Goal: Task Accomplishment & Management: Manage account settings

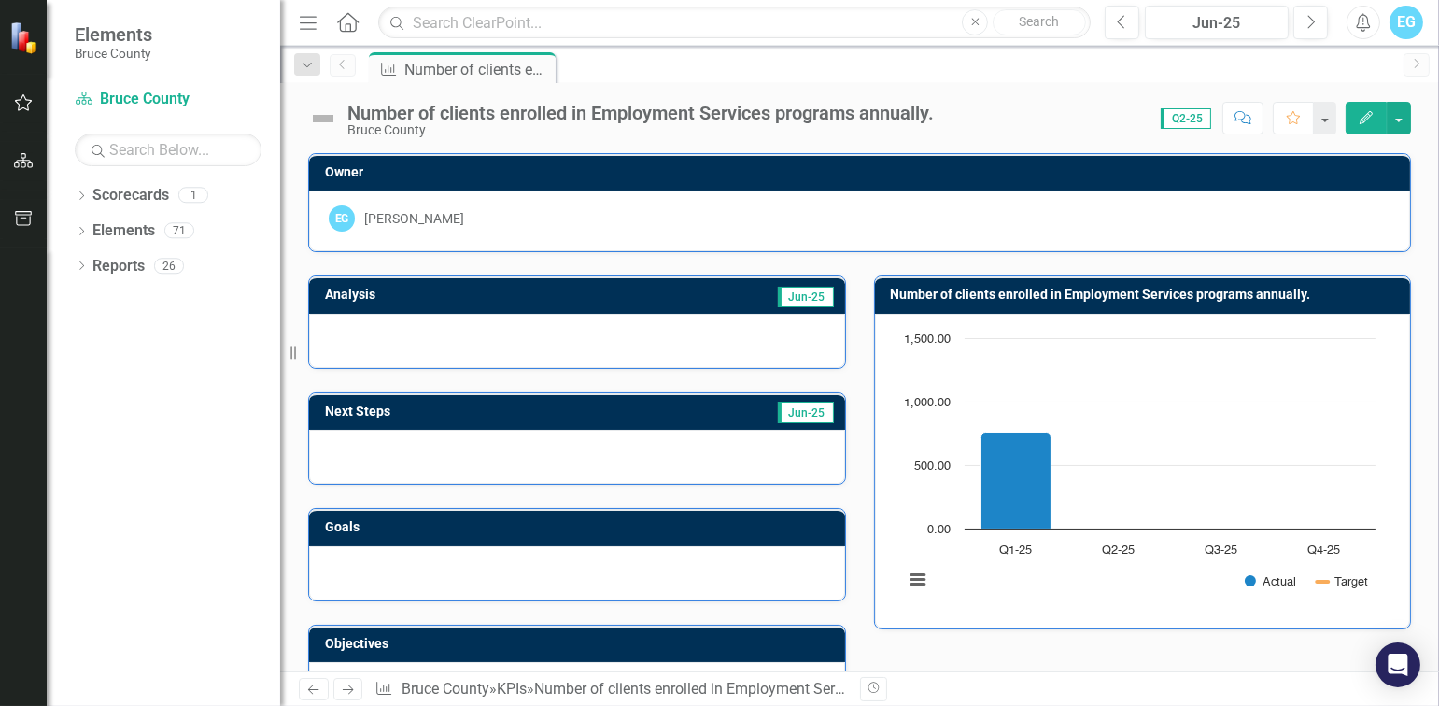
click at [1102, 657] on div "Analysis Jun-25 Next Steps Jun-25 Goals Objectives Number of clients enrolled i…" at bounding box center [859, 484] width 1131 height 465
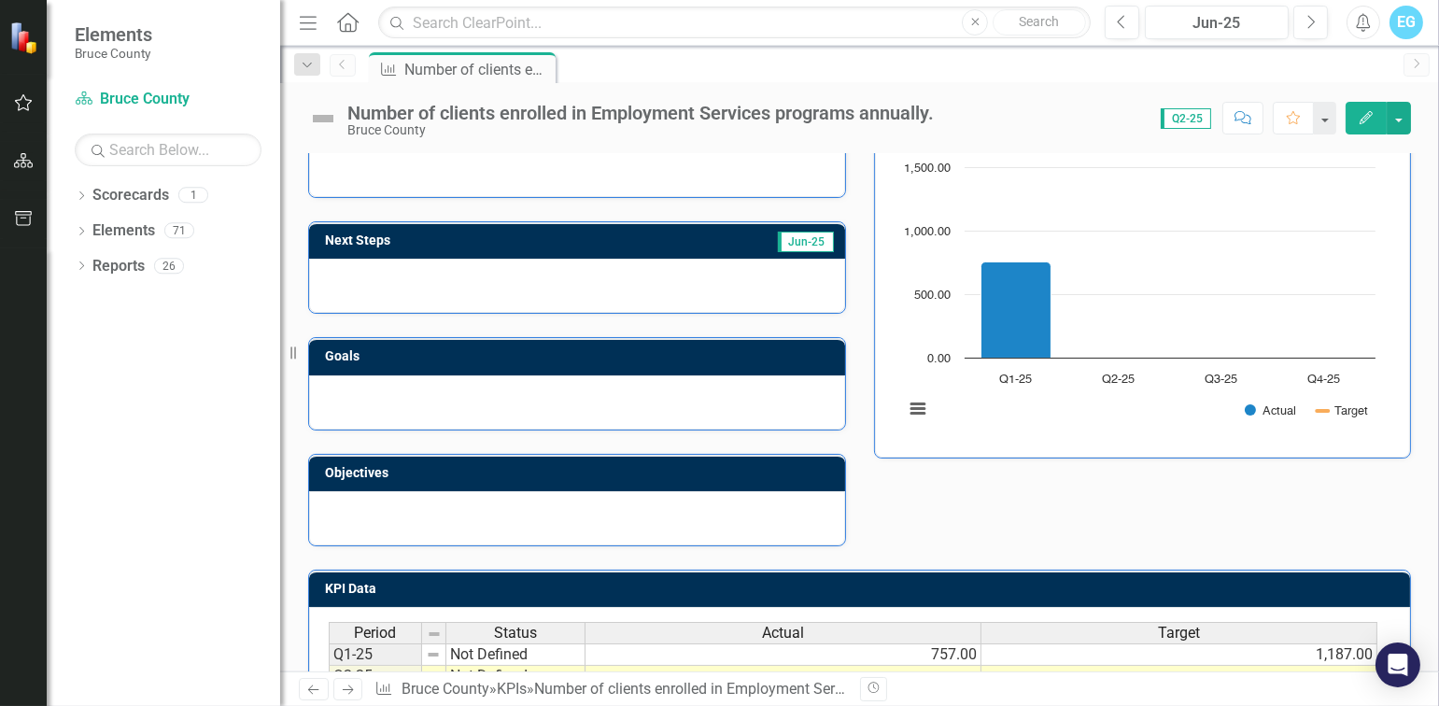
scroll to position [78, 0]
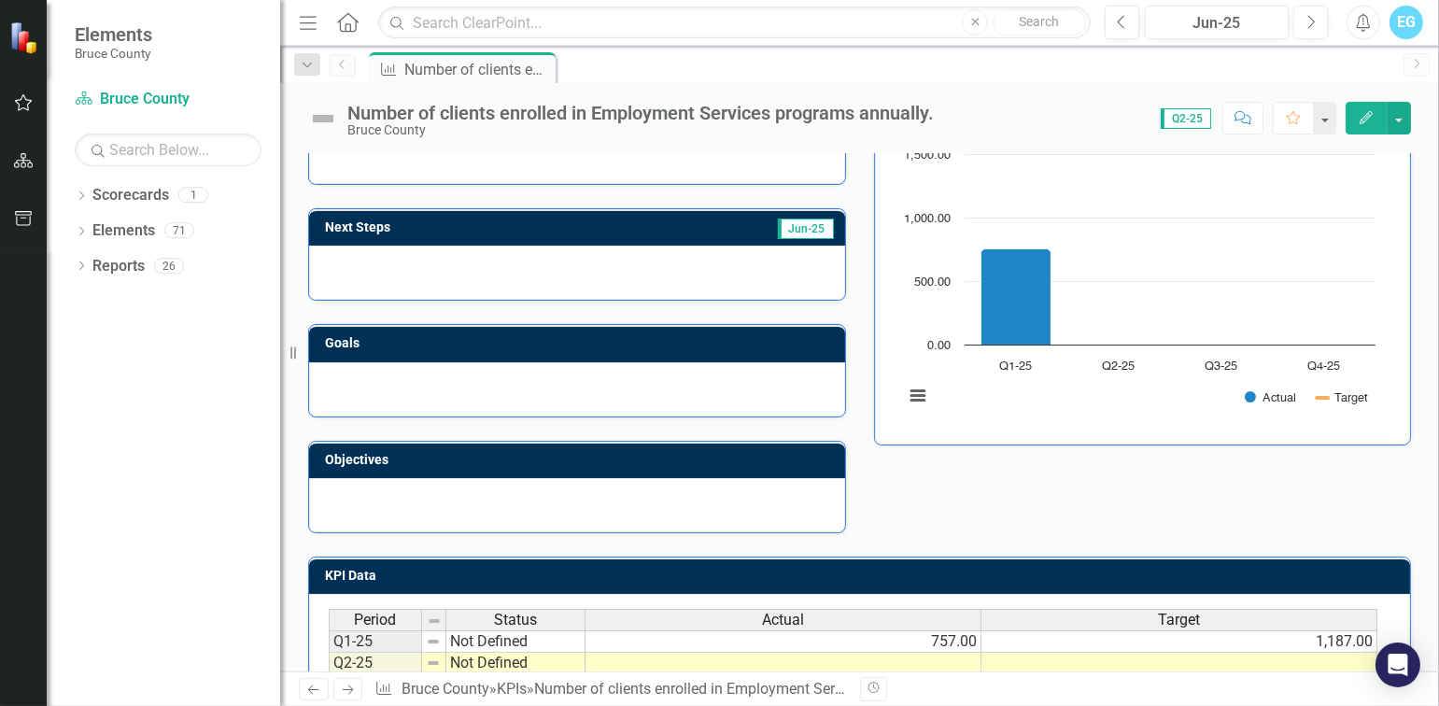
scroll to position [264, 0]
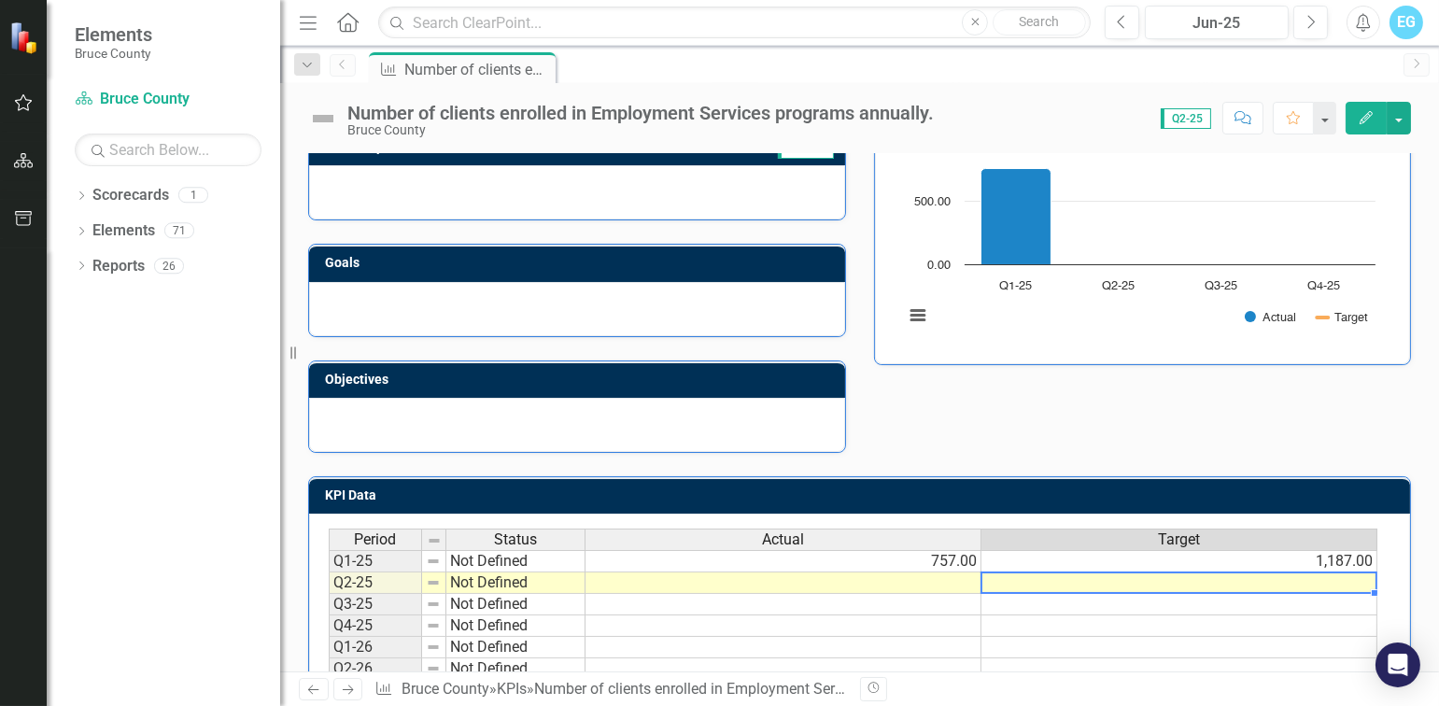
click at [1114, 575] on td at bounding box center [1179, 582] width 396 height 21
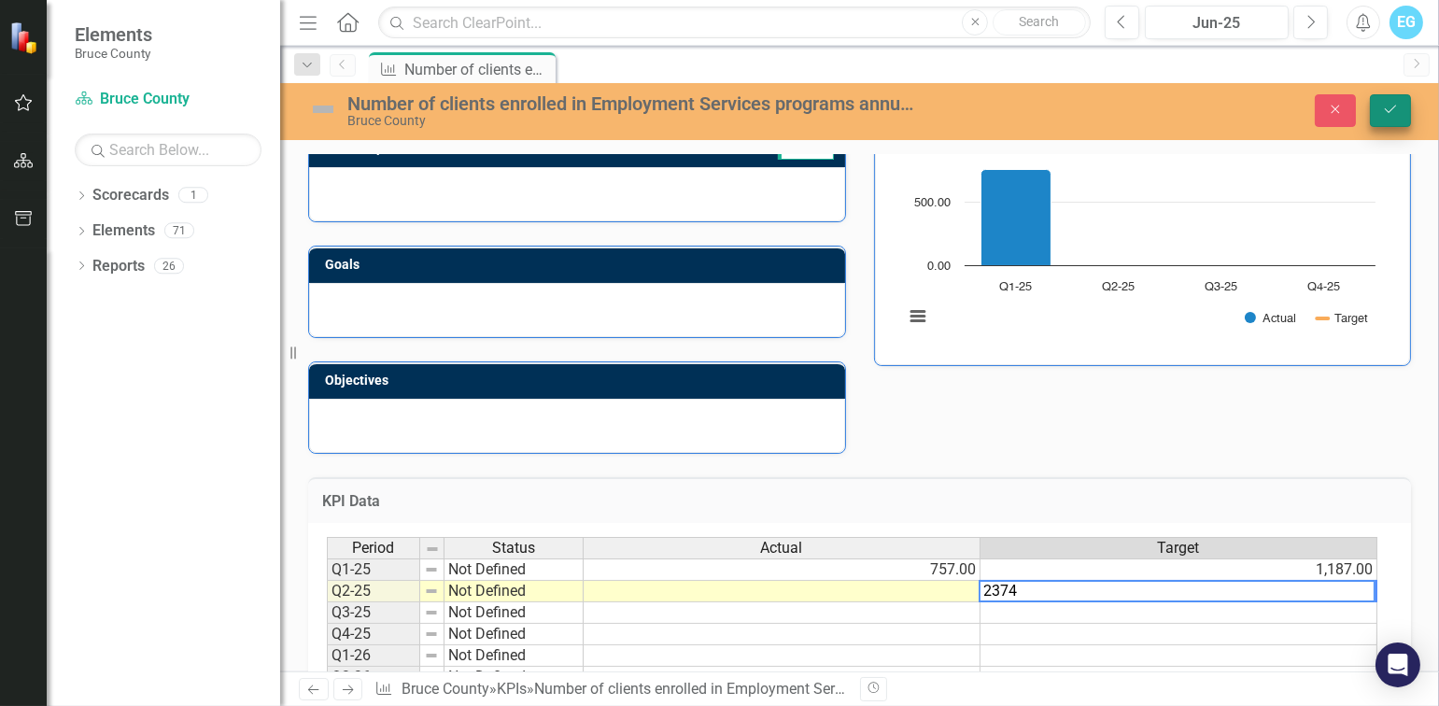
type textarea "2374"
click at [1396, 112] on icon "Save" at bounding box center [1390, 109] width 17 height 13
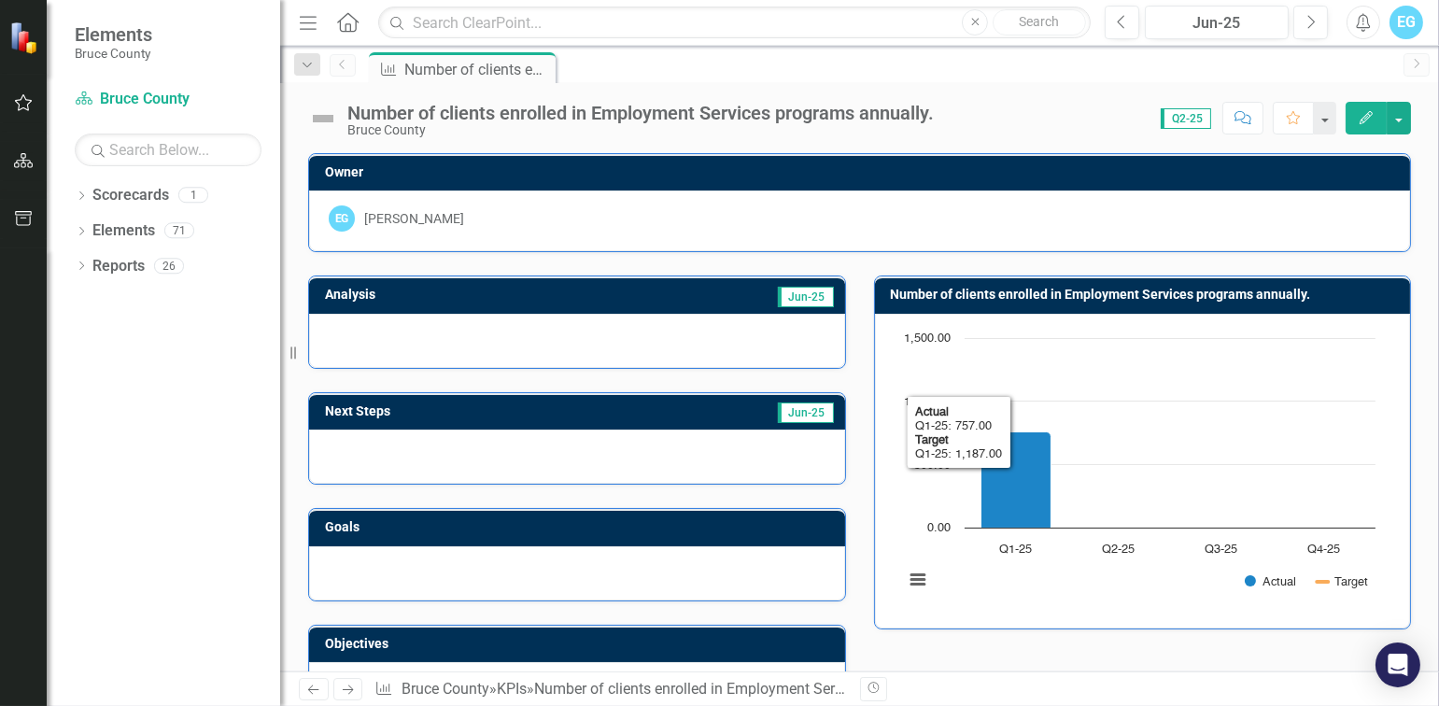
click at [934, 642] on div "Analysis Jun-25 Next Steps Jun-25 Goals Objectives Number of clients enrolled i…" at bounding box center [859, 484] width 1131 height 465
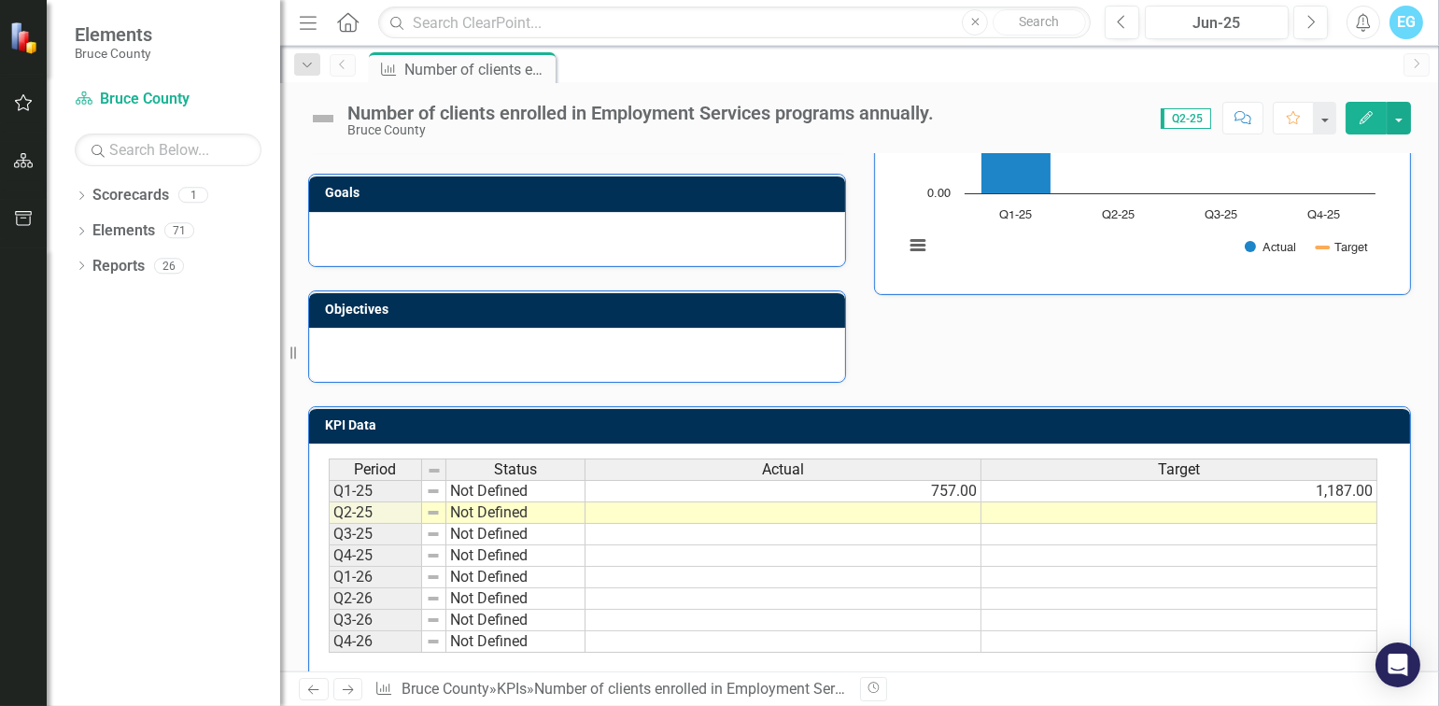
scroll to position [358, 0]
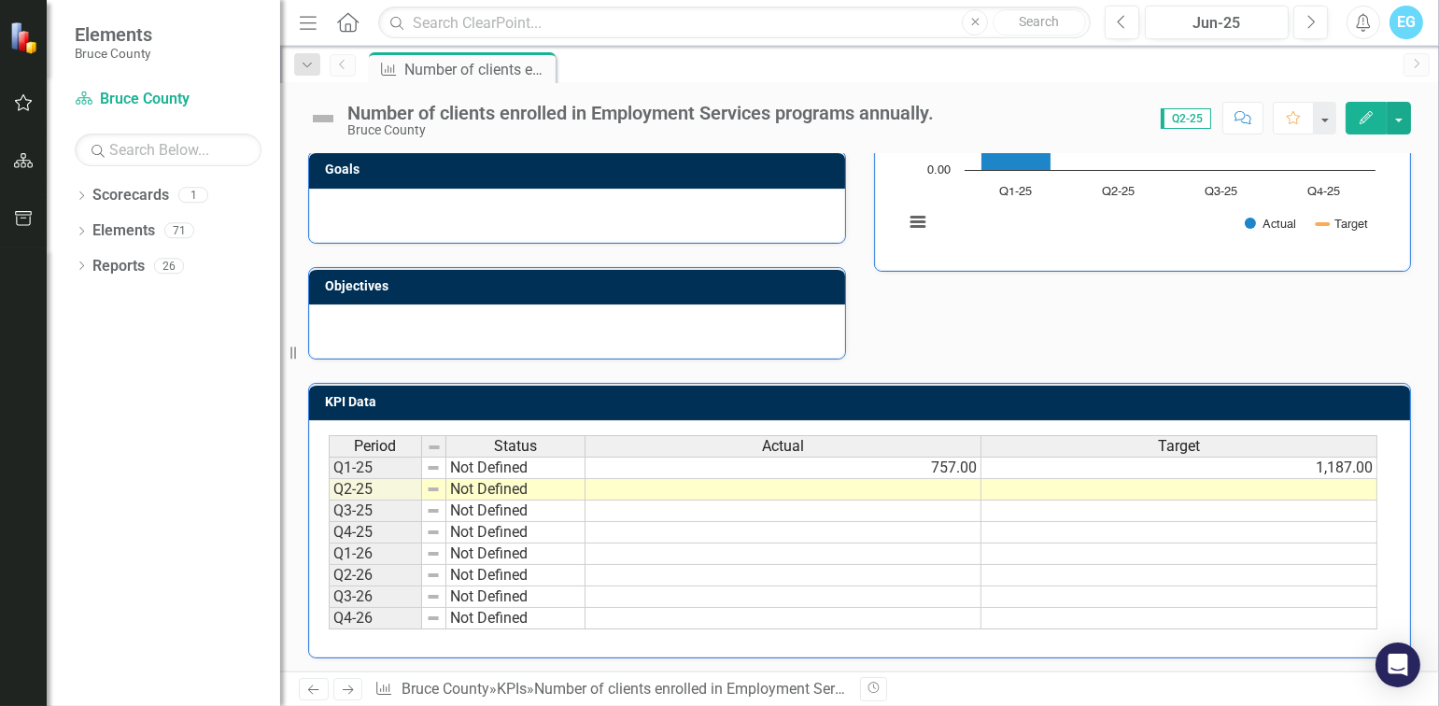
click at [1273, 483] on td at bounding box center [1179, 489] width 396 height 21
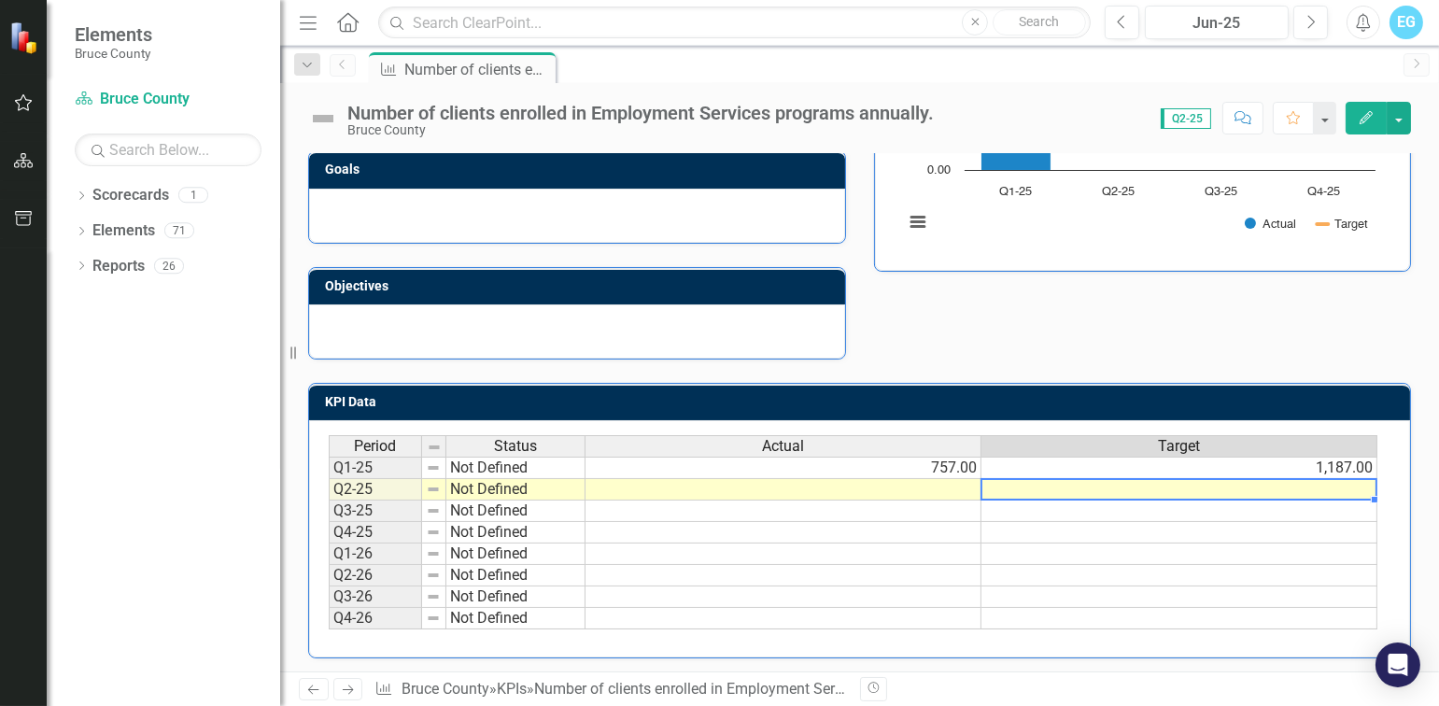
click at [1248, 487] on td at bounding box center [1179, 489] width 396 height 21
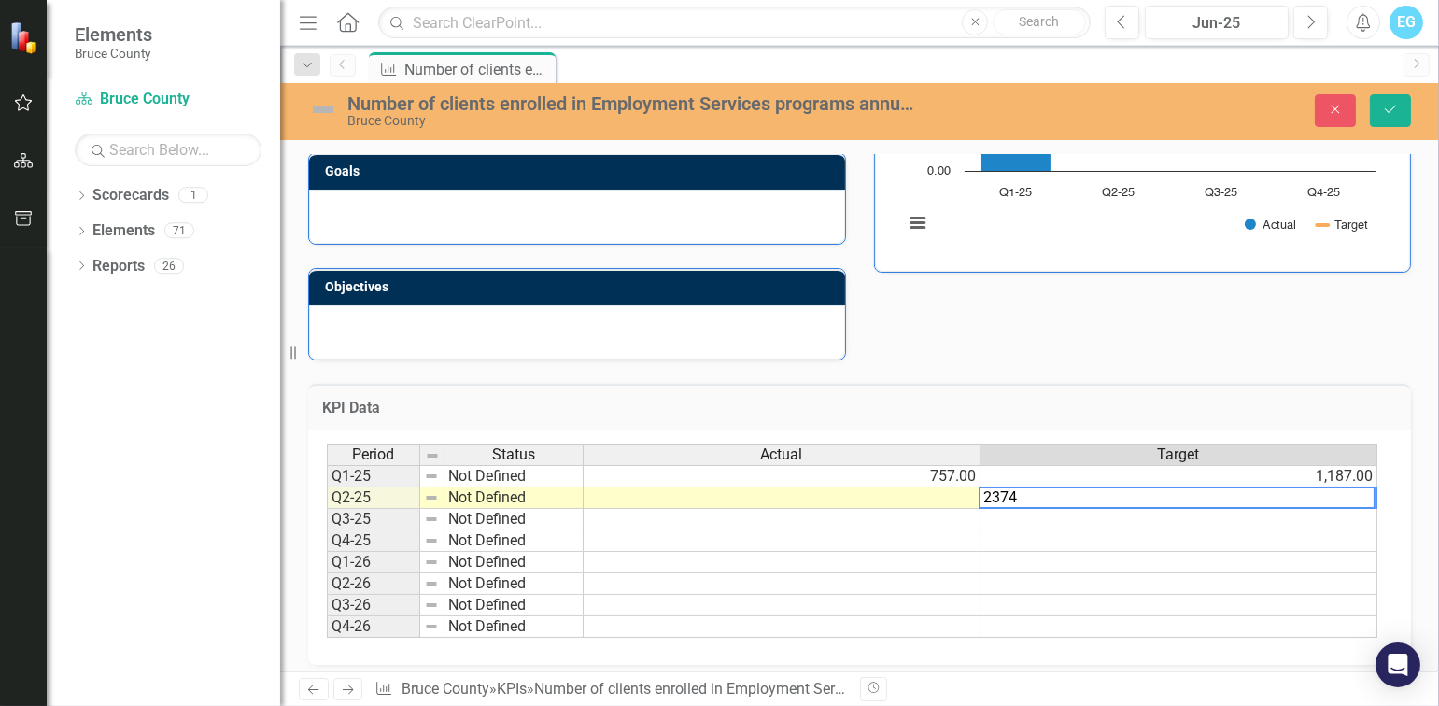
type textarea "2374"
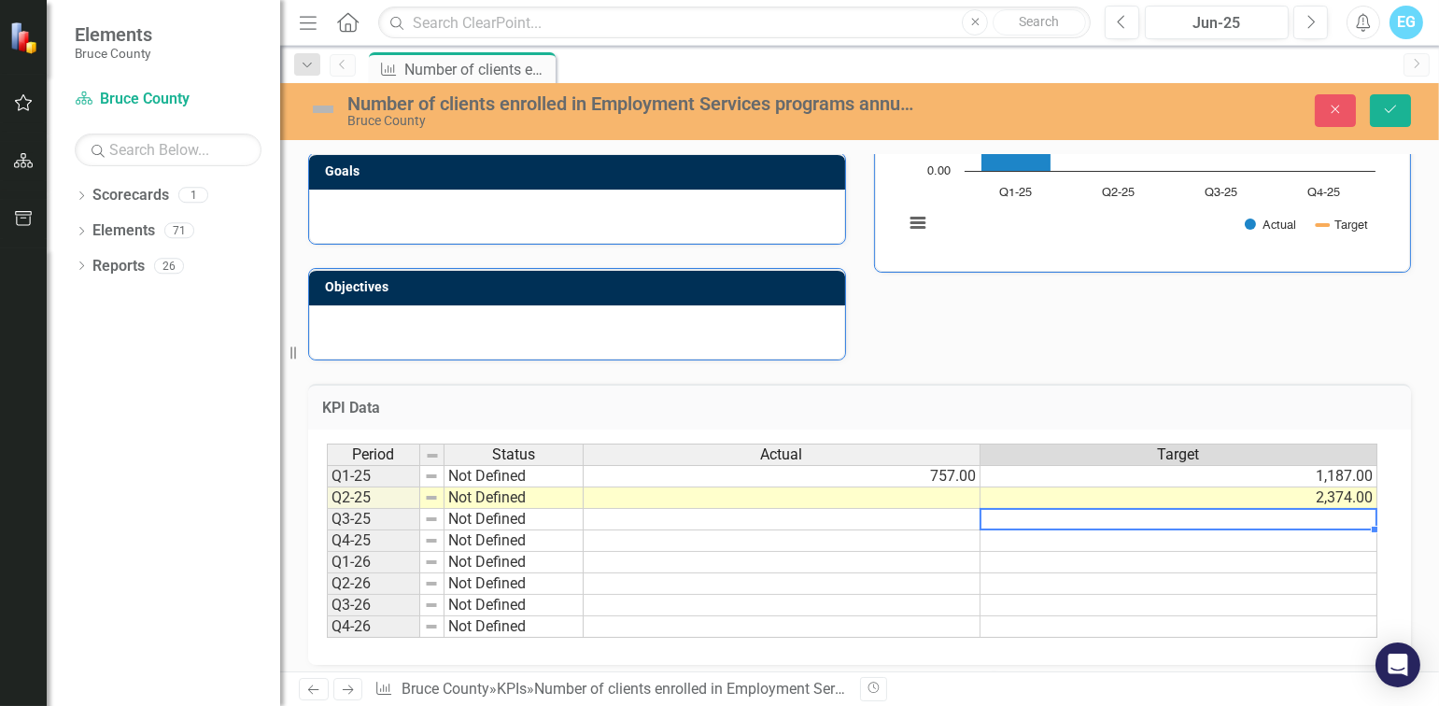
click at [1237, 509] on td at bounding box center [1179, 519] width 397 height 21
click at [1385, 115] on icon "Save" at bounding box center [1390, 109] width 17 height 13
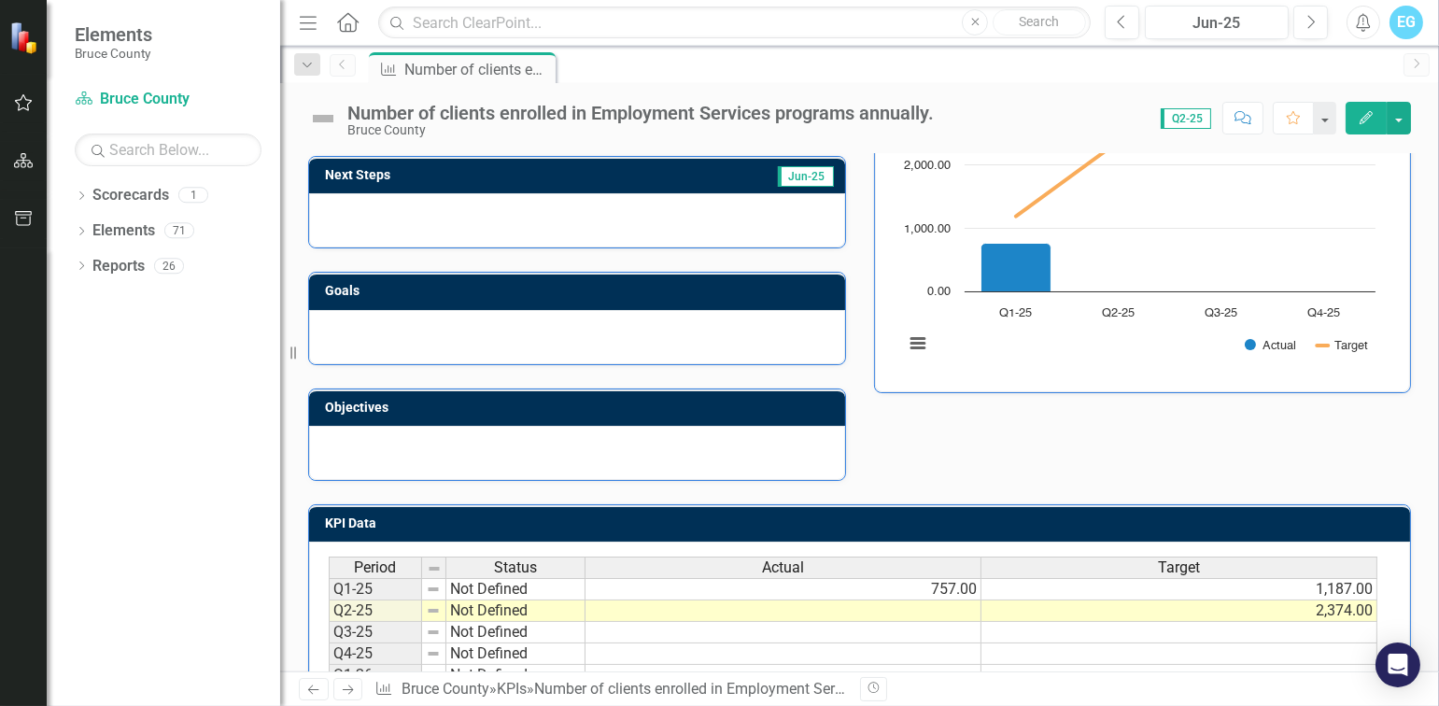
scroll to position [280, 0]
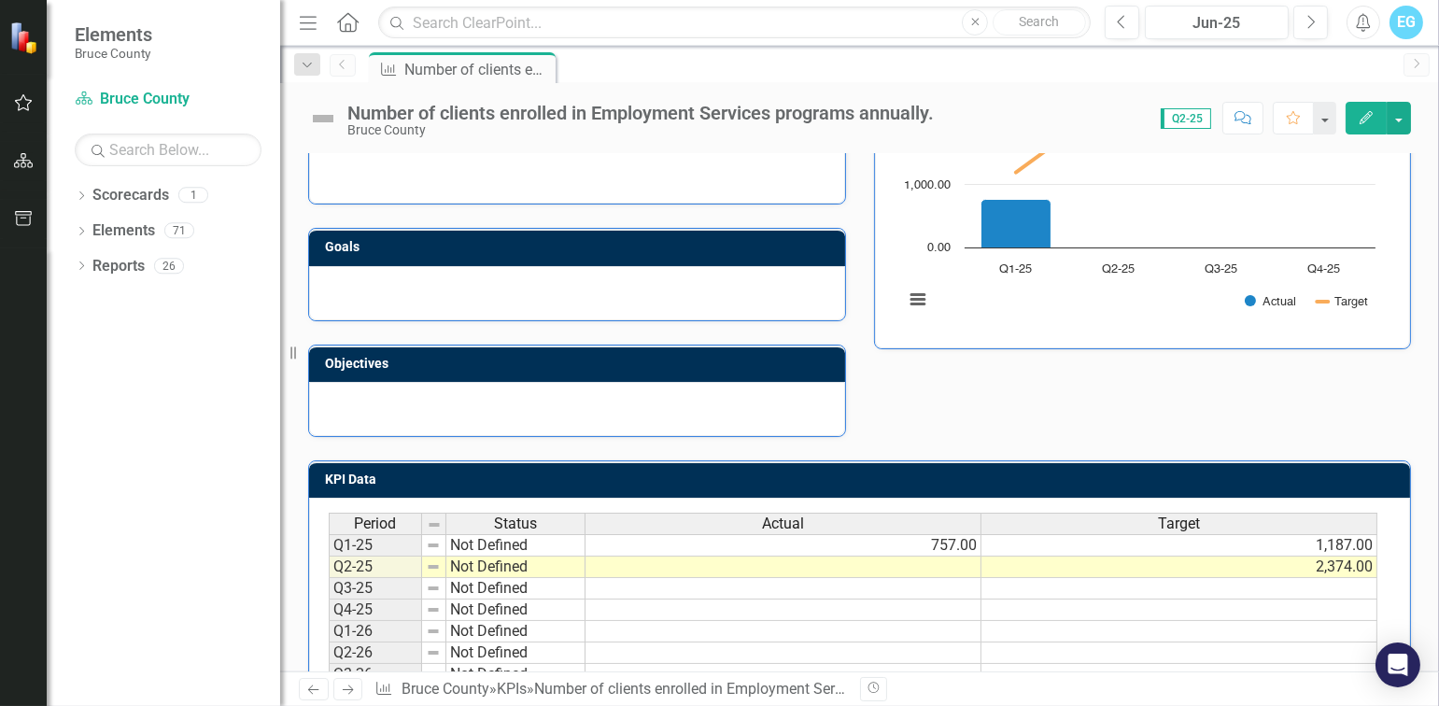
click at [956, 558] on td at bounding box center [784, 567] width 396 height 21
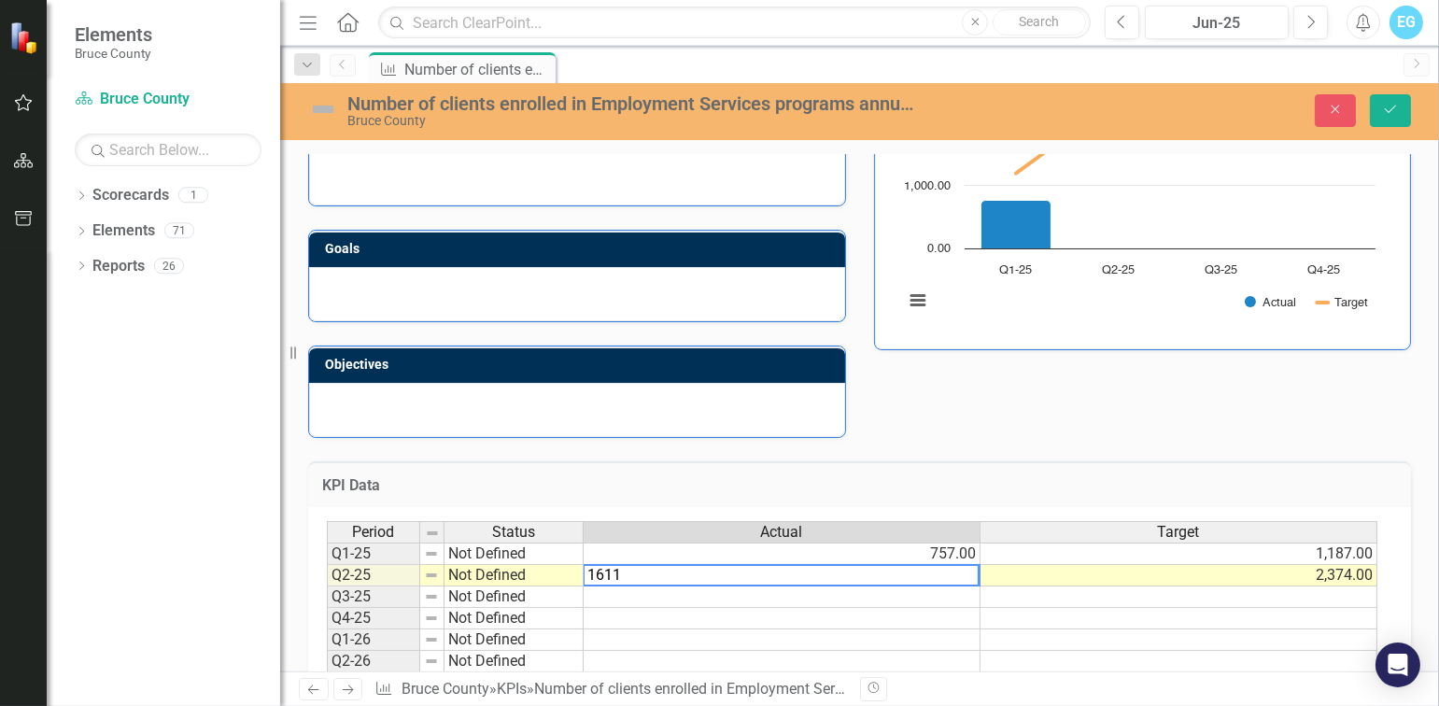
type textarea "1611"
click at [1055, 588] on td at bounding box center [1179, 596] width 397 height 21
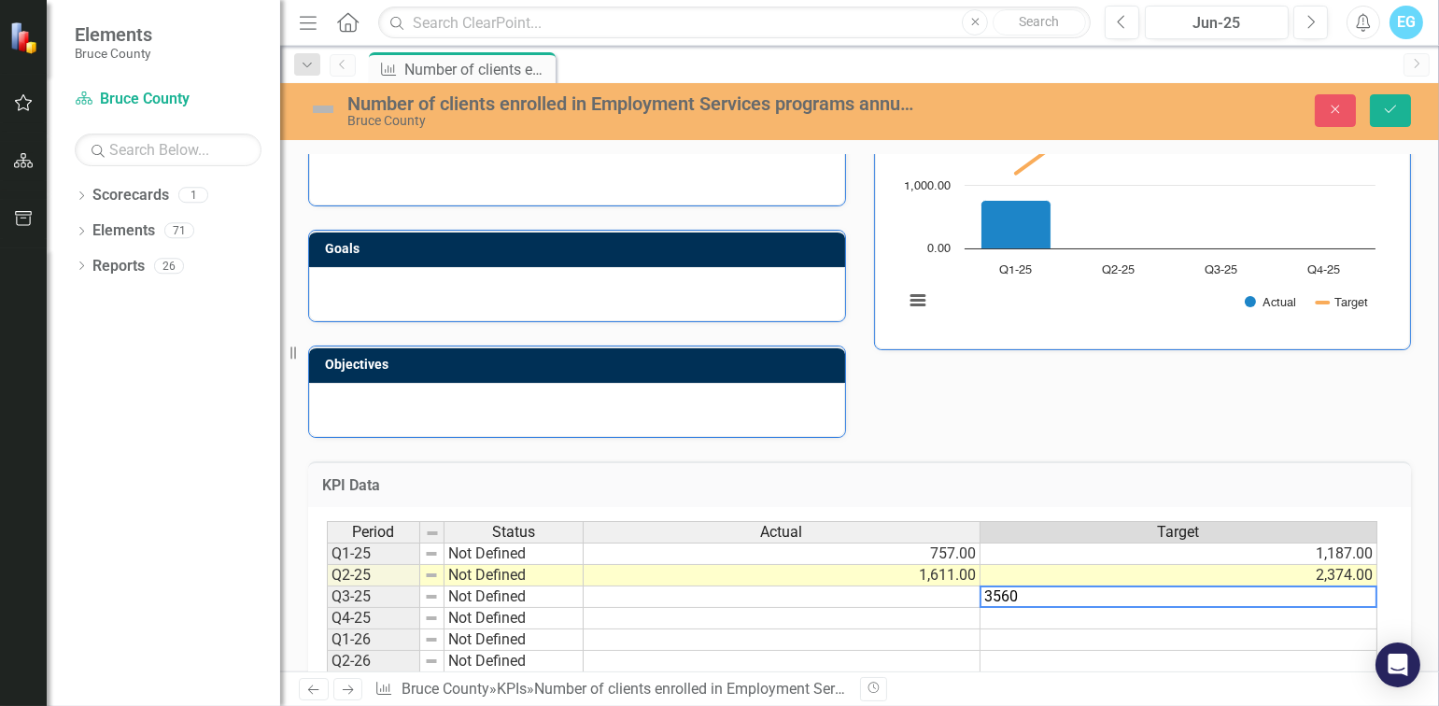
type textarea "3560"
click at [1078, 609] on td at bounding box center [1179, 618] width 397 height 21
type textarea "4747"
click at [1085, 631] on td at bounding box center [1179, 639] width 397 height 21
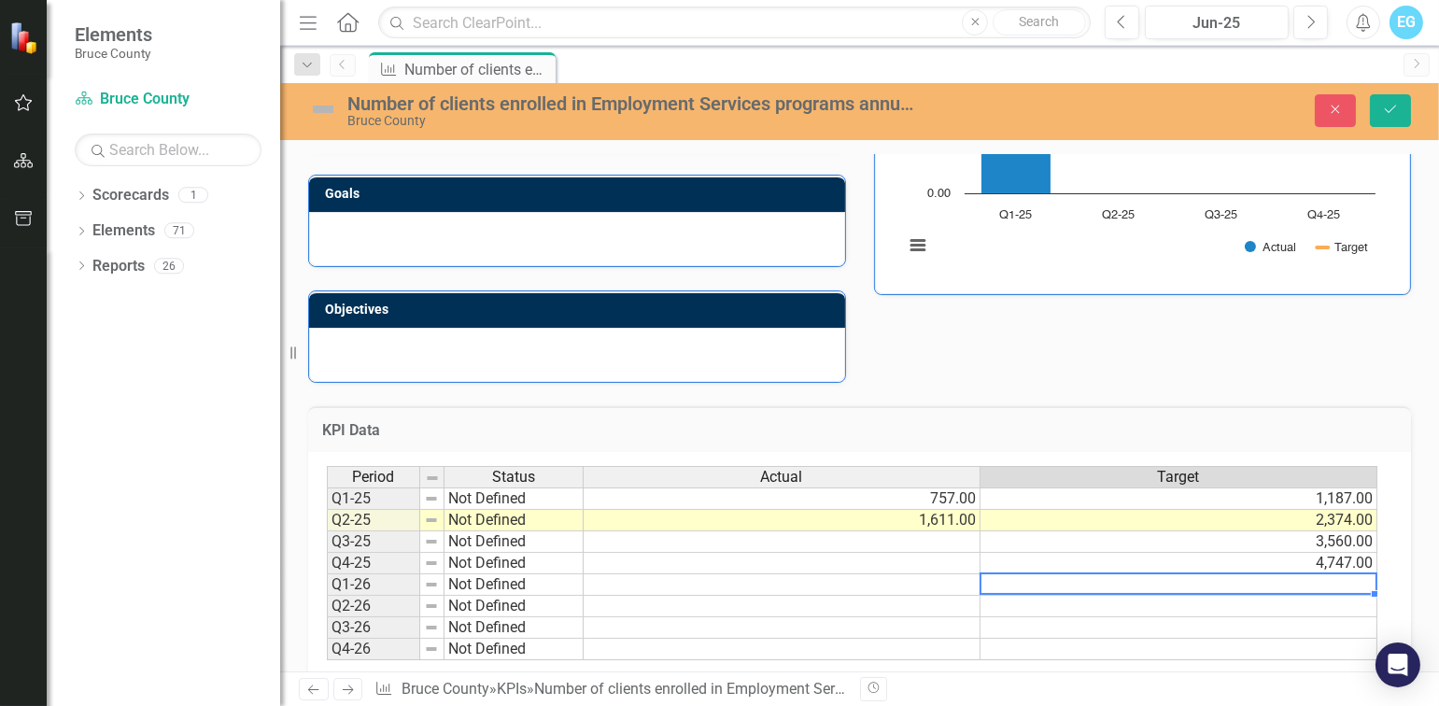
scroll to position [364, 0]
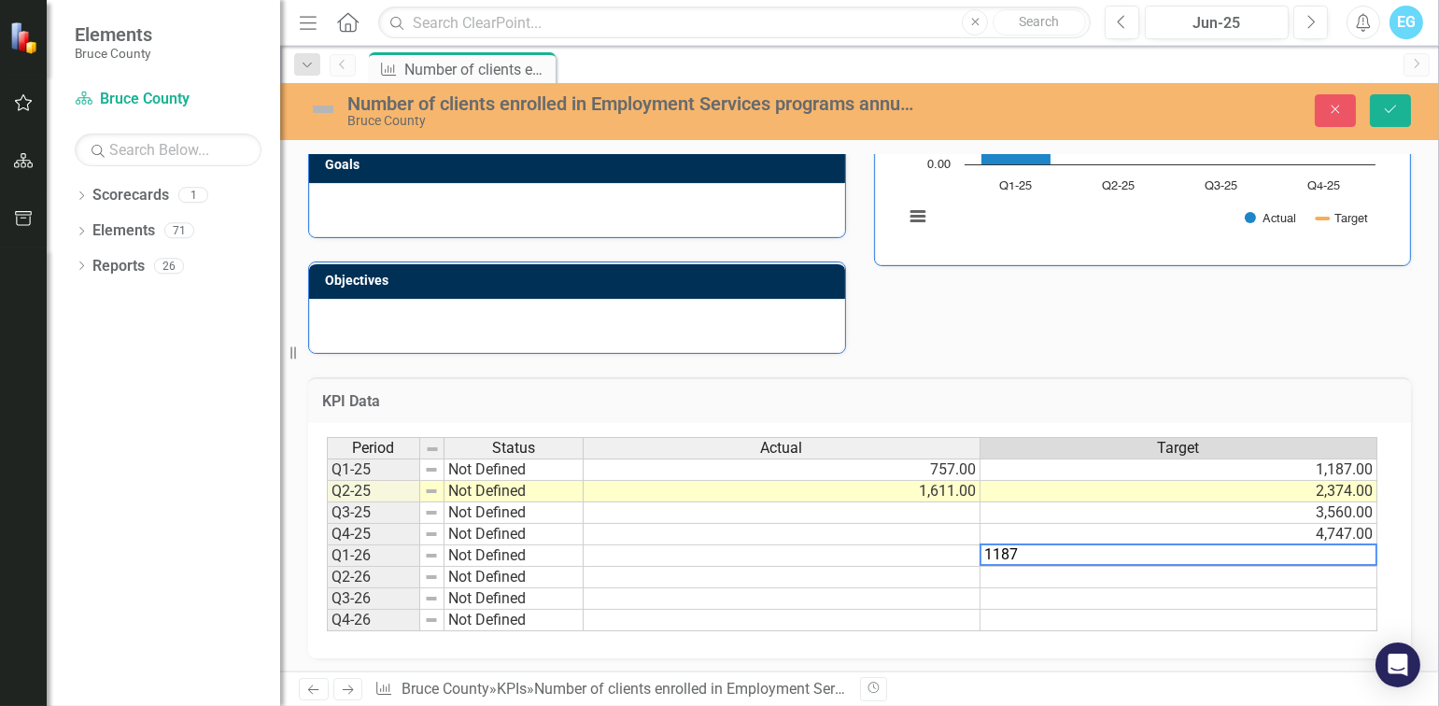
type textarea "1187"
click at [1053, 570] on td at bounding box center [1179, 577] width 397 height 21
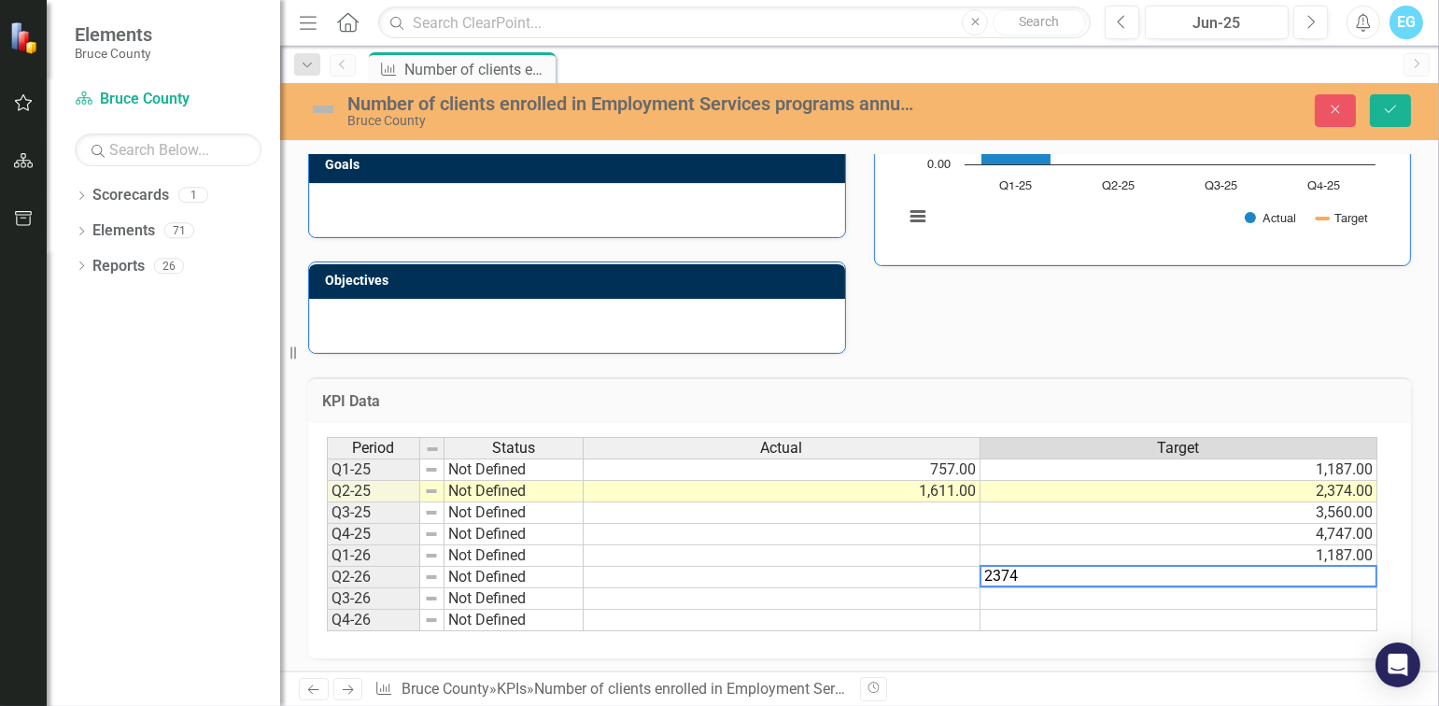
type textarea "2374"
click at [1051, 594] on td at bounding box center [1179, 598] width 397 height 21
type textarea "3560"
click at [1090, 615] on td at bounding box center [1179, 620] width 397 height 21
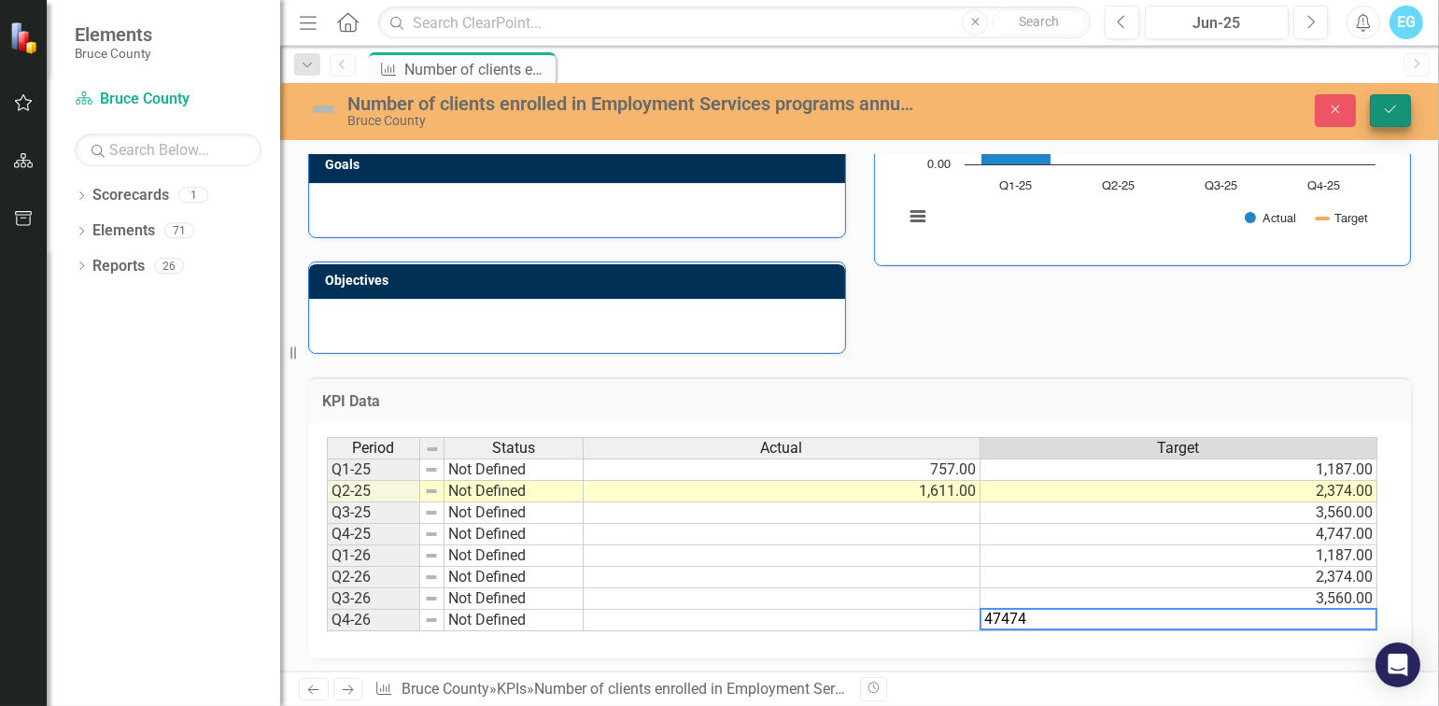
type textarea "47474"
click at [1390, 108] on icon "Save" at bounding box center [1390, 109] width 17 height 13
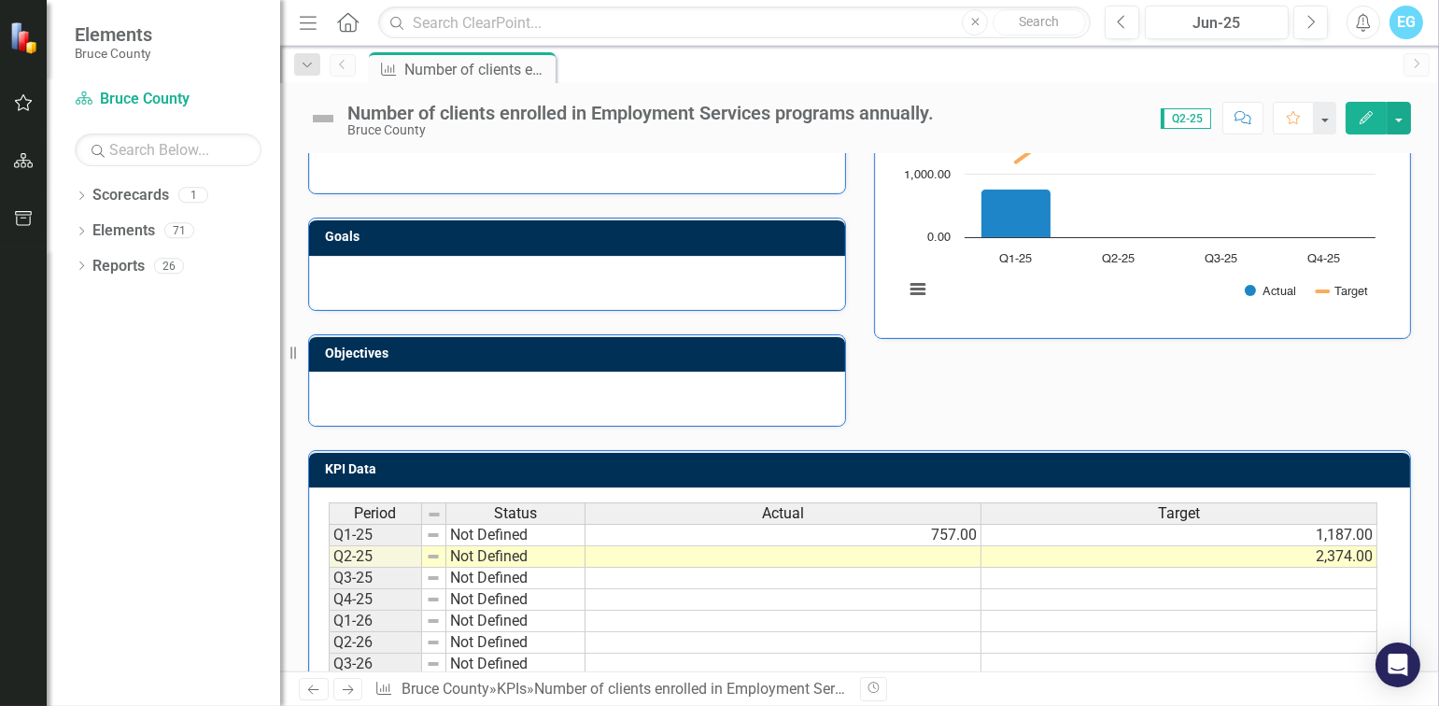
scroll to position [264, 0]
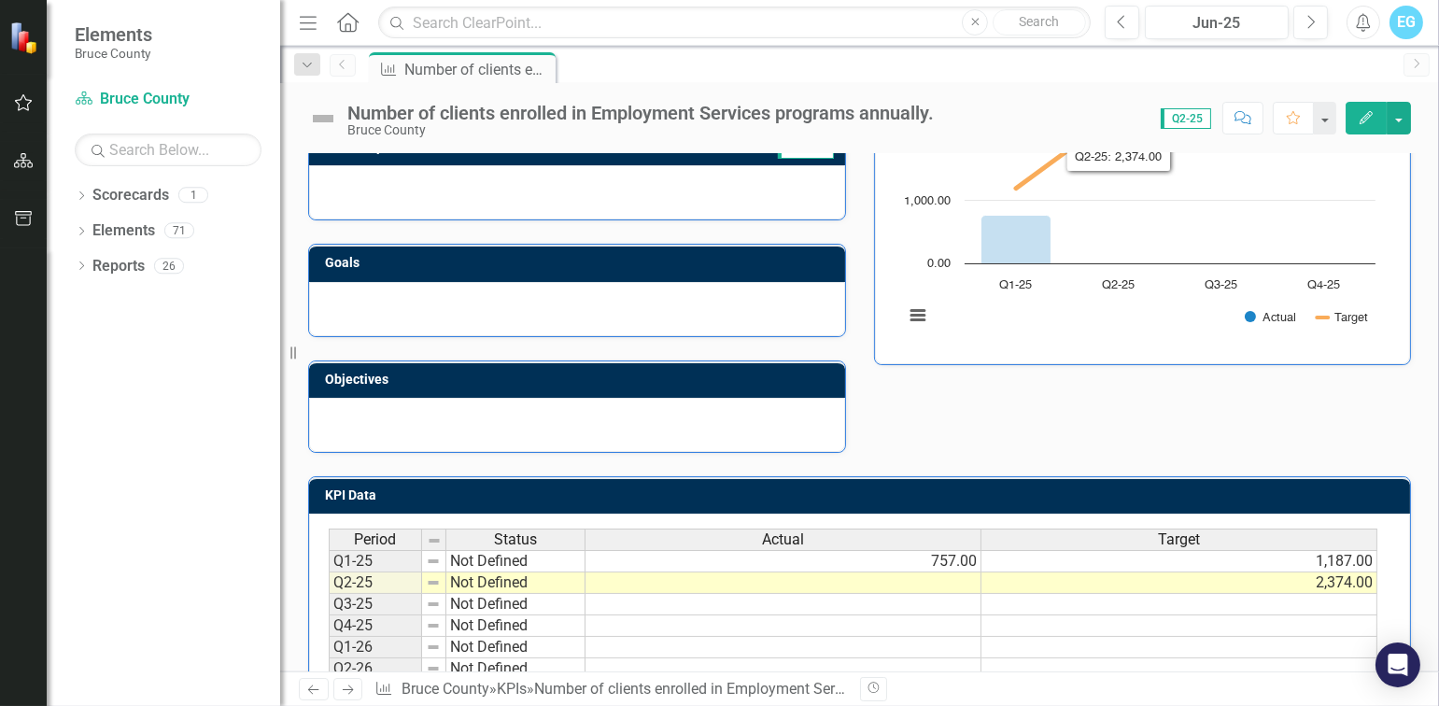
click at [1366, 120] on icon "Edit" at bounding box center [1366, 117] width 17 height 13
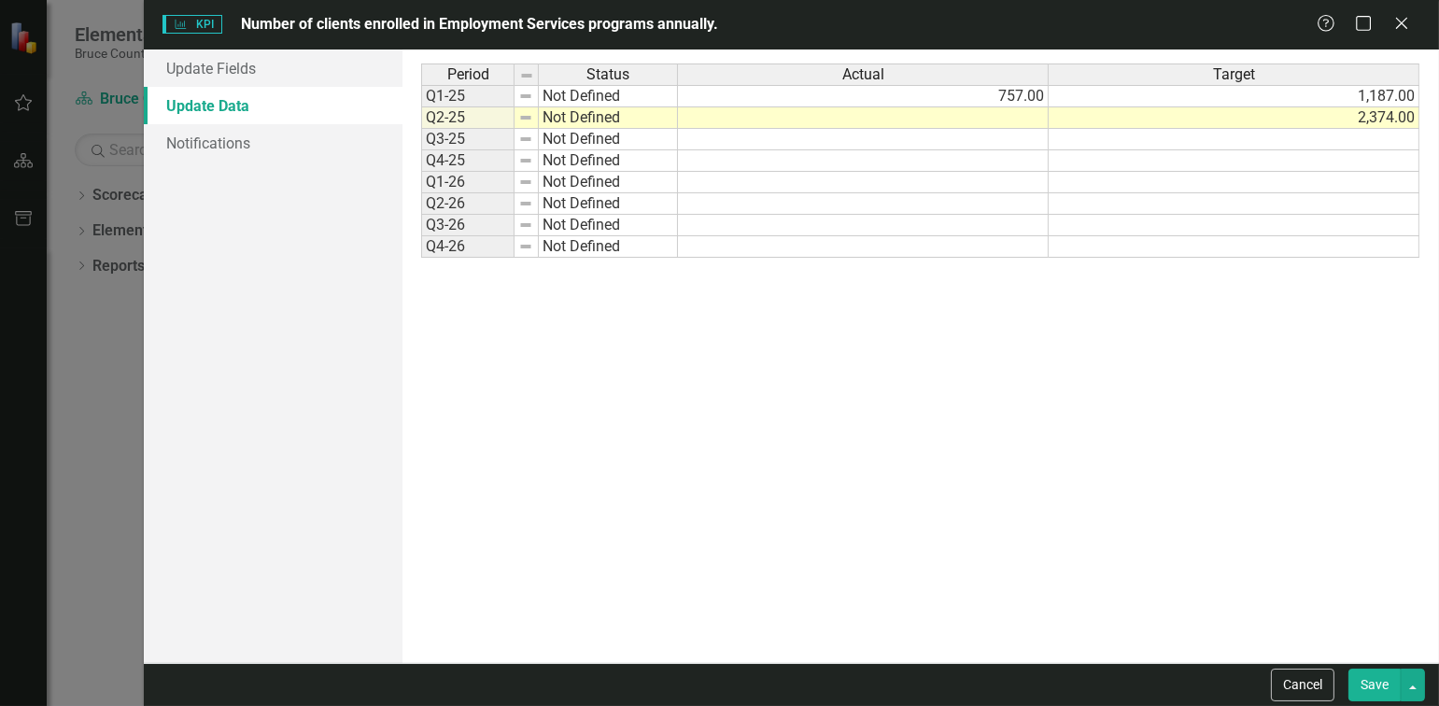
scroll to position [0, 0]
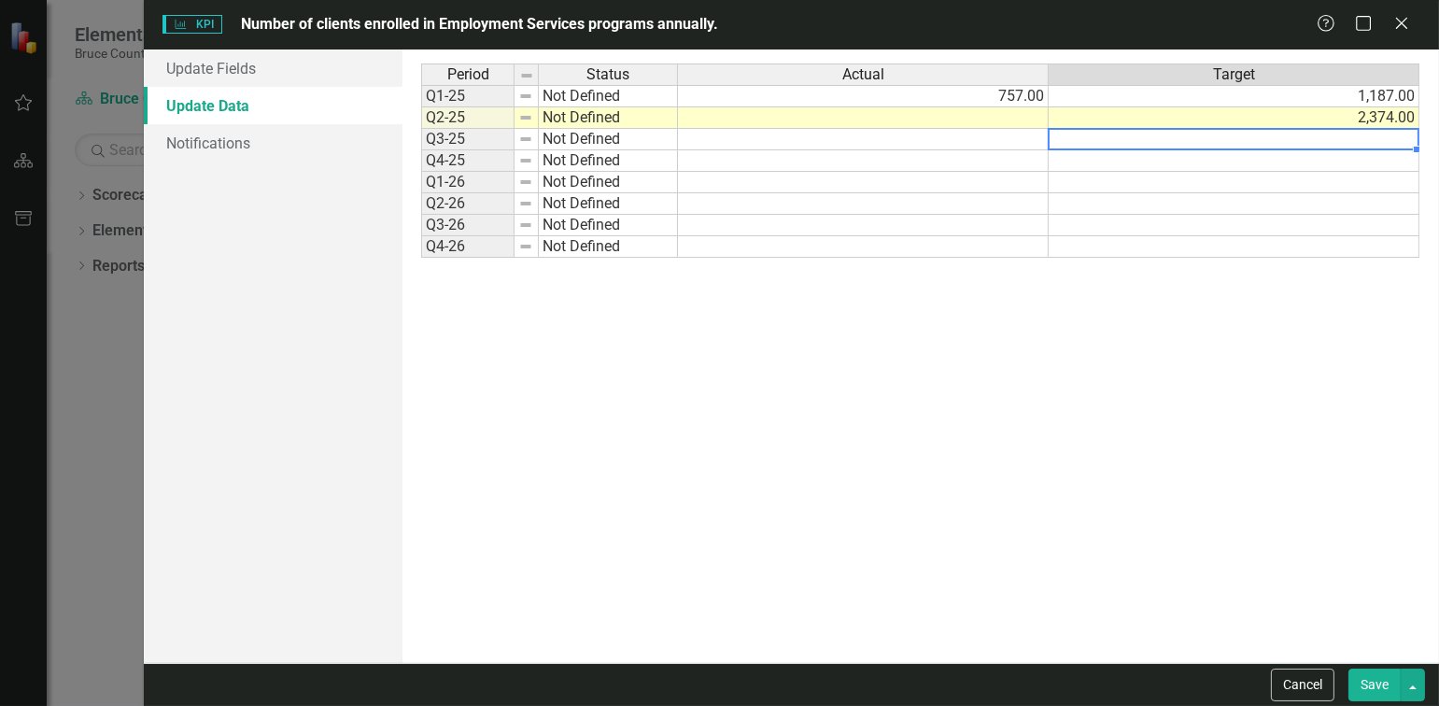
click at [1194, 141] on td at bounding box center [1234, 139] width 371 height 21
type textarea "3560"
click at [1193, 156] on td at bounding box center [1234, 160] width 371 height 21
type textarea "4747"
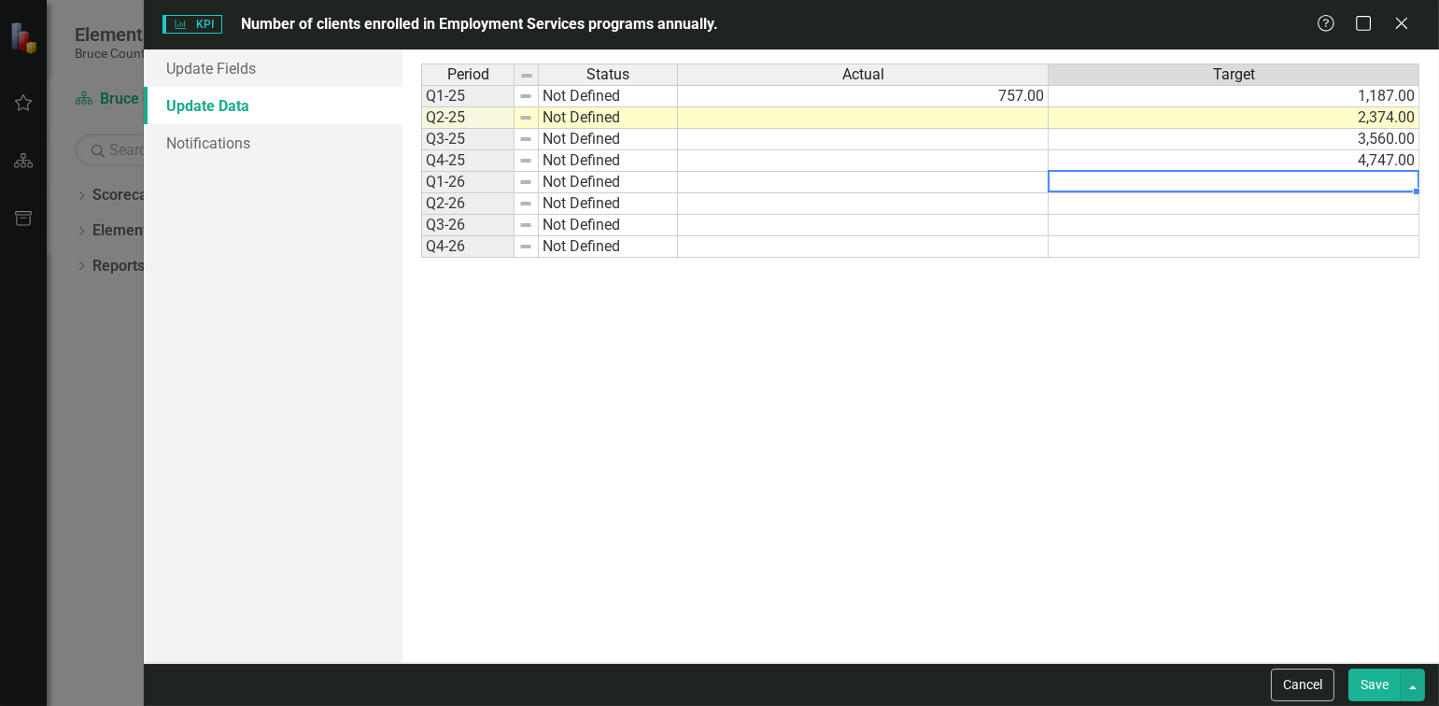
click at [1194, 183] on td at bounding box center [1234, 182] width 371 height 21
type textarea "1187"
click at [1196, 200] on td at bounding box center [1234, 203] width 371 height 21
type textarea "2374"
click at [1195, 219] on td at bounding box center [1234, 225] width 371 height 21
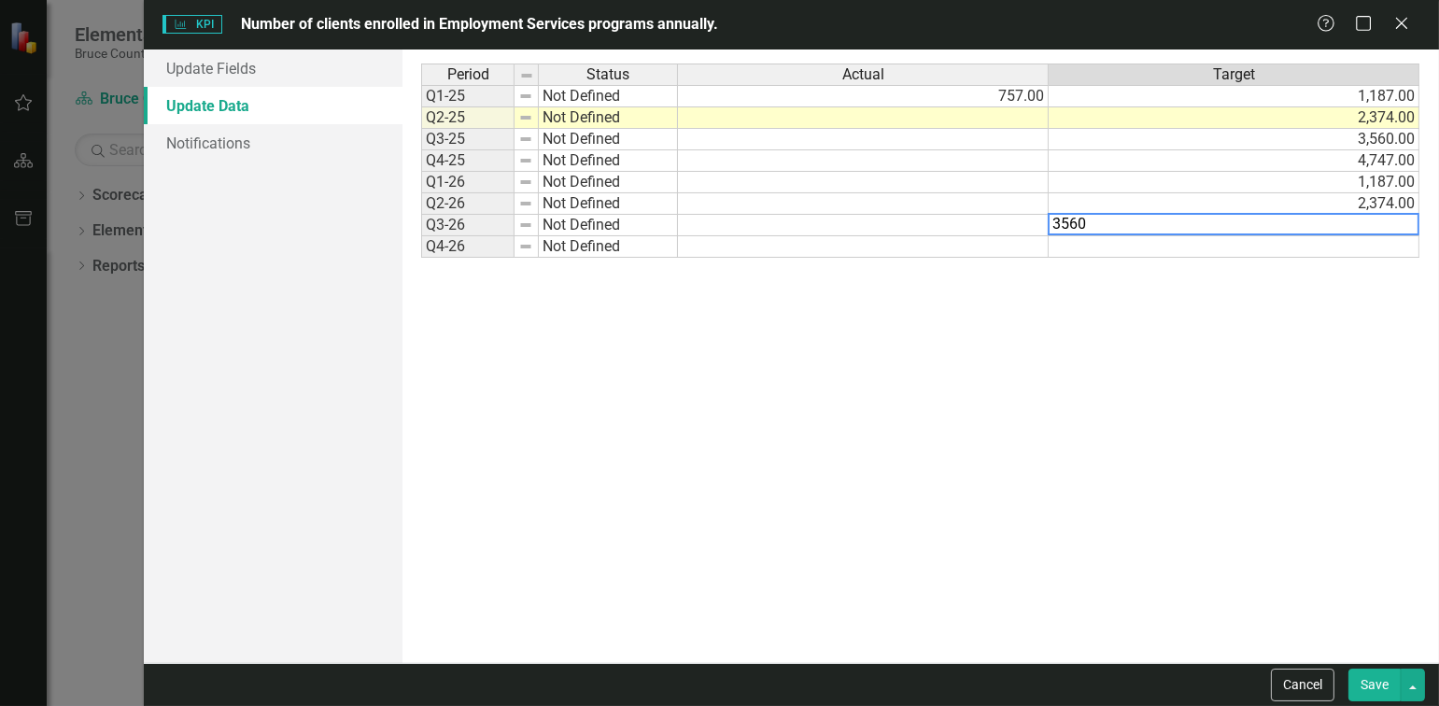
type textarea "3560"
click at [1216, 242] on td at bounding box center [1234, 246] width 371 height 21
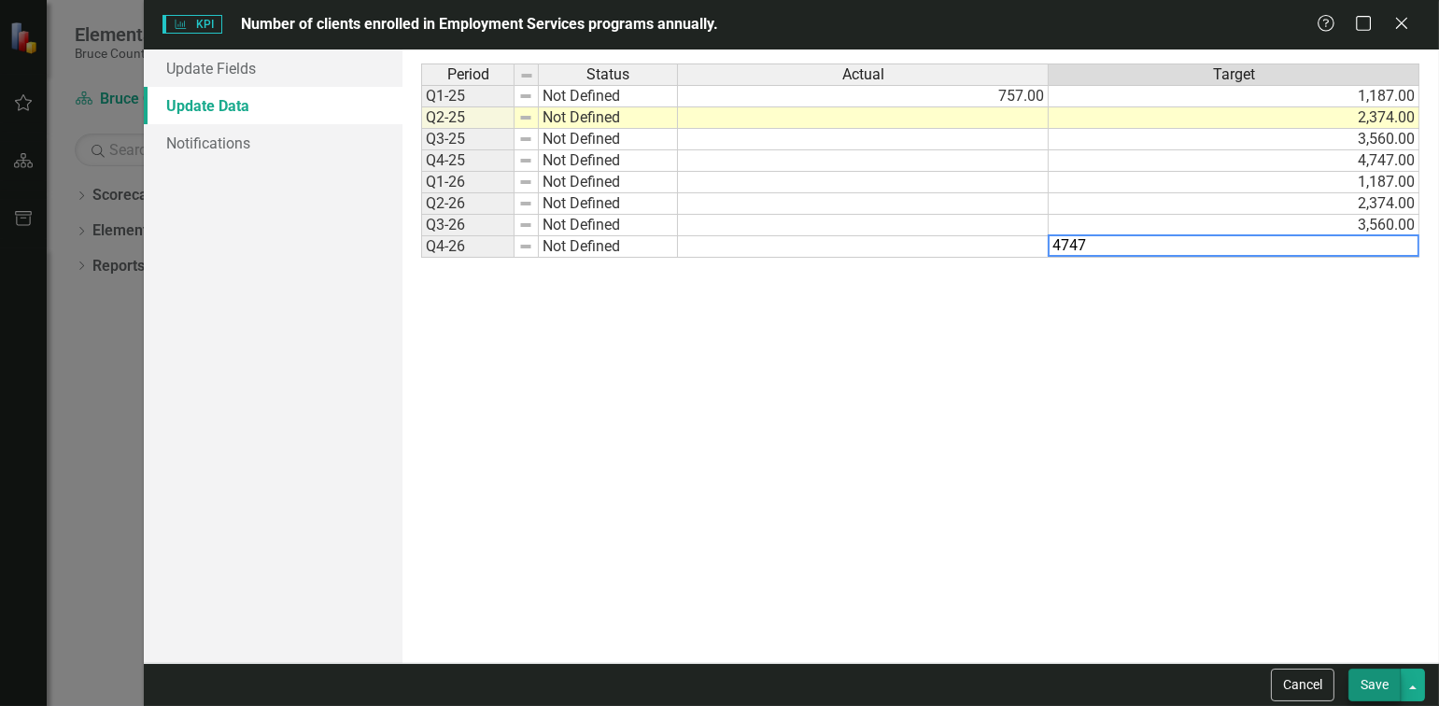
type textarea "4747"
click at [1365, 685] on button "Save" at bounding box center [1374, 685] width 52 height 33
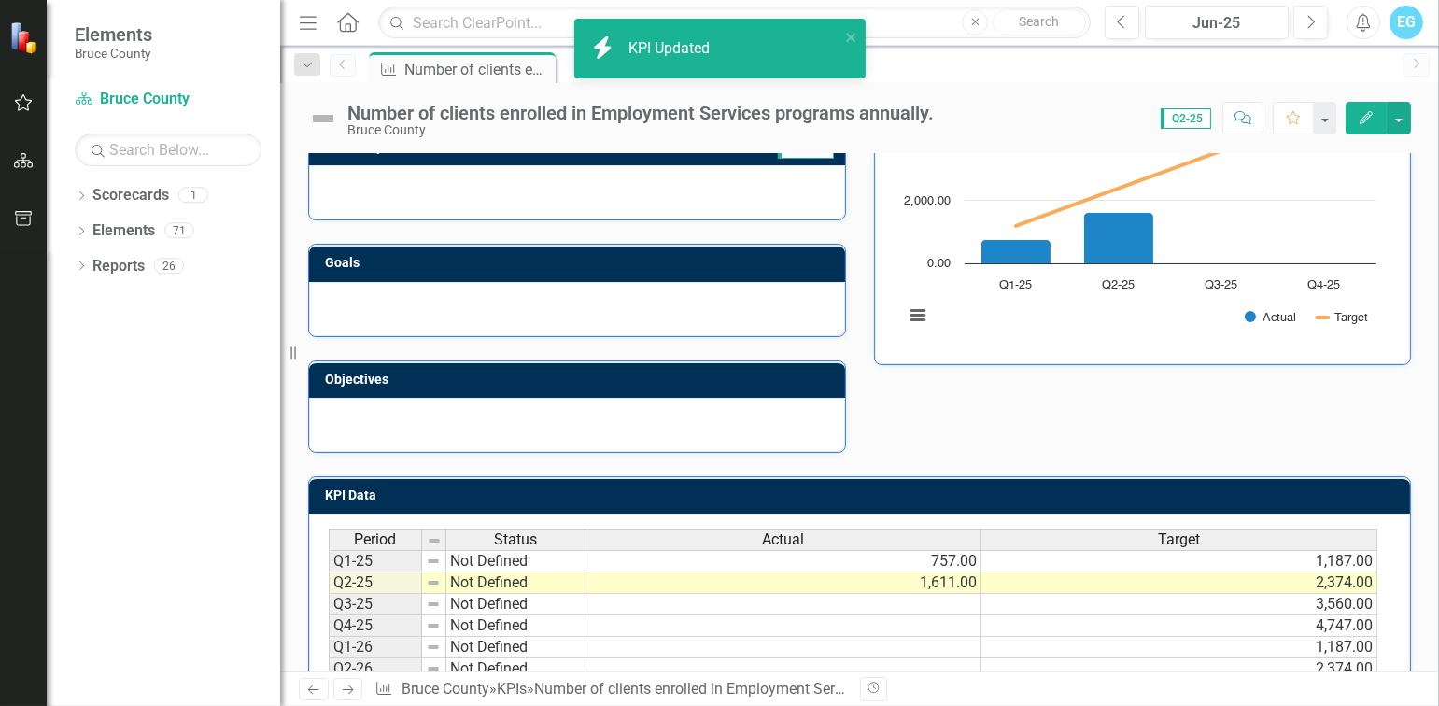
scroll to position [358, 0]
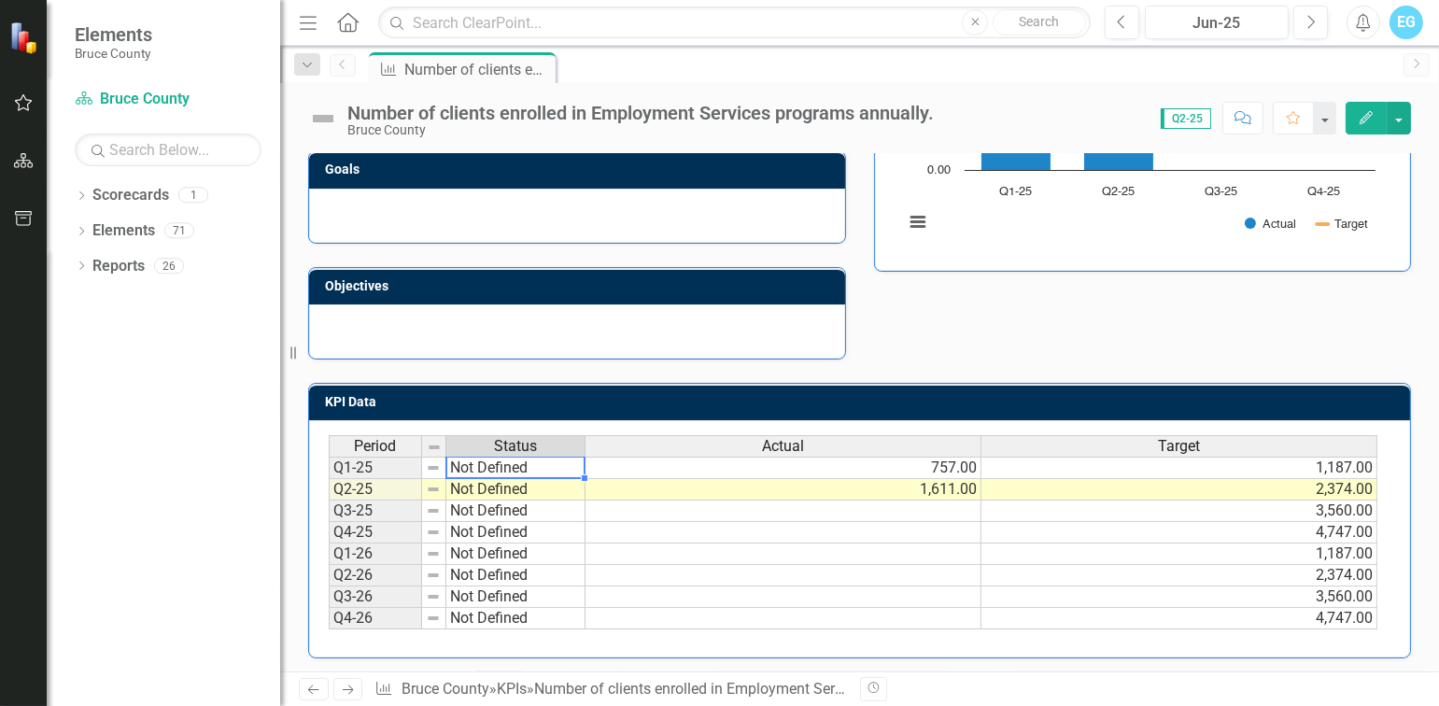
click at [546, 460] on td "Not Defined" at bounding box center [515, 468] width 139 height 22
click at [1367, 123] on icon "Edit" at bounding box center [1366, 117] width 17 height 13
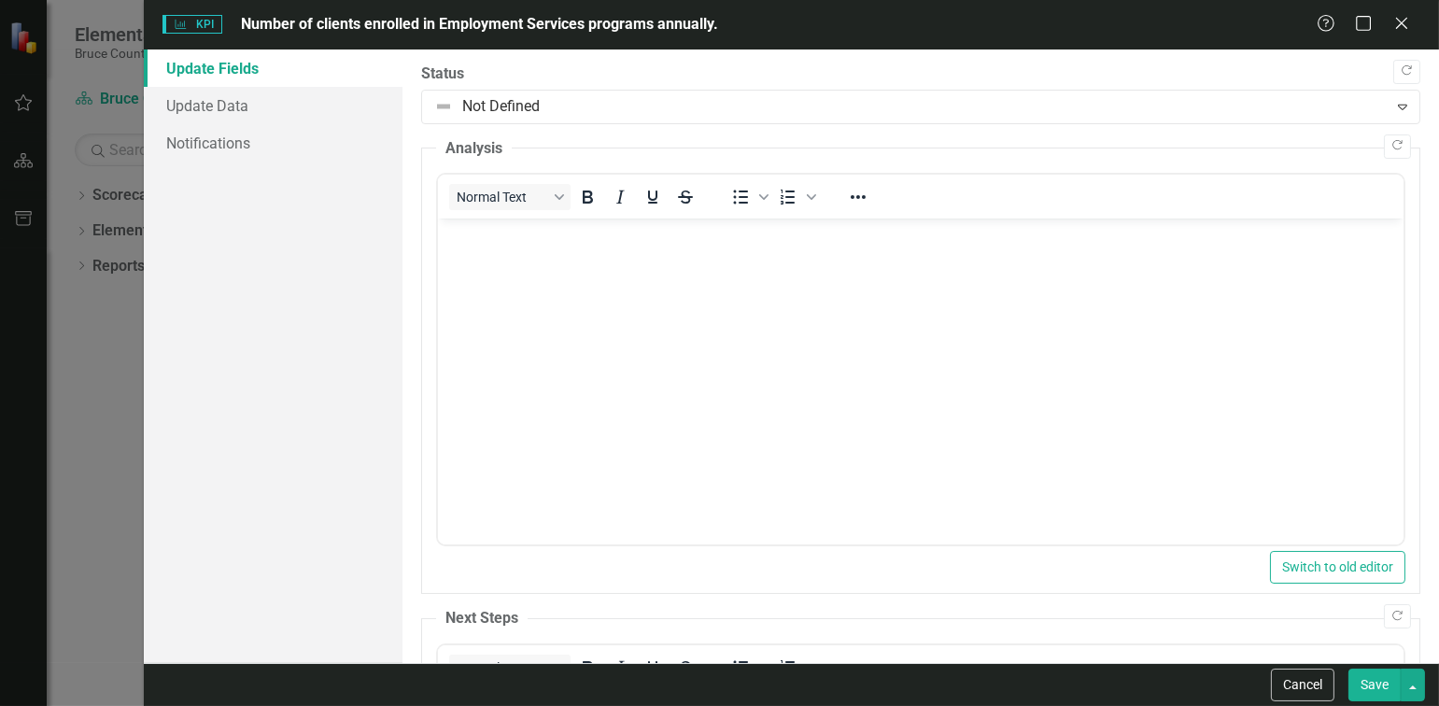
scroll to position [0, 0]
click at [243, 103] on link "Update Data" at bounding box center [273, 105] width 259 height 37
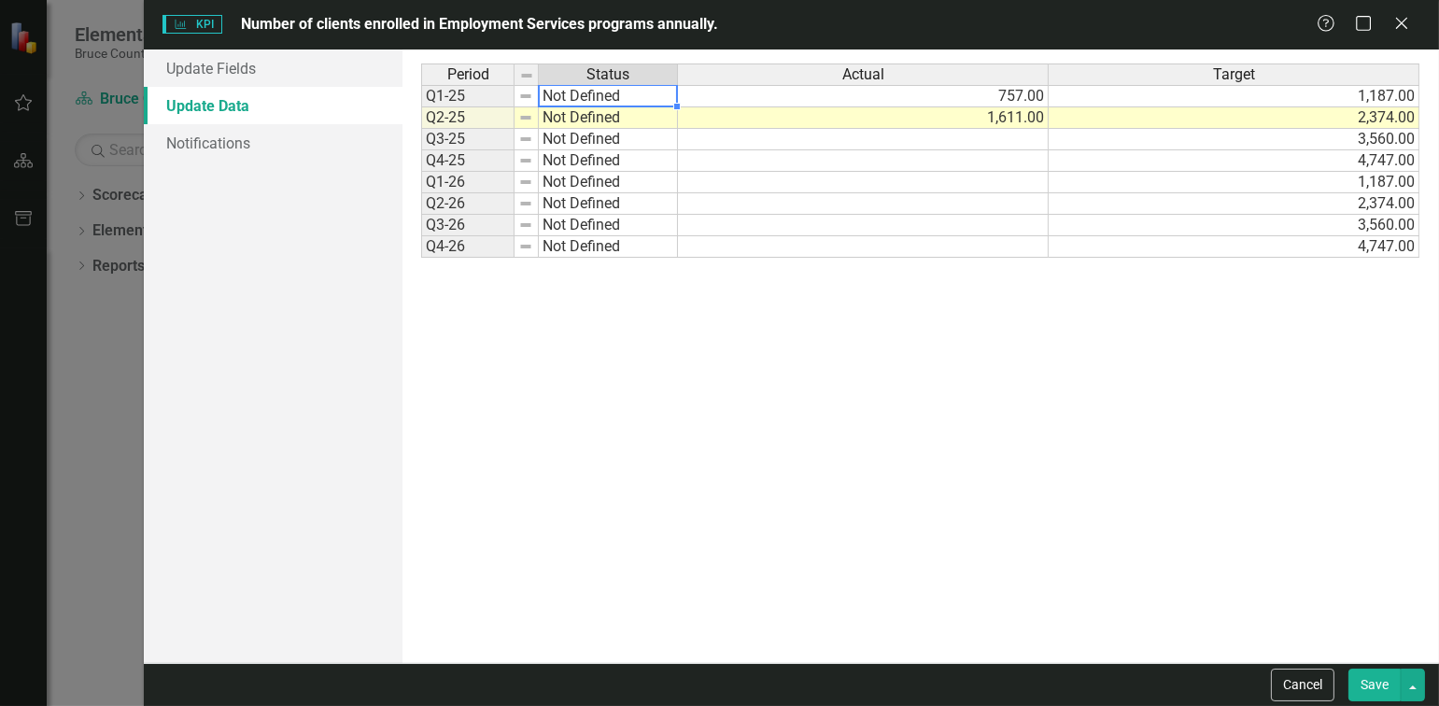
click at [614, 101] on td "Not Defined" at bounding box center [608, 96] width 139 height 22
click at [630, 94] on td "Not Defined" at bounding box center [608, 96] width 139 height 22
click at [630, 94] on div "Period Status Actual Target Q1-25 Not Defined 757.00 1,187.00 Q2-25 Not Defined…" at bounding box center [920, 357] width 998 height 586
click at [630, 94] on td "Not Defined" at bounding box center [608, 96] width 139 height 22
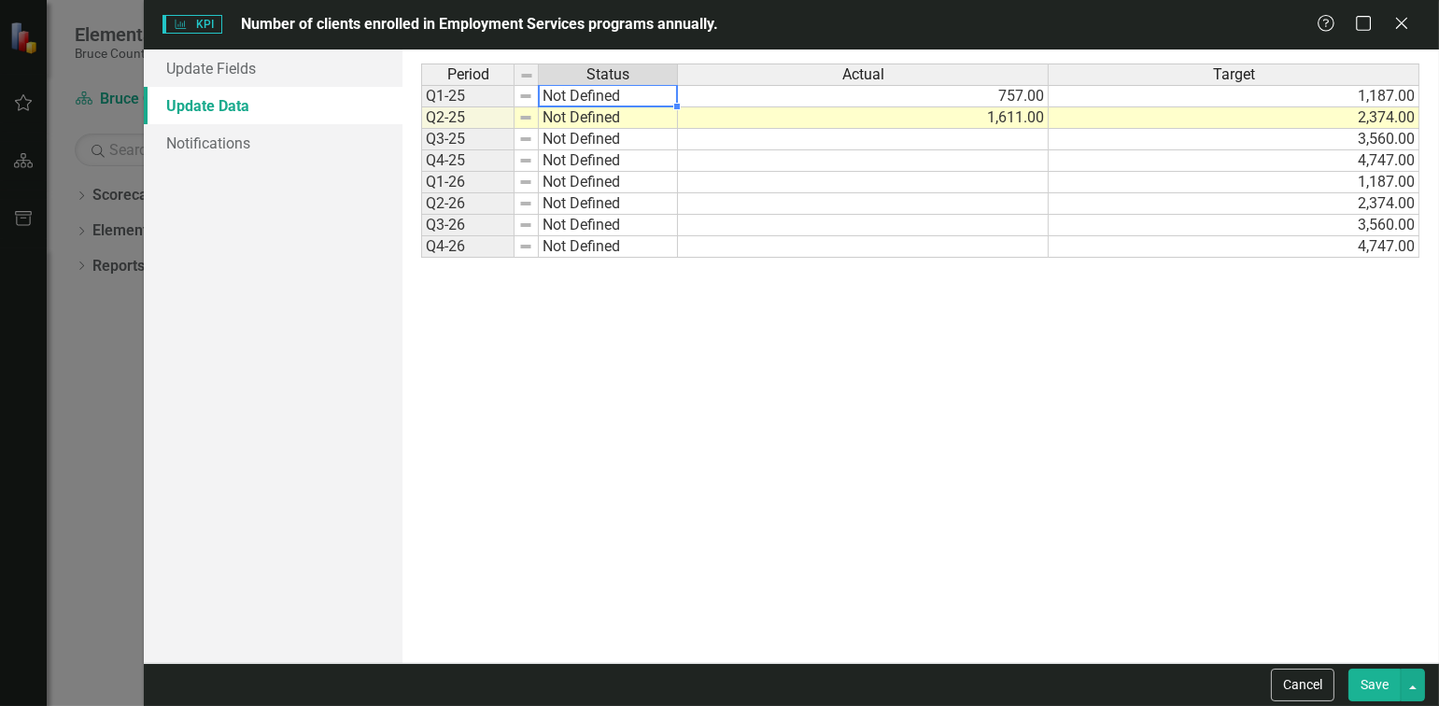
click at [630, 94] on td "Not Defined" at bounding box center [608, 96] width 139 height 22
click at [630, 94] on div "Period Status Actual Target Q1-25 Not Defined 757.00 1,187.00 Q2-25 Not Defined…" at bounding box center [920, 357] width 998 height 586
click at [630, 94] on td "Not Defined" at bounding box center [608, 96] width 139 height 22
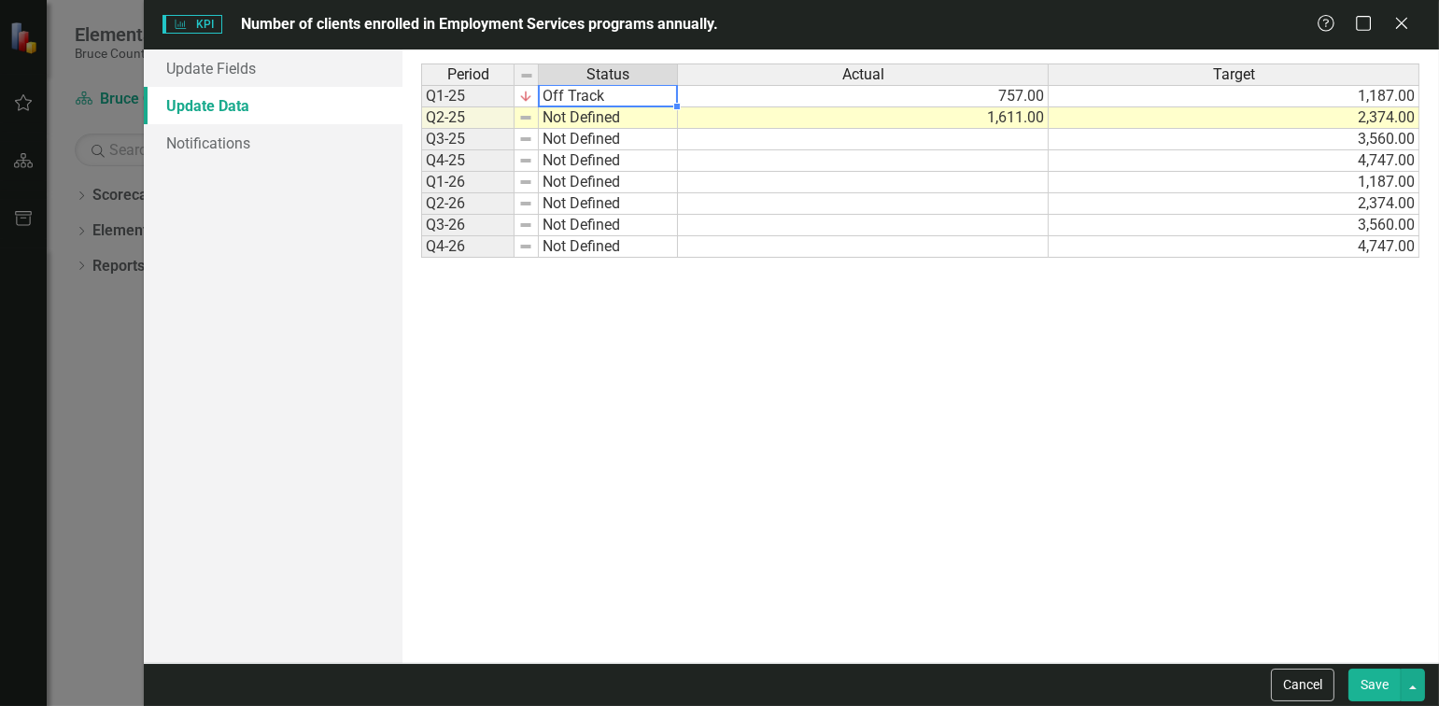
click at [628, 152] on div "Period Status Actual Target Q1-25 Off Track 757.00 1,187.00 Q2-25 Not Defined 1…" at bounding box center [920, 357] width 998 height 586
click at [614, 122] on td "Not Defined" at bounding box center [608, 117] width 139 height 21
click at [613, 178] on div "Period Status Actual Target Q1-25 Off Track 757.00 1,187.00 Q2-25 Off Track 1,6…" at bounding box center [920, 357] width 998 height 586
click at [638, 288] on div "Period Status Q1-25 Off Track Q2-25 Off Track Q3-25 Not Defined Q4-25 Not Defin…" at bounding box center [551, 357] width 260 height 586
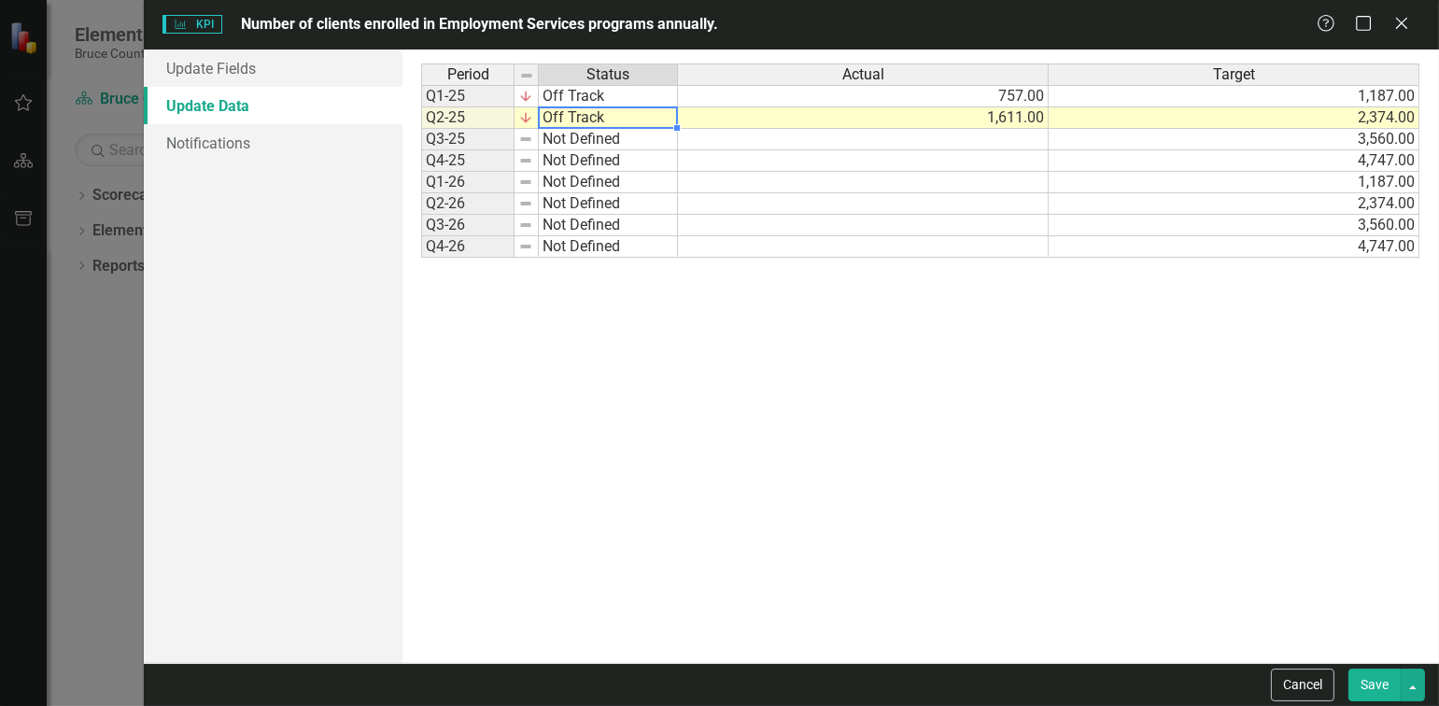
click at [638, 288] on div "Period Status Q1-25 Off Track Q2-25 Off Track Q3-25 Not Defined Q4-25 Not Defin…" at bounding box center [551, 357] width 260 height 586
click at [600, 144] on td "Not Defined" at bounding box center [608, 139] width 139 height 21
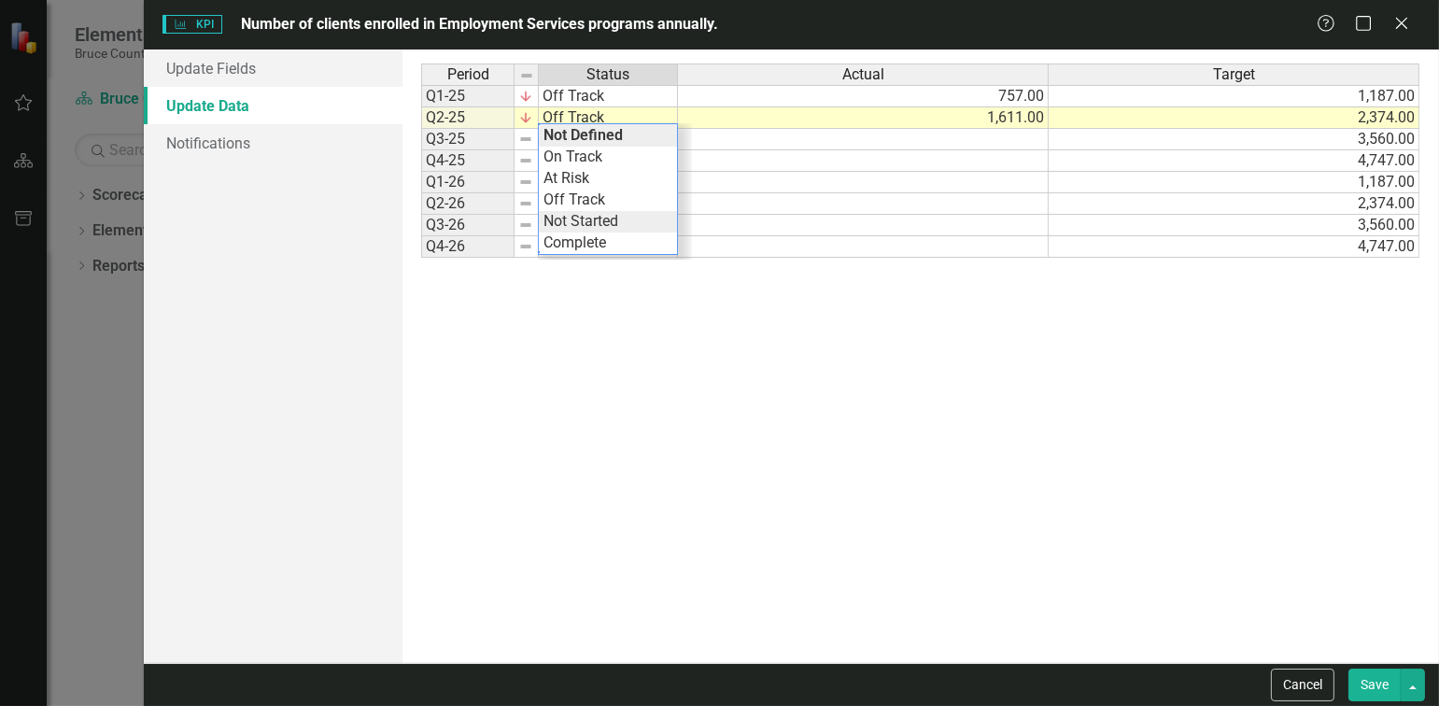
click at [599, 217] on div "Period Status Actual Target Q1-25 Off Track 757.00 1,187.00 Q2-25 Off Track 1,6…" at bounding box center [920, 357] width 998 height 586
click at [623, 157] on td "Not Defined" at bounding box center [608, 160] width 139 height 21
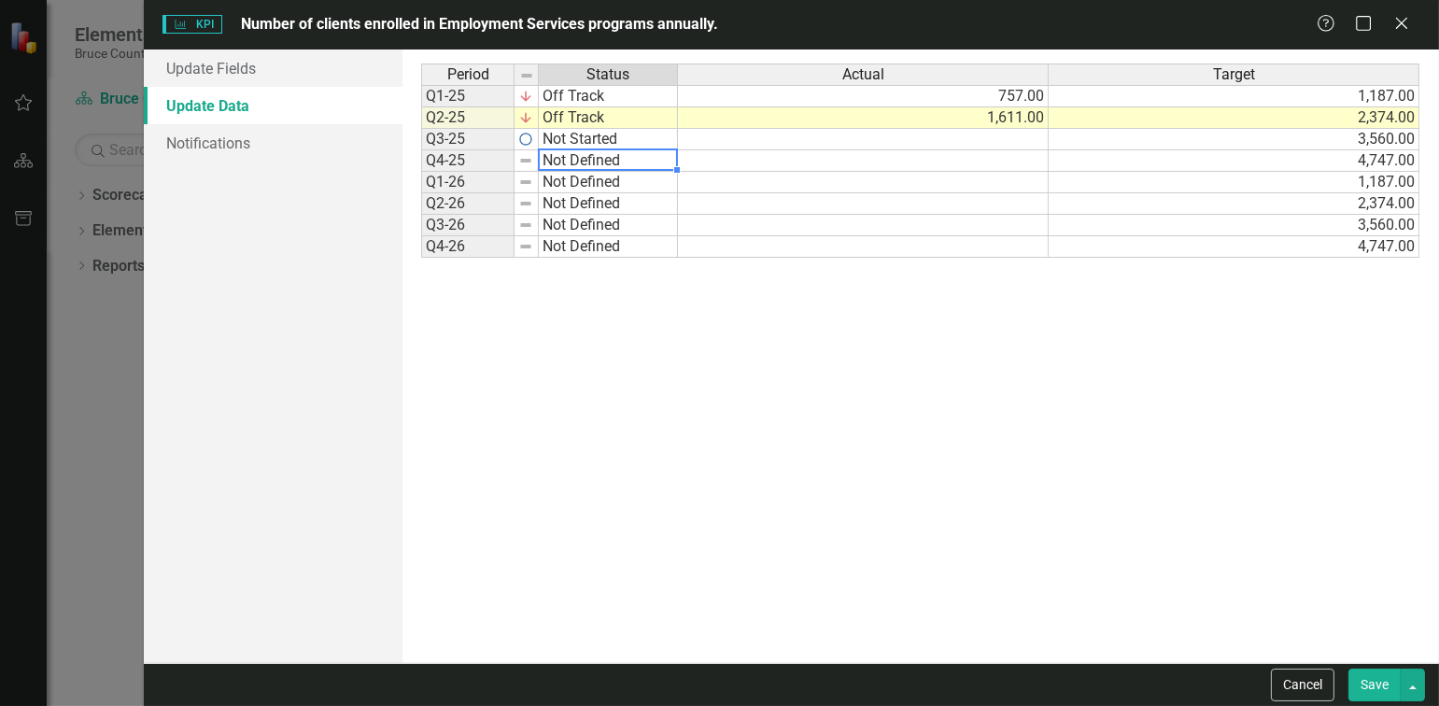
click at [623, 157] on td "Not Defined" at bounding box center [608, 160] width 139 height 21
click at [621, 234] on div "Period Status Actual Target Q1-25 Off Track 757.00 1,187.00 Q2-25 Off Track 1,6…" at bounding box center [920, 357] width 998 height 586
click at [620, 183] on td "Not Defined" at bounding box center [608, 182] width 139 height 21
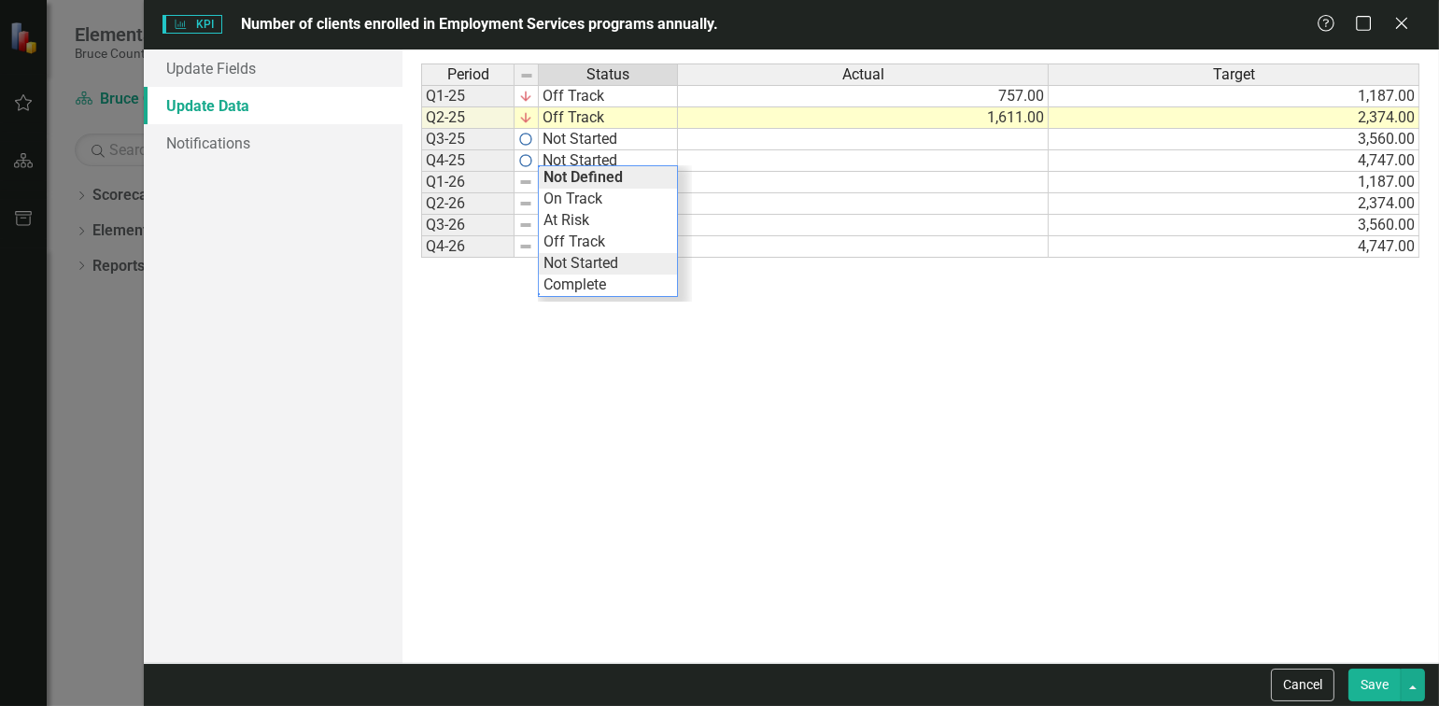
click at [623, 253] on div "Period Status Actual Target Q1-25 Off Track 757.00 1,187.00 Q2-25 Off Track 1,6…" at bounding box center [920, 357] width 998 height 586
click at [622, 205] on td "Not Defined" at bounding box center [608, 203] width 139 height 21
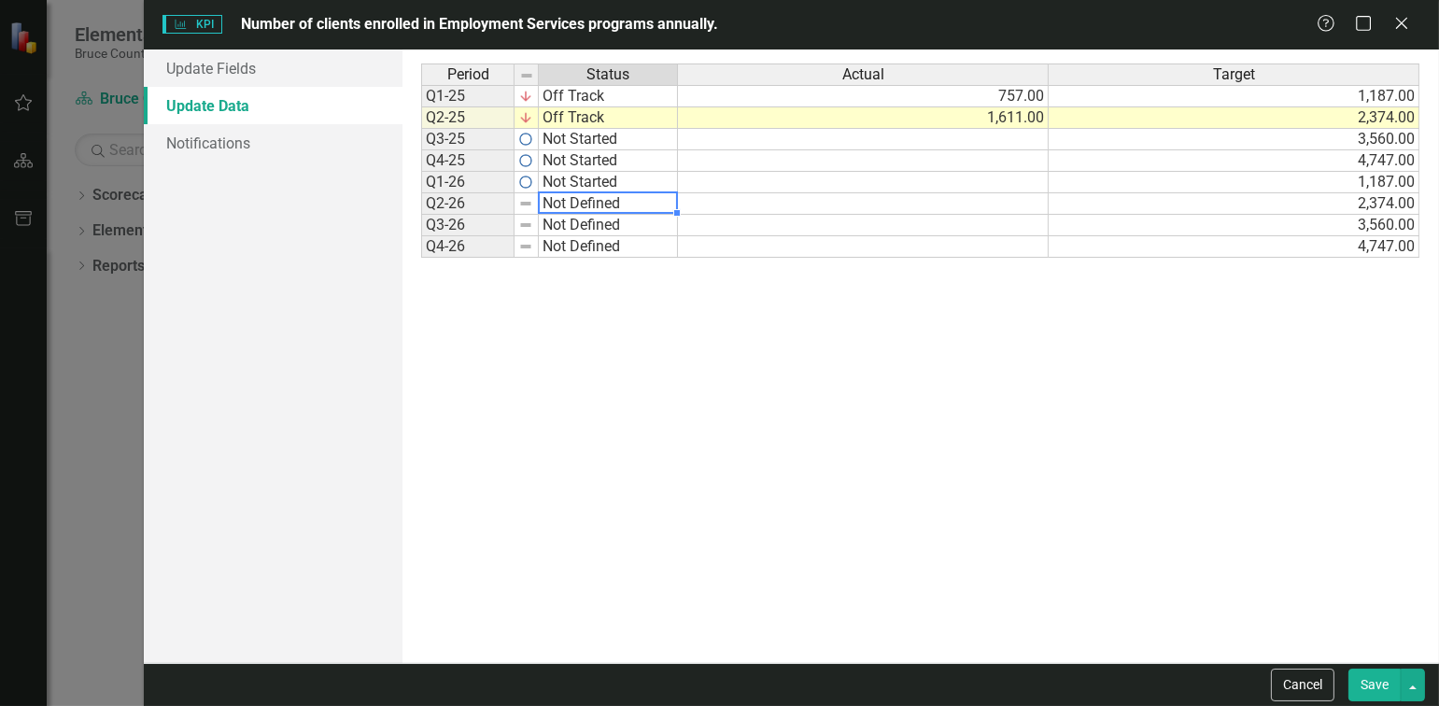
click at [622, 205] on td "Not Defined" at bounding box center [608, 203] width 139 height 21
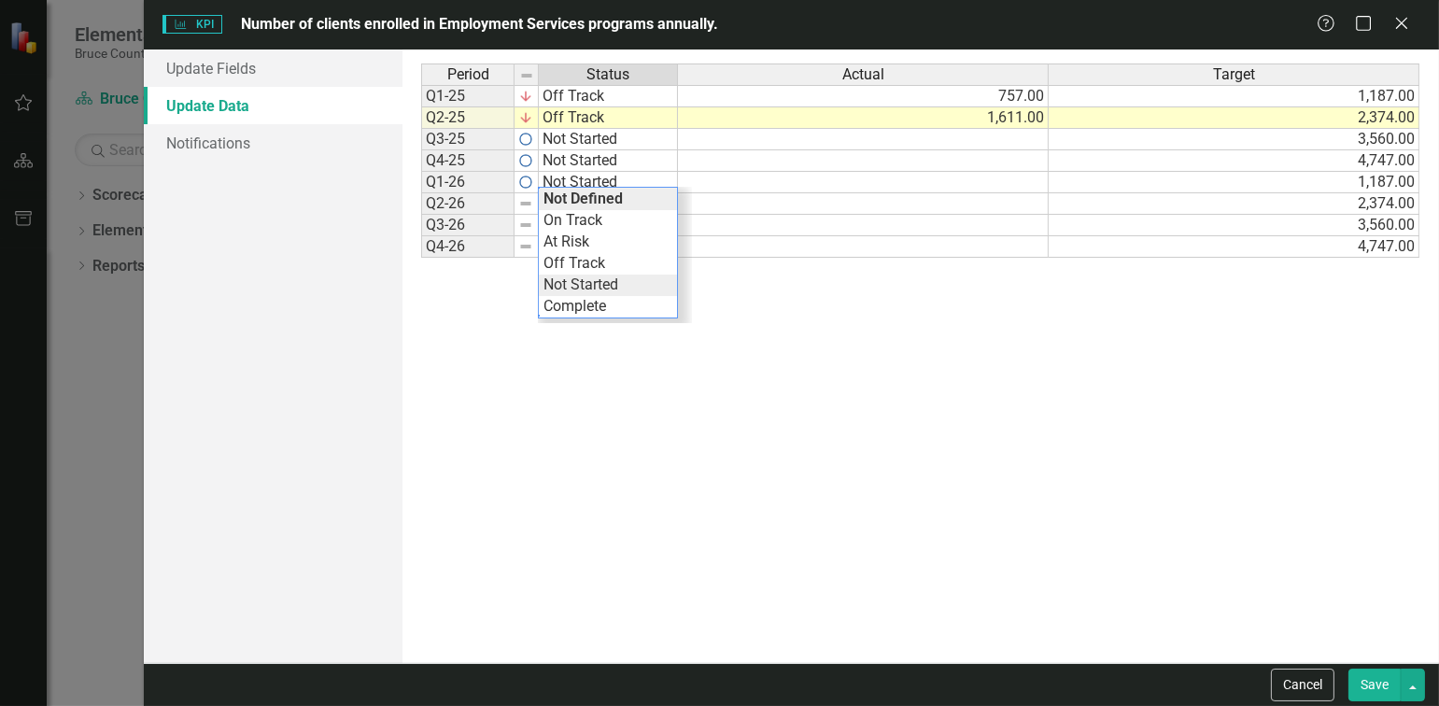
click at [627, 283] on div "Period Status Actual Target Q1-25 Off Track 757.00 1,187.00 Q2-25 Off Track 1,6…" at bounding box center [920, 357] width 998 height 586
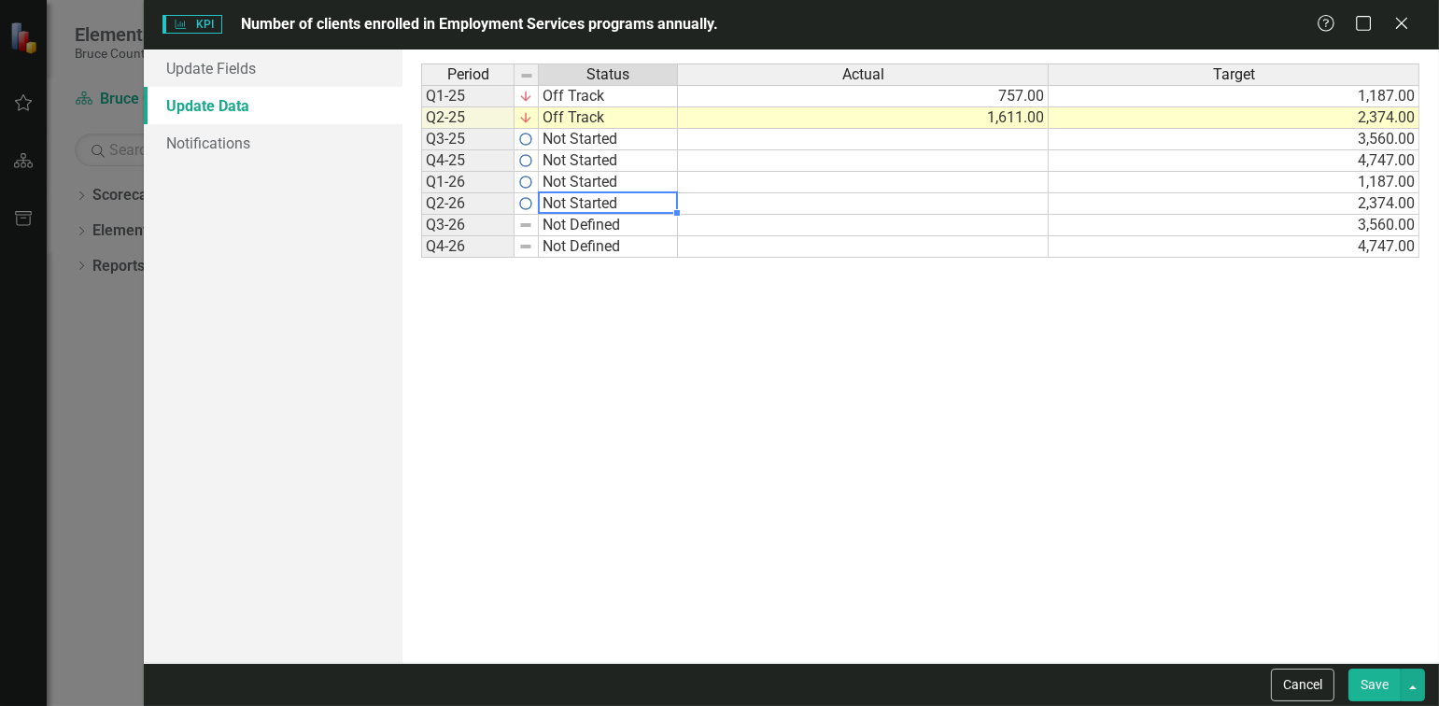
click at [616, 219] on td "Not Defined" at bounding box center [608, 225] width 139 height 21
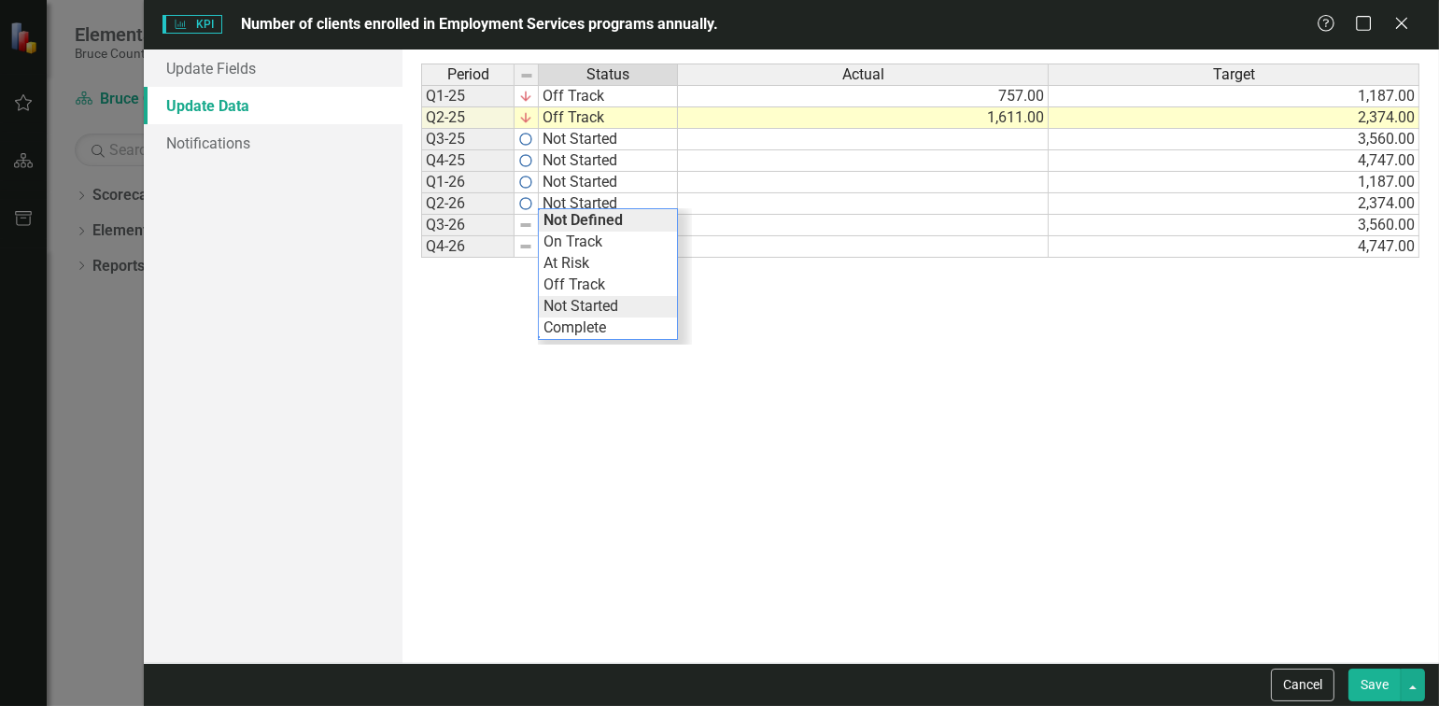
click at [621, 302] on div "Period Status Actual Target Q1-25 Off Track 757.00 1,187.00 Q2-25 Off Track 1,6…" at bounding box center [920, 357] width 998 height 586
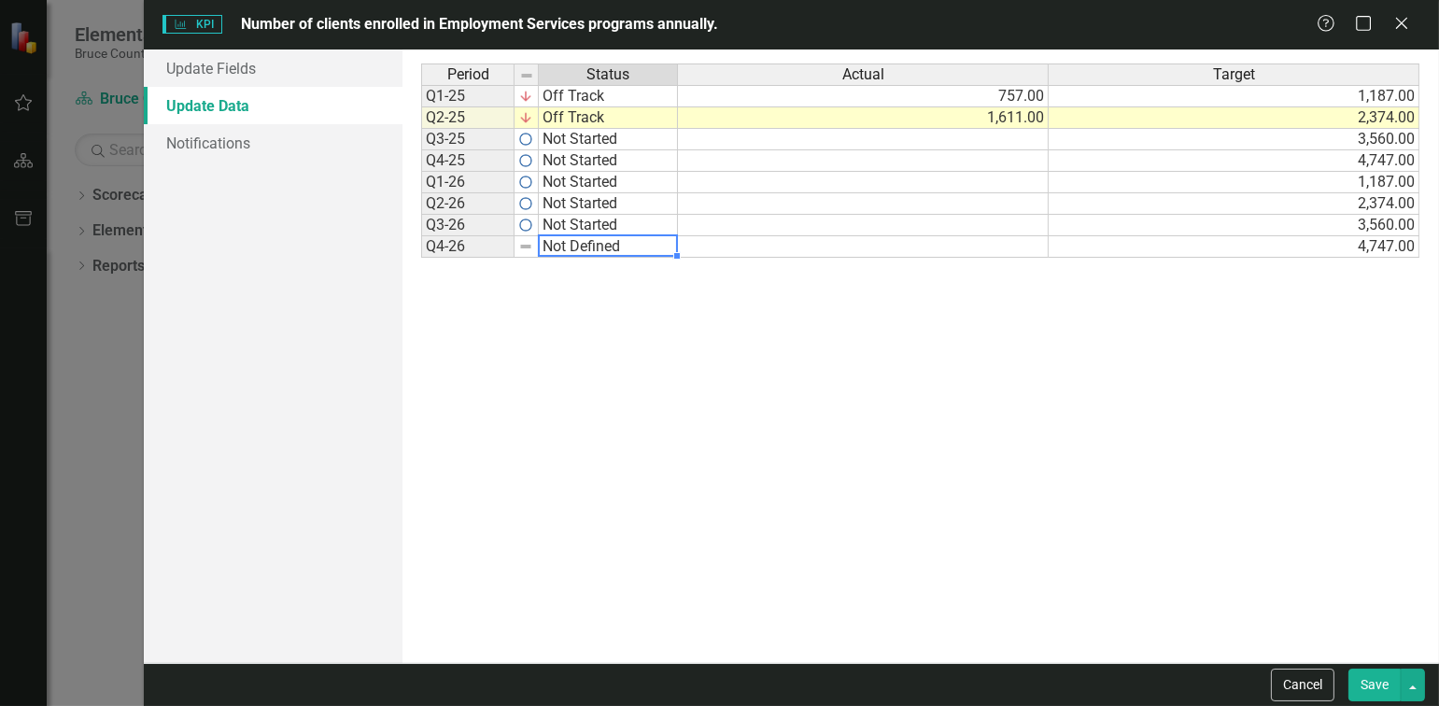
click at [617, 246] on td "Not Defined" at bounding box center [608, 246] width 139 height 21
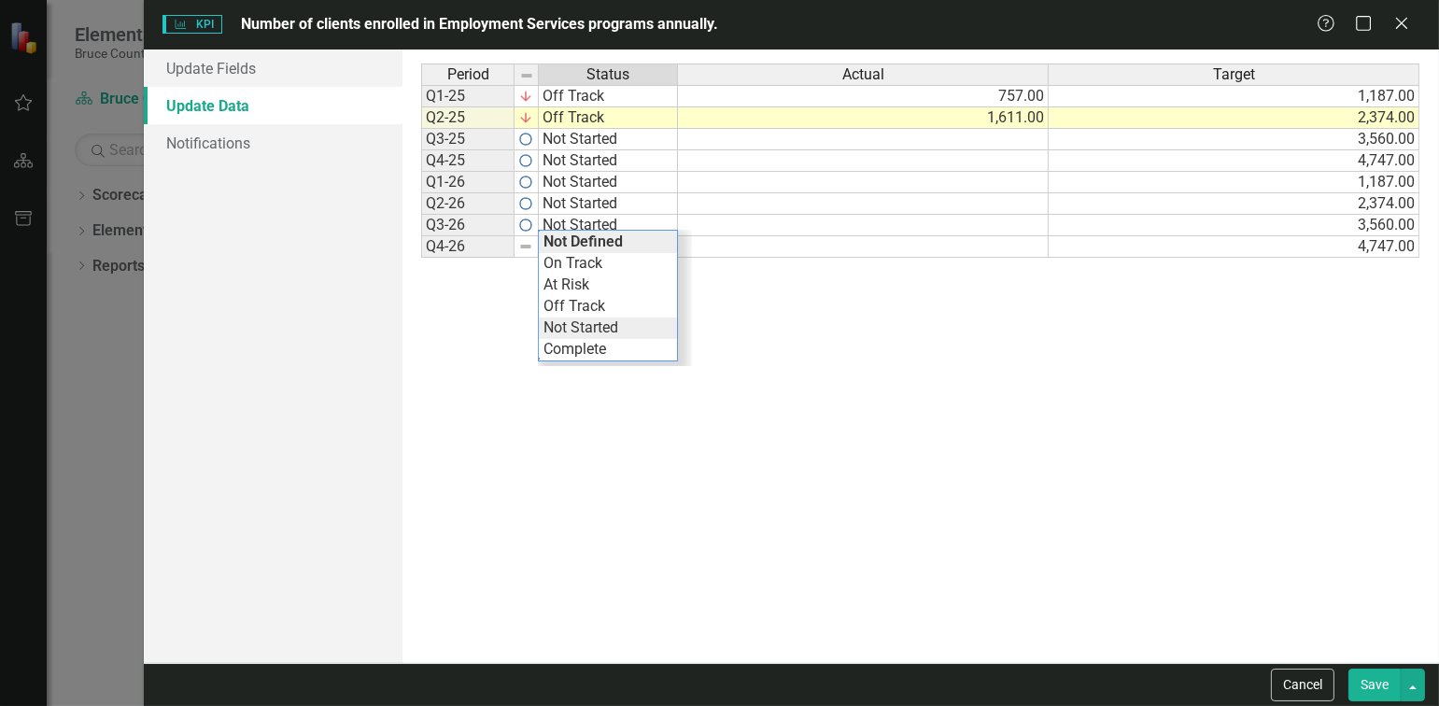
type textarea "Not Started"
click at [627, 321] on div "Period Status Actual Target Q1-25 Off Track 757.00 1,187.00 Q2-25 Off Track 1,6…" at bounding box center [920, 357] width 998 height 586
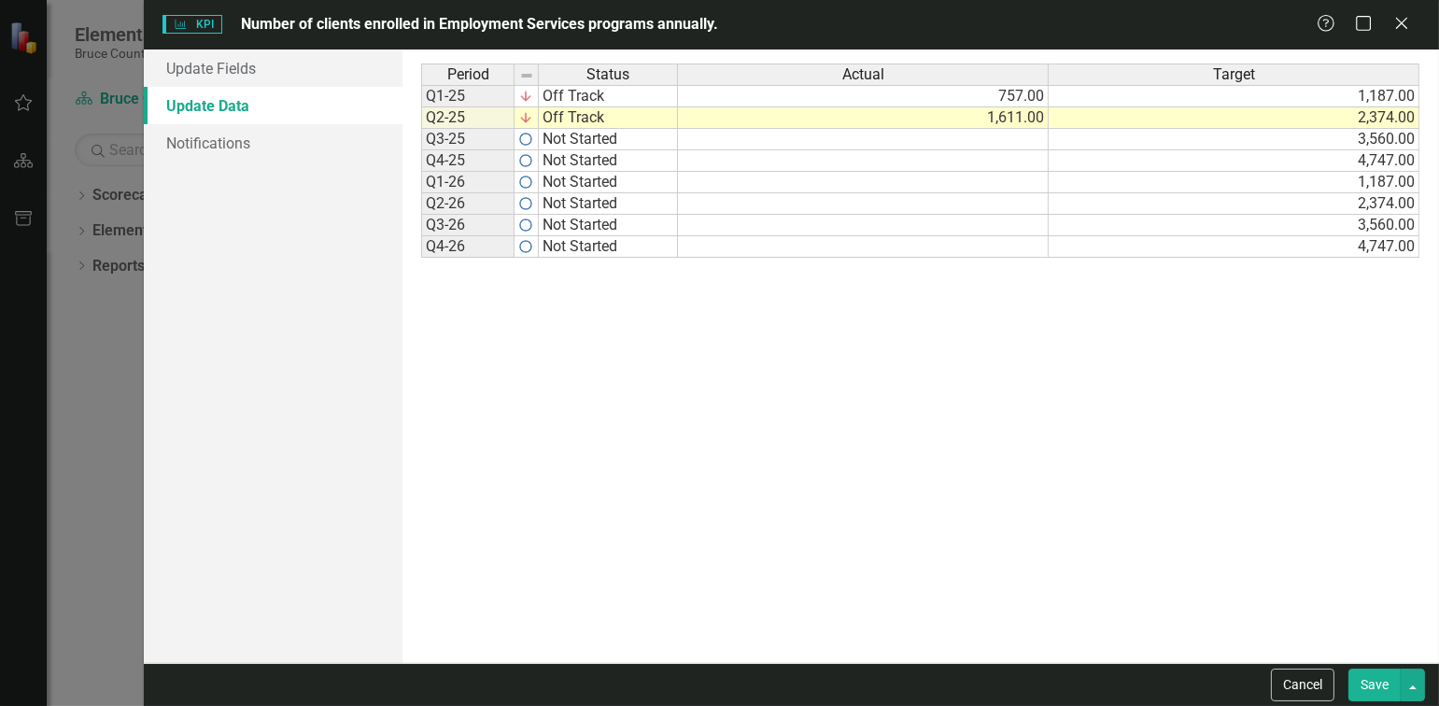
drag, startPoint x: 1369, startPoint y: 682, endPoint x: 1362, endPoint y: 662, distance: 21.0
click at [1369, 682] on button "Save" at bounding box center [1374, 685] width 52 height 33
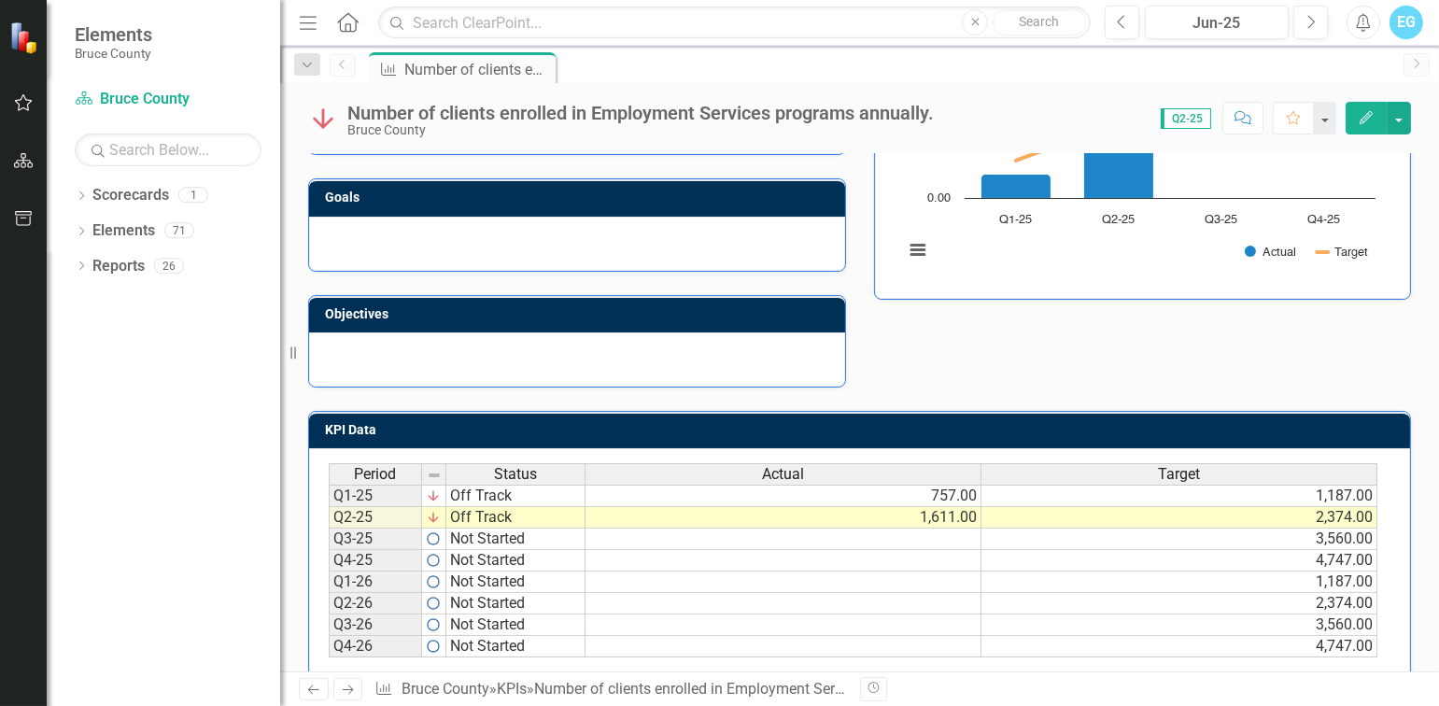
scroll to position [358, 0]
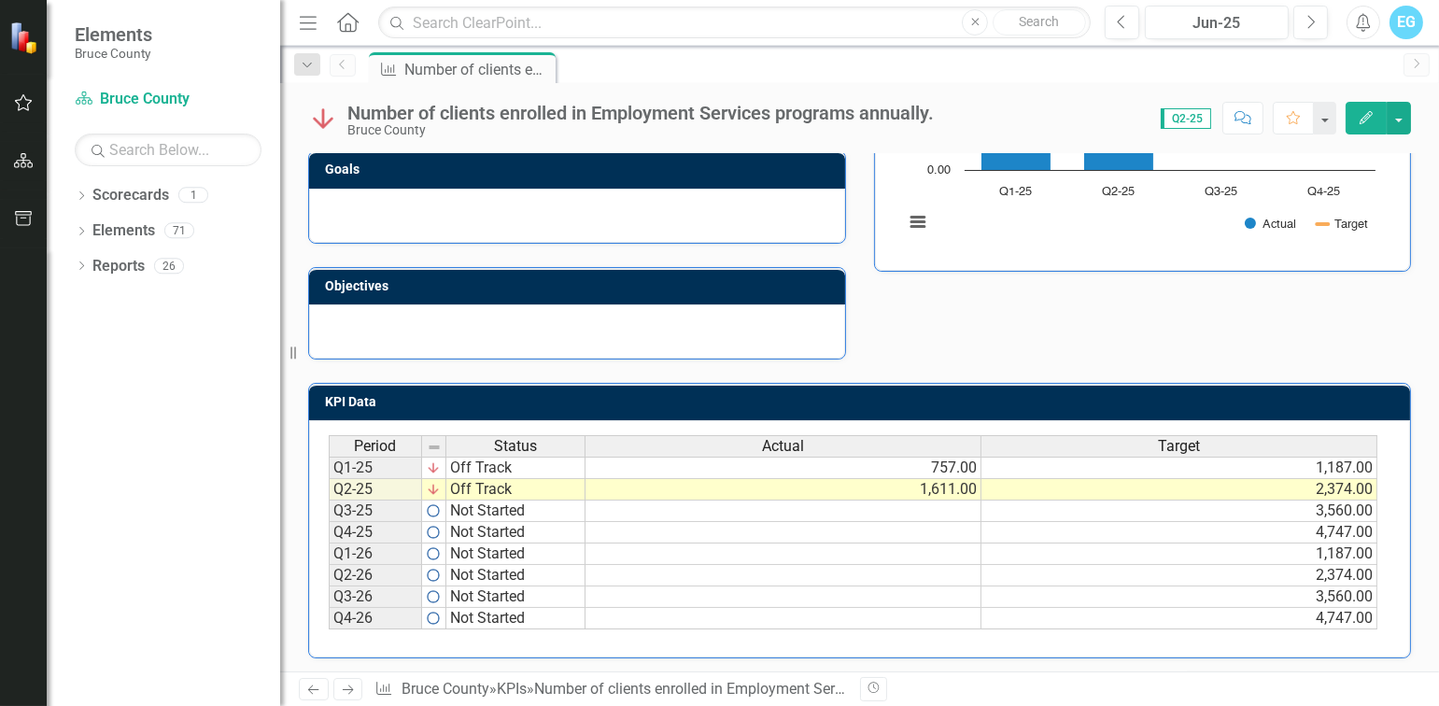
click at [343, 689] on icon at bounding box center [348, 689] width 11 height 9
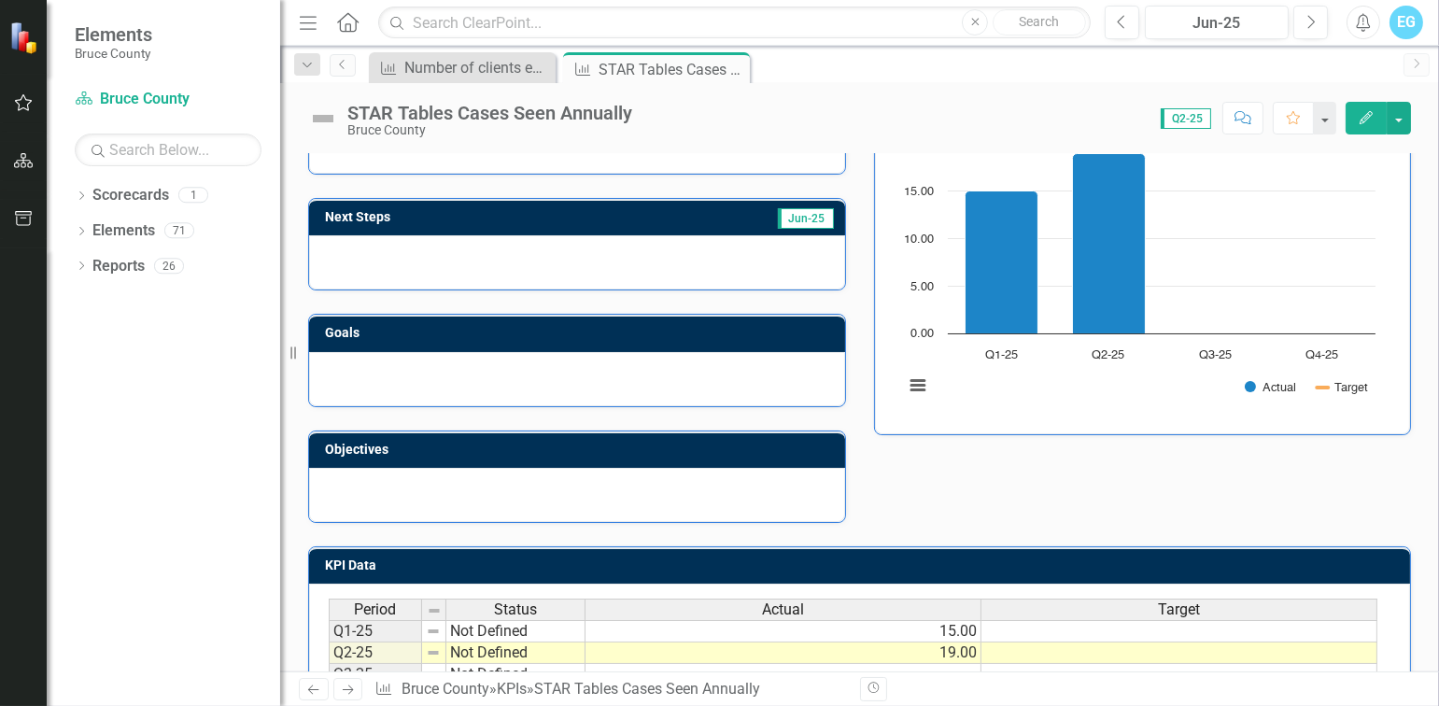
scroll to position [358, 0]
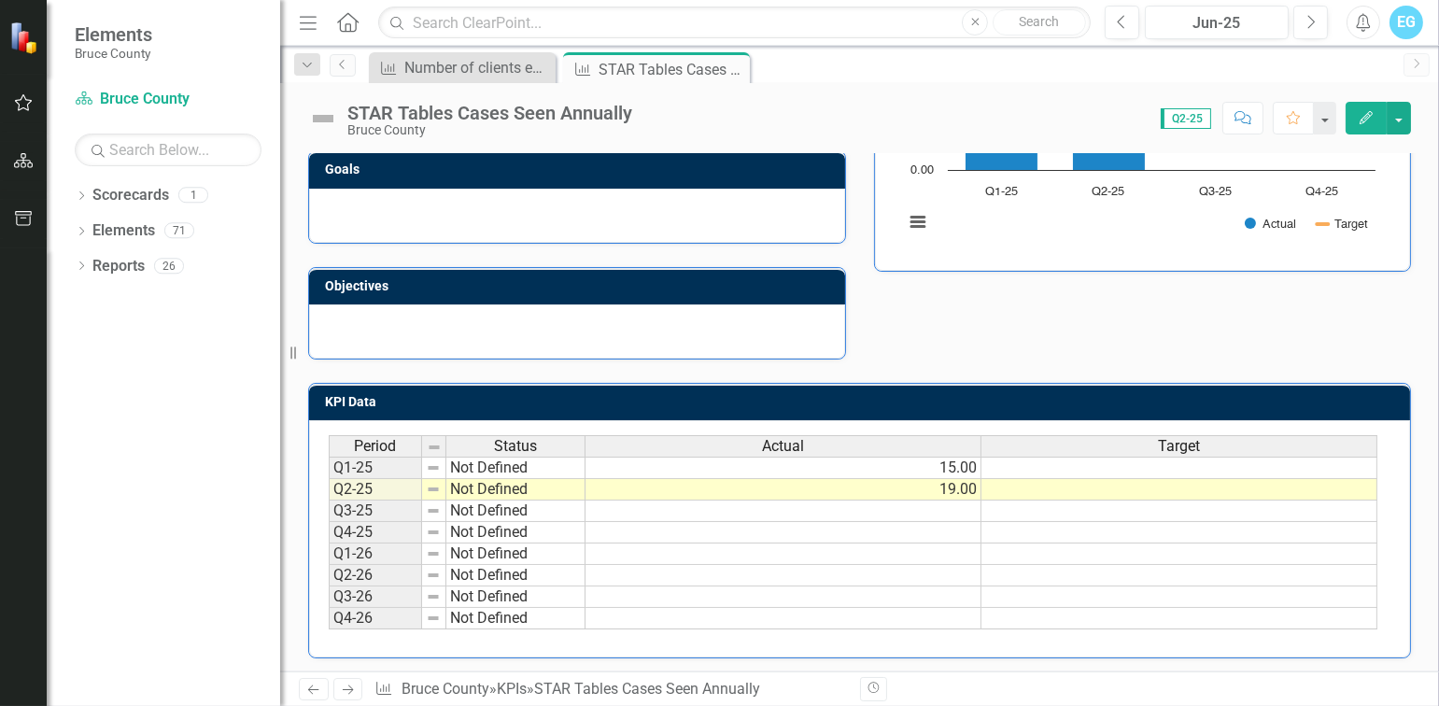
click at [309, 691] on icon "Previous" at bounding box center [313, 690] width 16 height 12
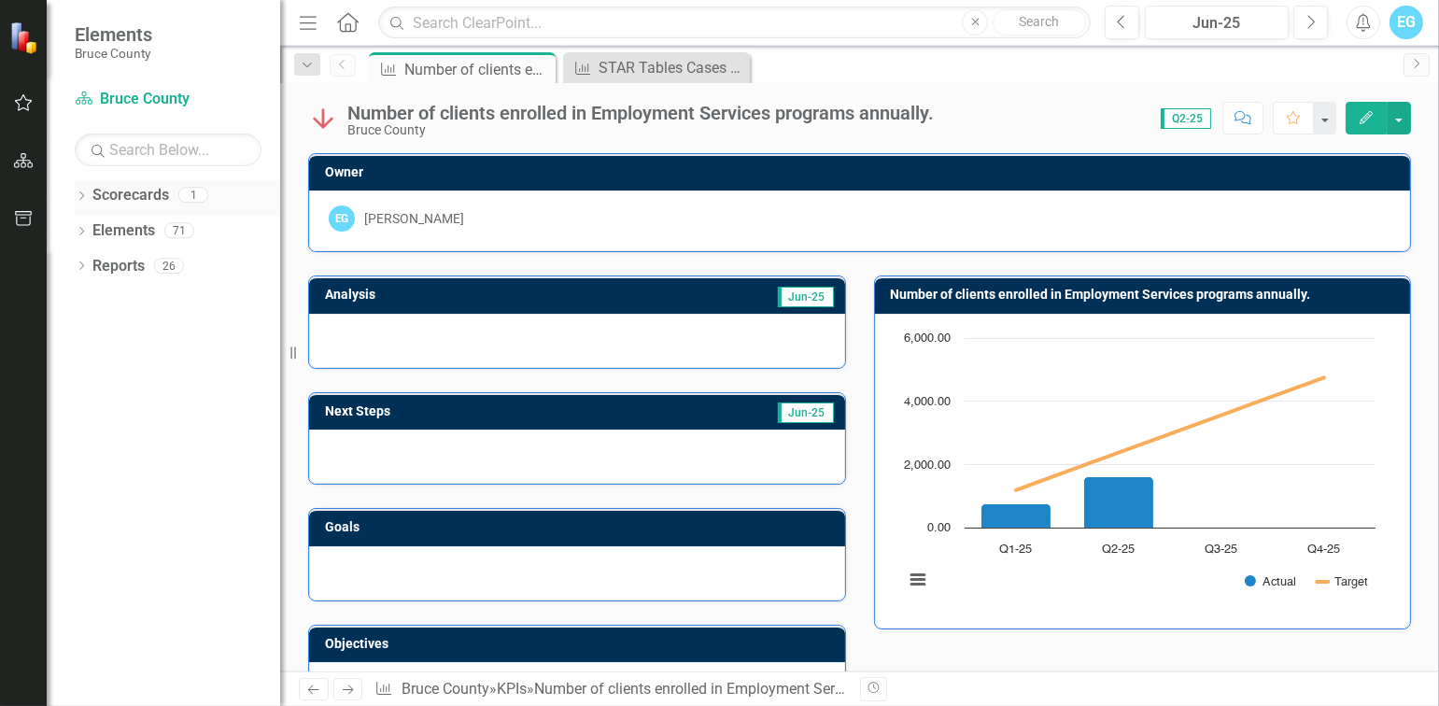
click at [81, 201] on icon "Dropdown" at bounding box center [81, 197] width 13 height 10
click at [105, 230] on link "Bruce County" at bounding box center [191, 230] width 177 height 21
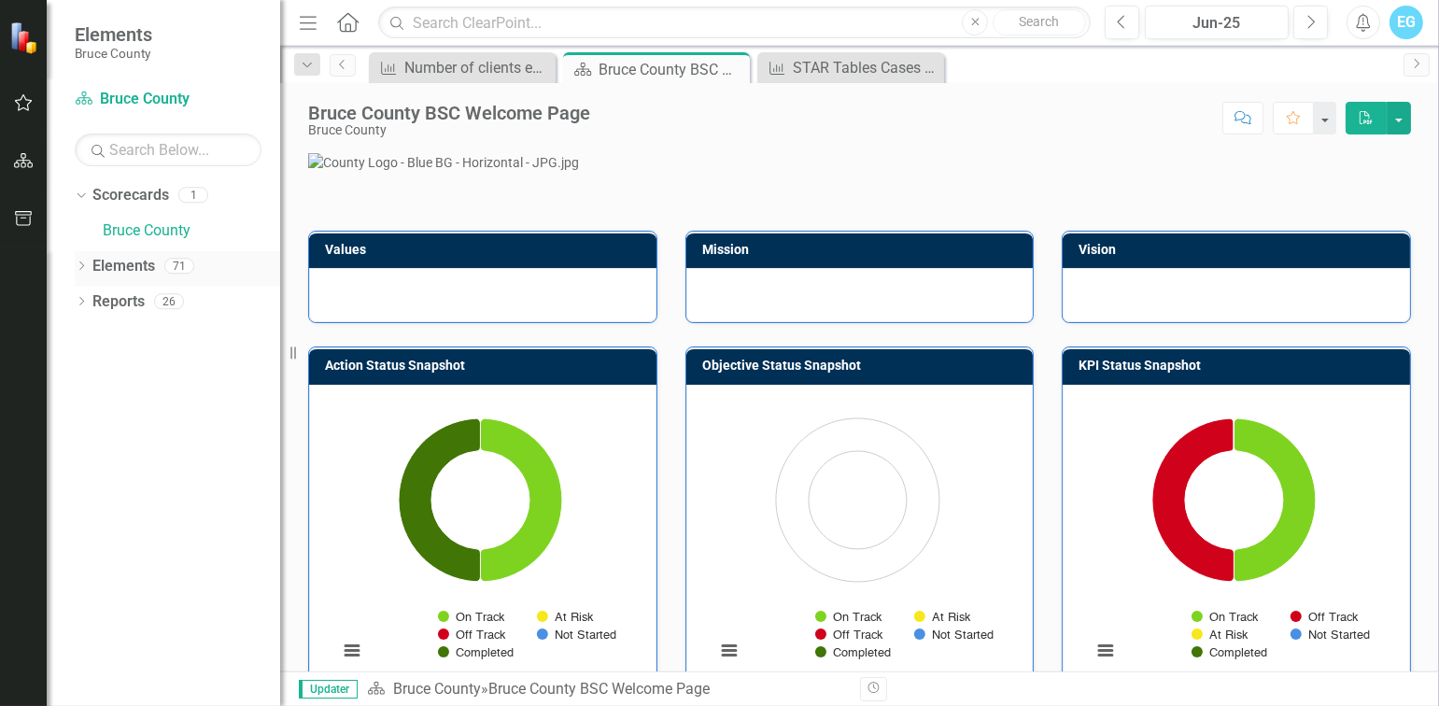
click at [80, 271] on icon "Dropdown" at bounding box center [81, 267] width 13 height 10
click at [143, 373] on link "KPI KPI's" at bounding box center [131, 371] width 58 height 21
click at [92, 374] on icon "Dropdown" at bounding box center [90, 374] width 13 height 10
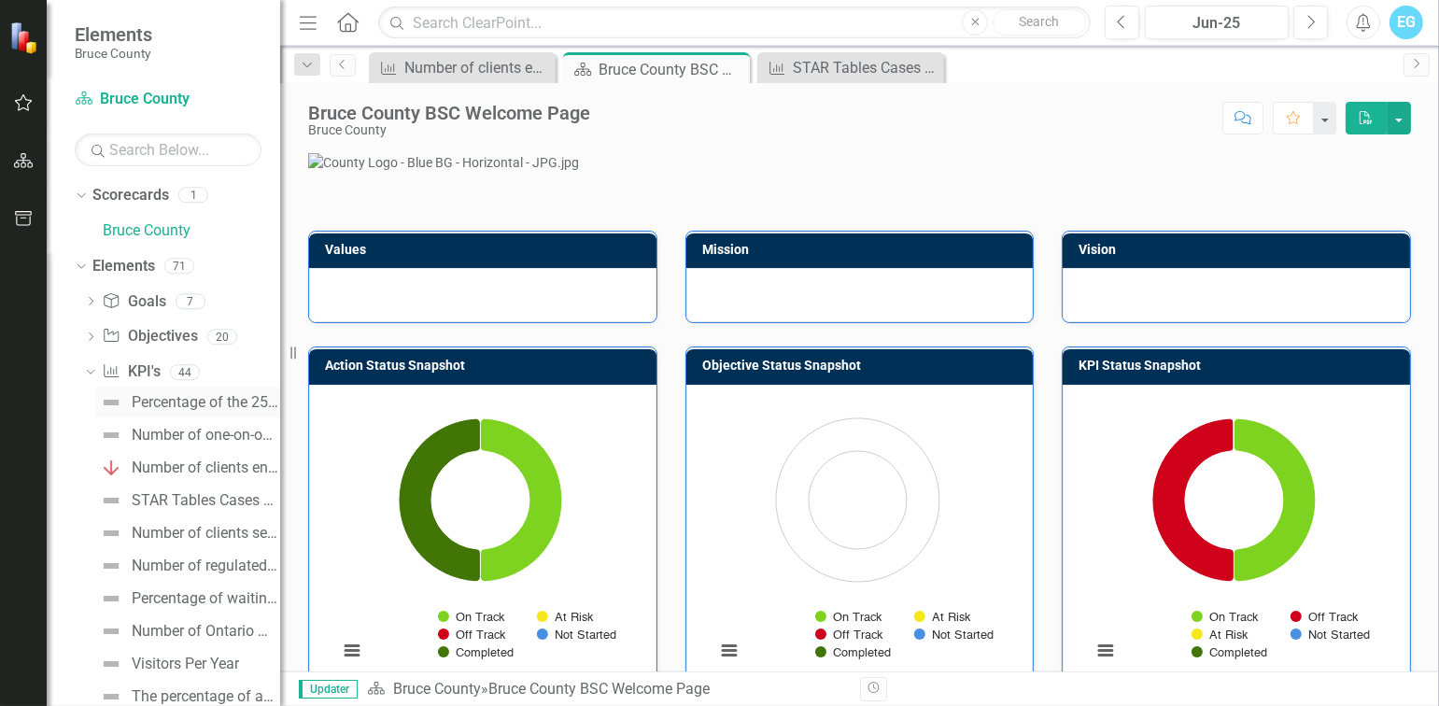
click at [161, 405] on div "Percentage of the 25 actions in the Housing Action Plan initiated within the de…" at bounding box center [206, 402] width 148 height 17
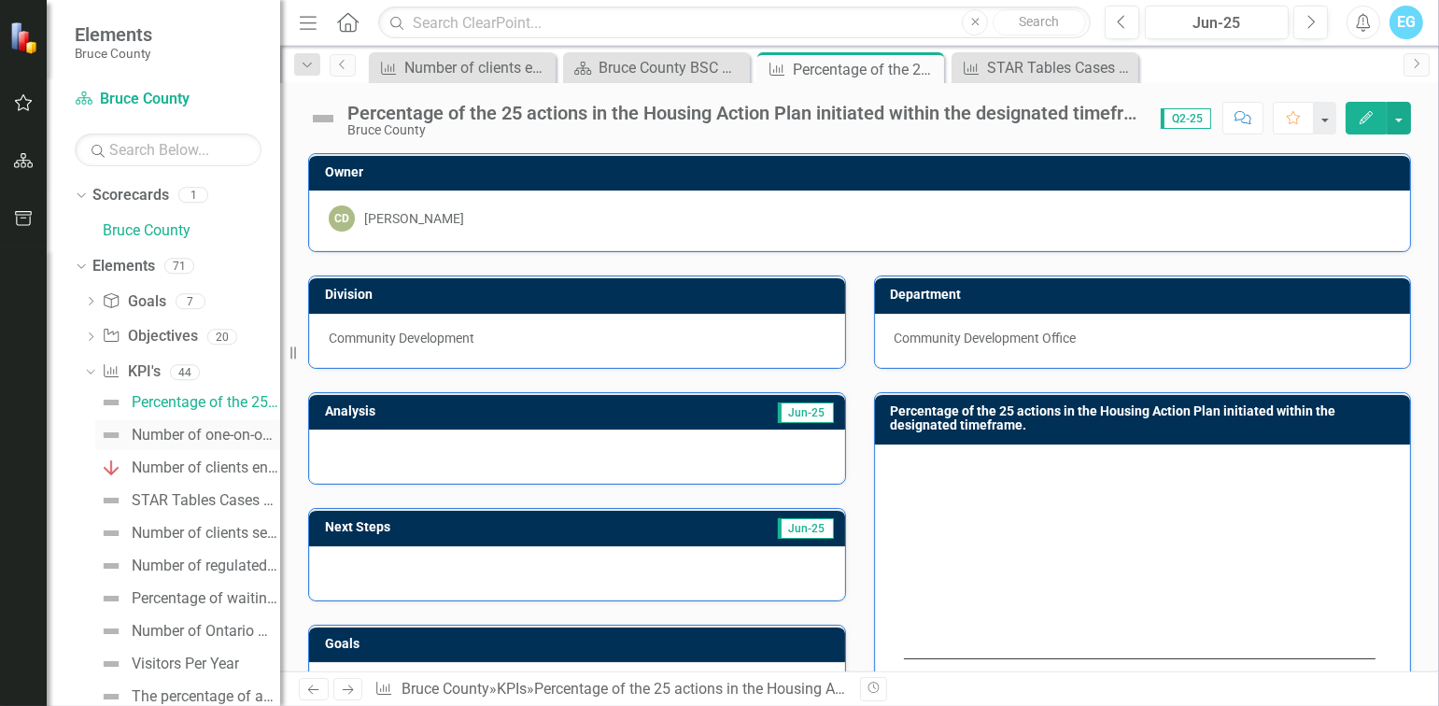
click at [154, 429] on div "Number of one-on-one business consultations completed annually." at bounding box center [206, 435] width 148 height 17
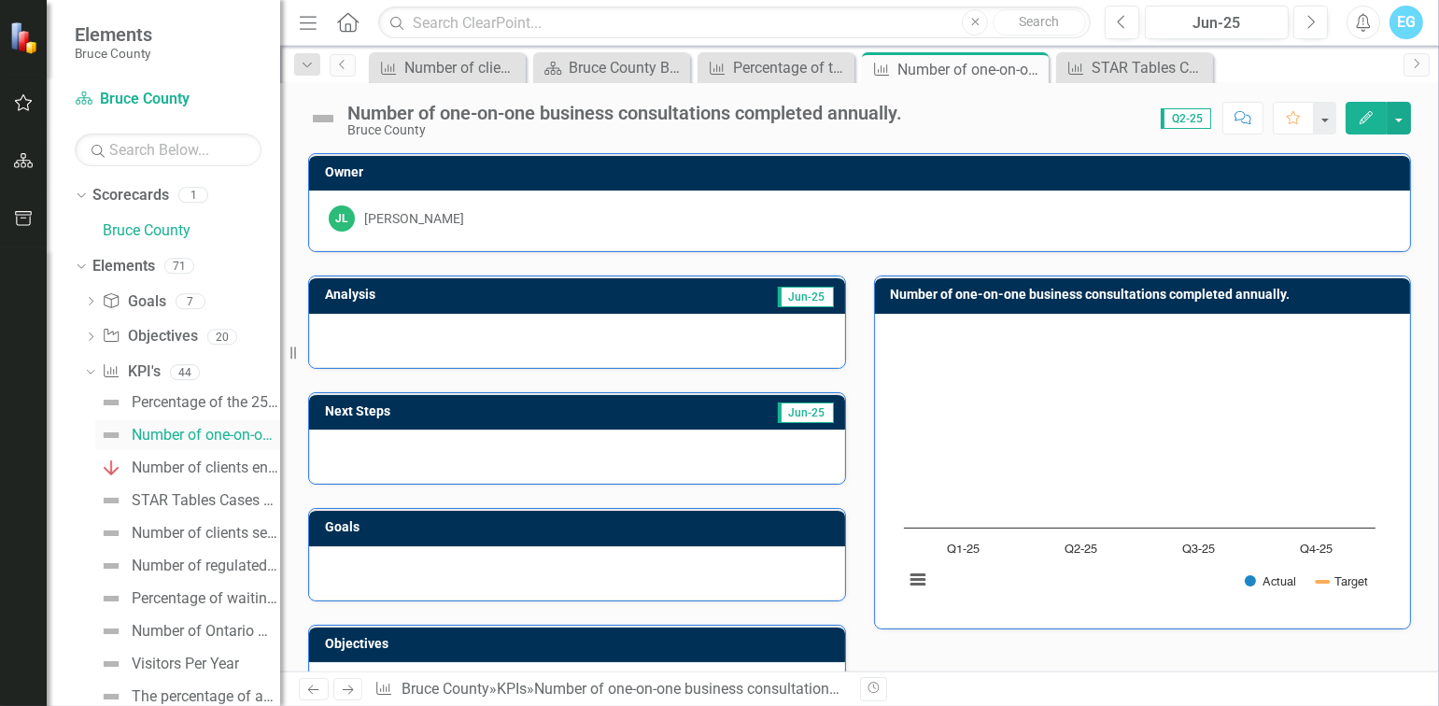
scroll to position [93, 0]
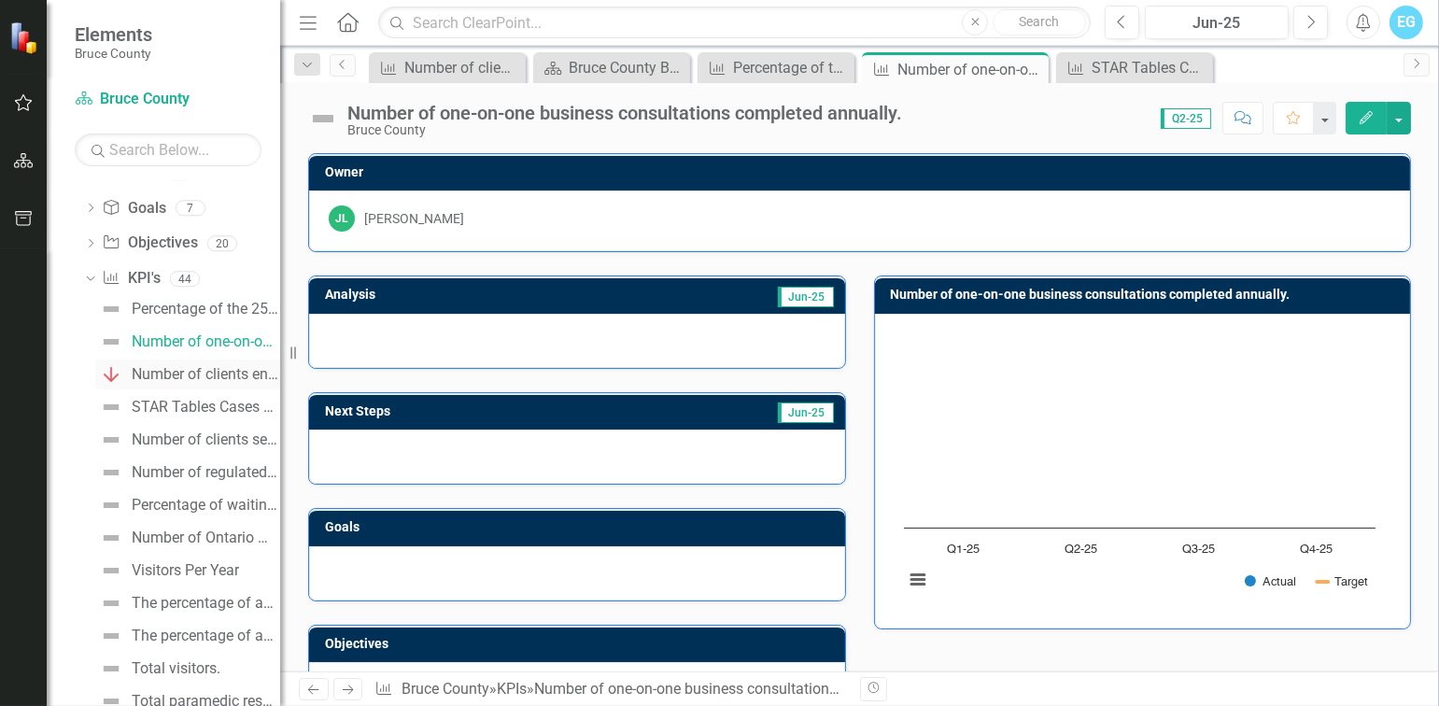
click at [145, 378] on div "Number of clients enrolled in Employment Services programs annually." at bounding box center [206, 374] width 148 height 17
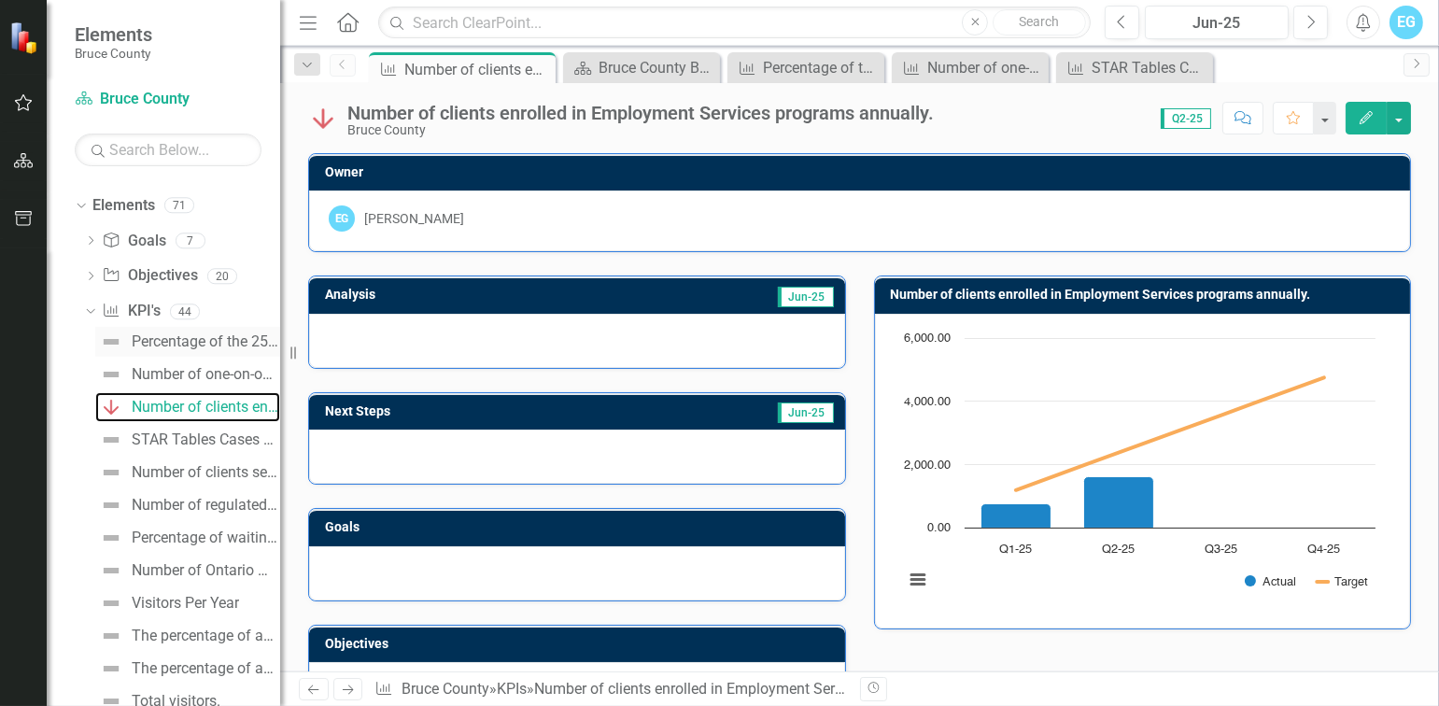
scroll to position [93, 0]
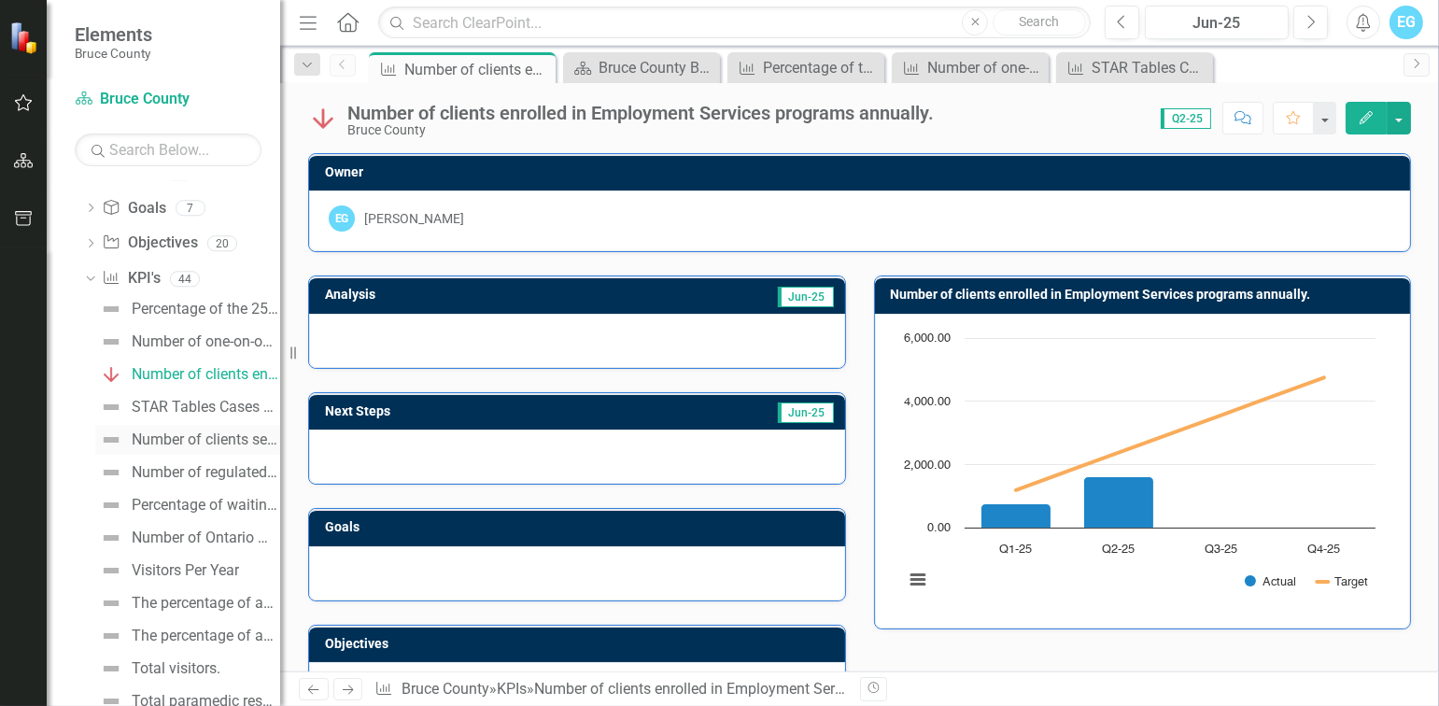
click at [191, 431] on div "Number of clients served by programming (e.g., CAAP, [PERSON_NAME], Strategic C…" at bounding box center [206, 439] width 148 height 17
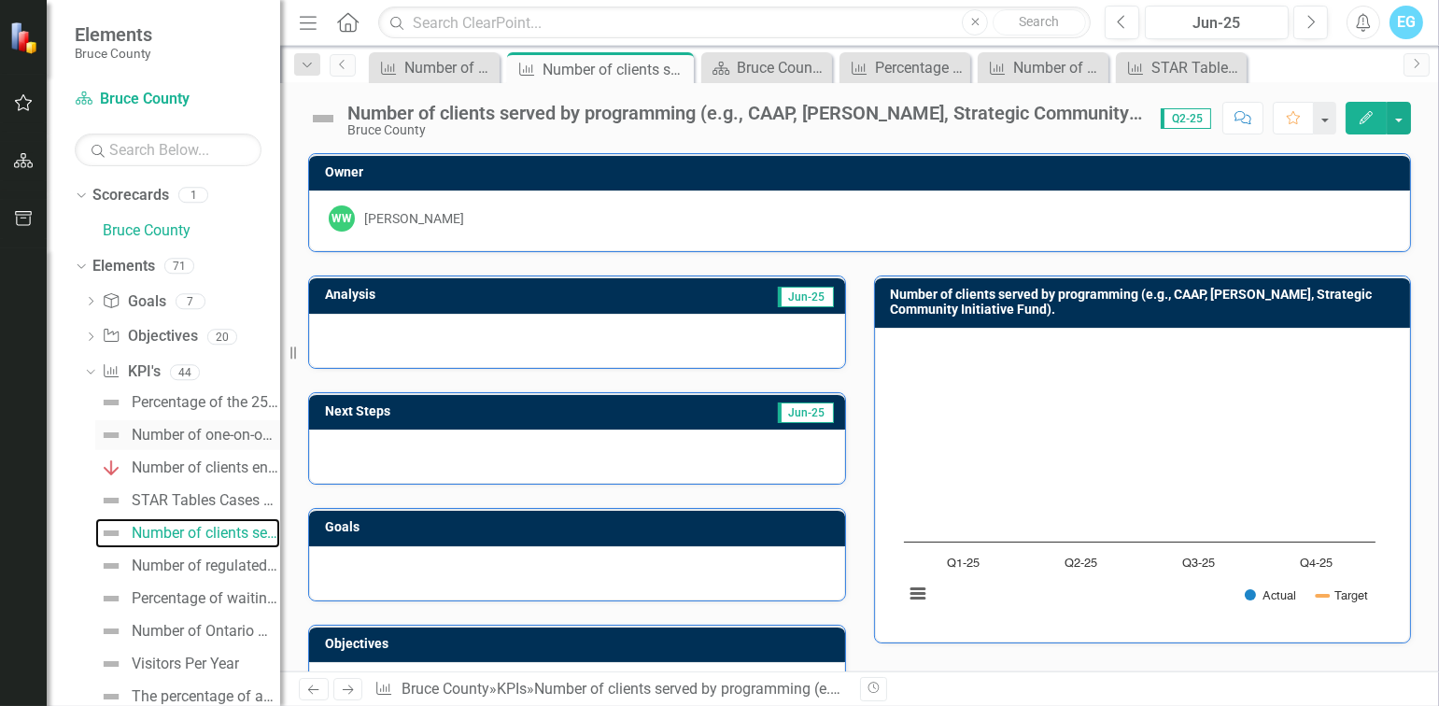
scroll to position [93, 0]
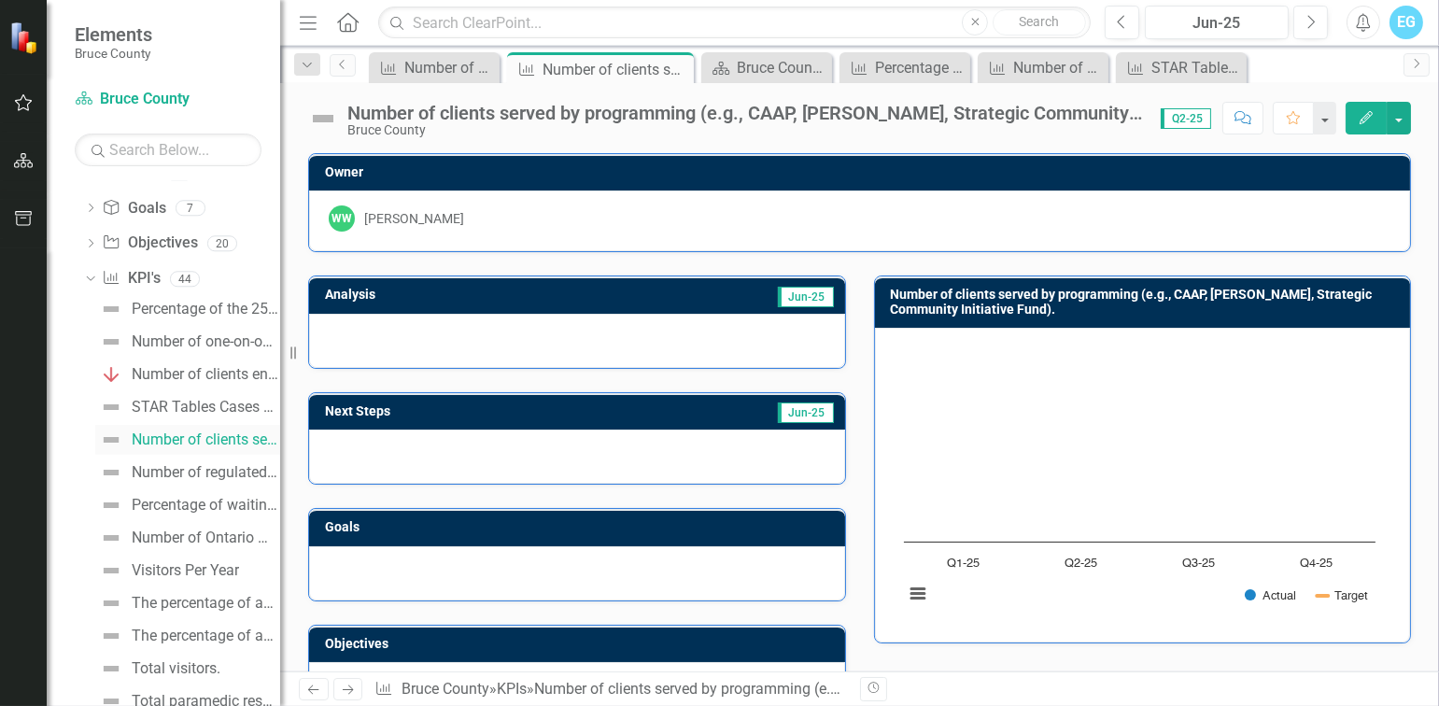
click at [175, 438] on div "Number of clients served by programming (e.g., CAAP, [PERSON_NAME], Strategic C…" at bounding box center [206, 439] width 148 height 17
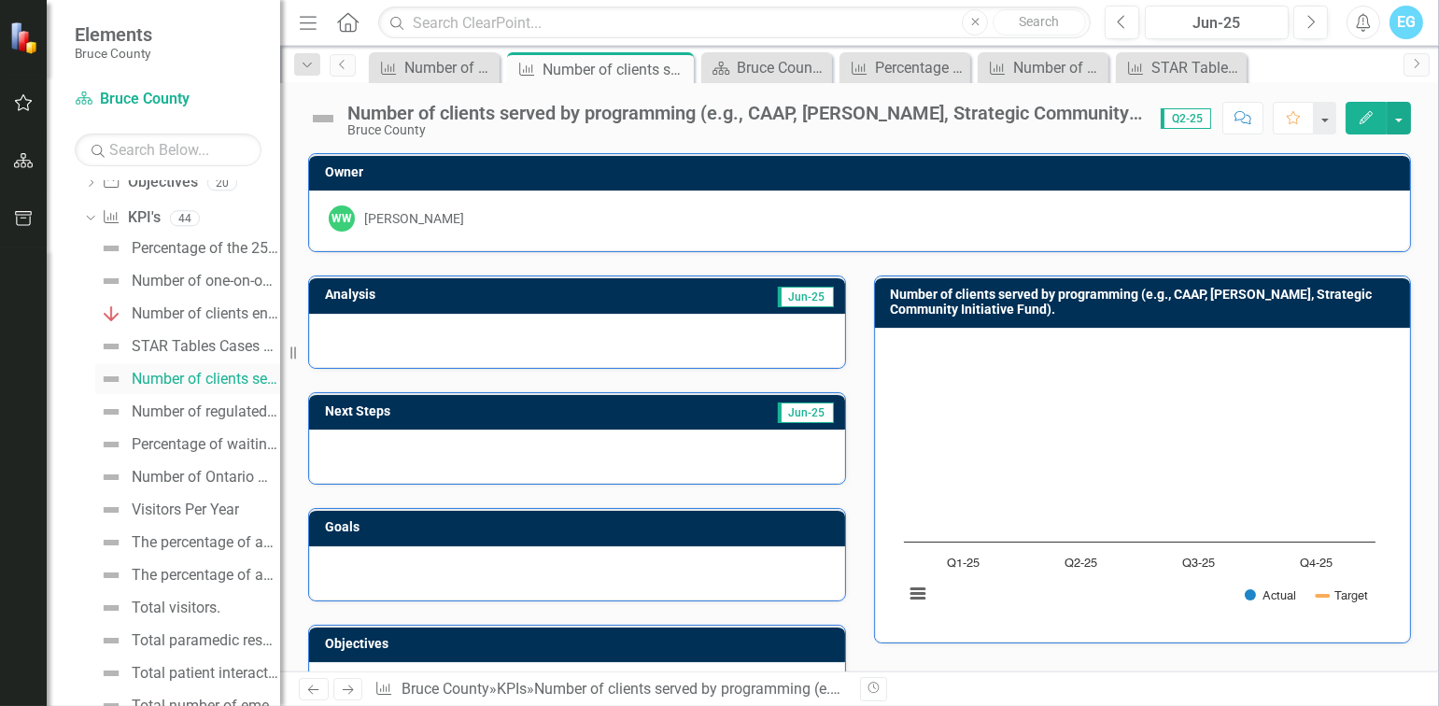
scroll to position [187, 0]
click at [190, 505] on div "The percentage of available municipal beds occupied annually." at bounding box center [206, 509] width 148 height 17
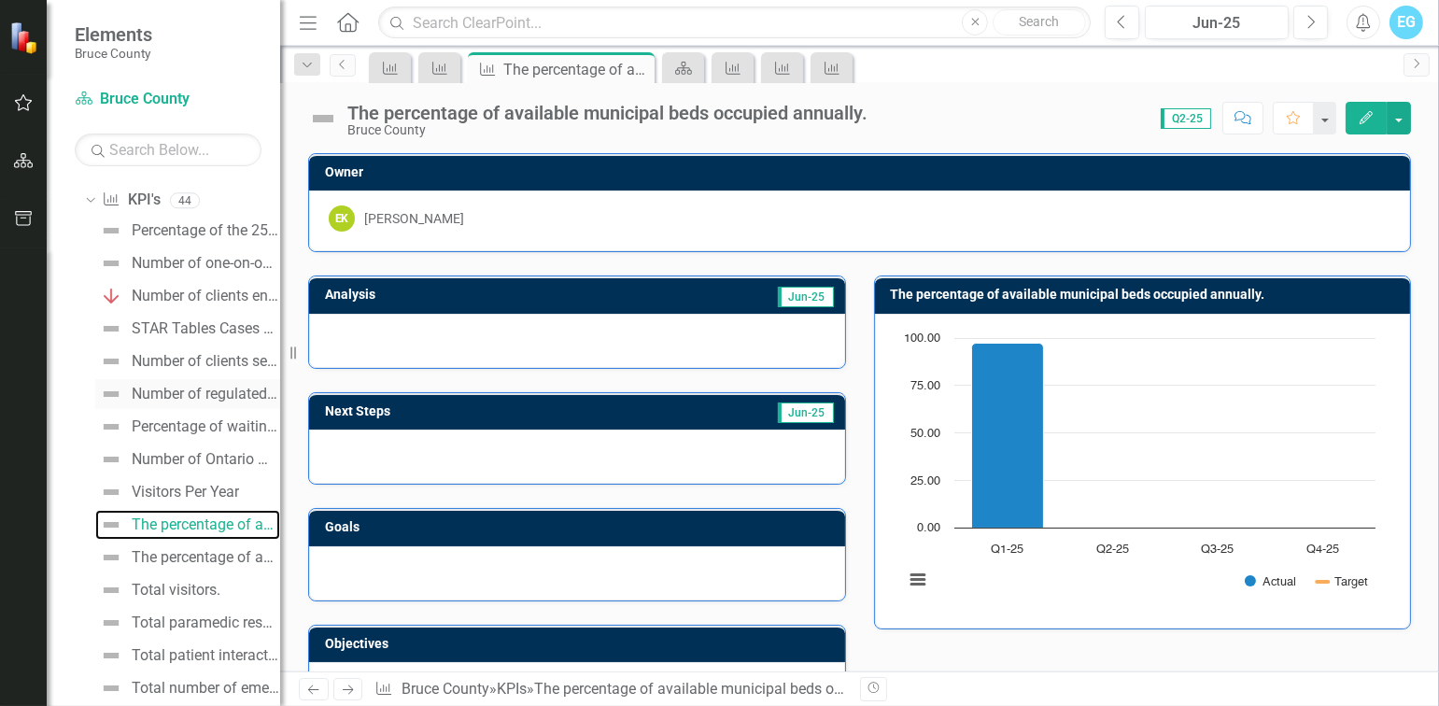
scroll to position [285, 0]
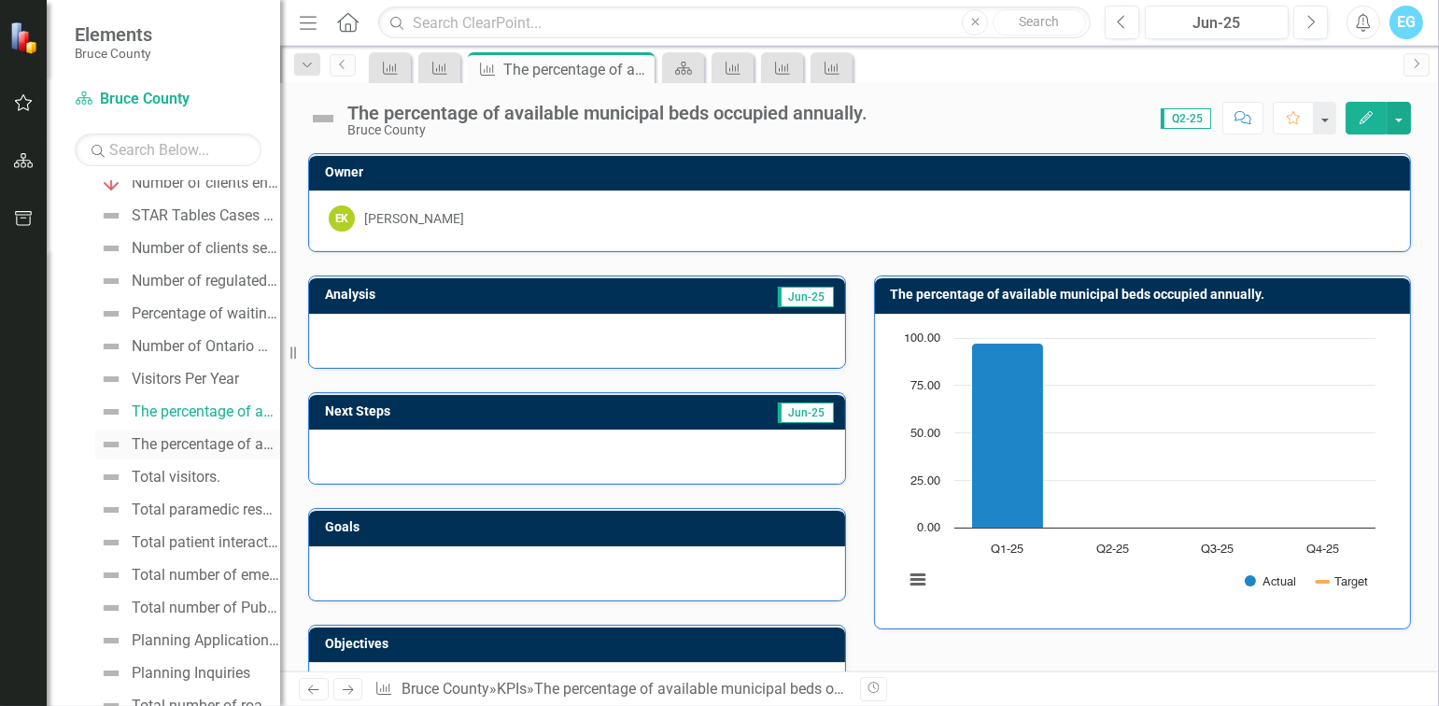
click at [192, 442] on div "The percentage of available municipal beds occupied annually." at bounding box center [206, 444] width 148 height 17
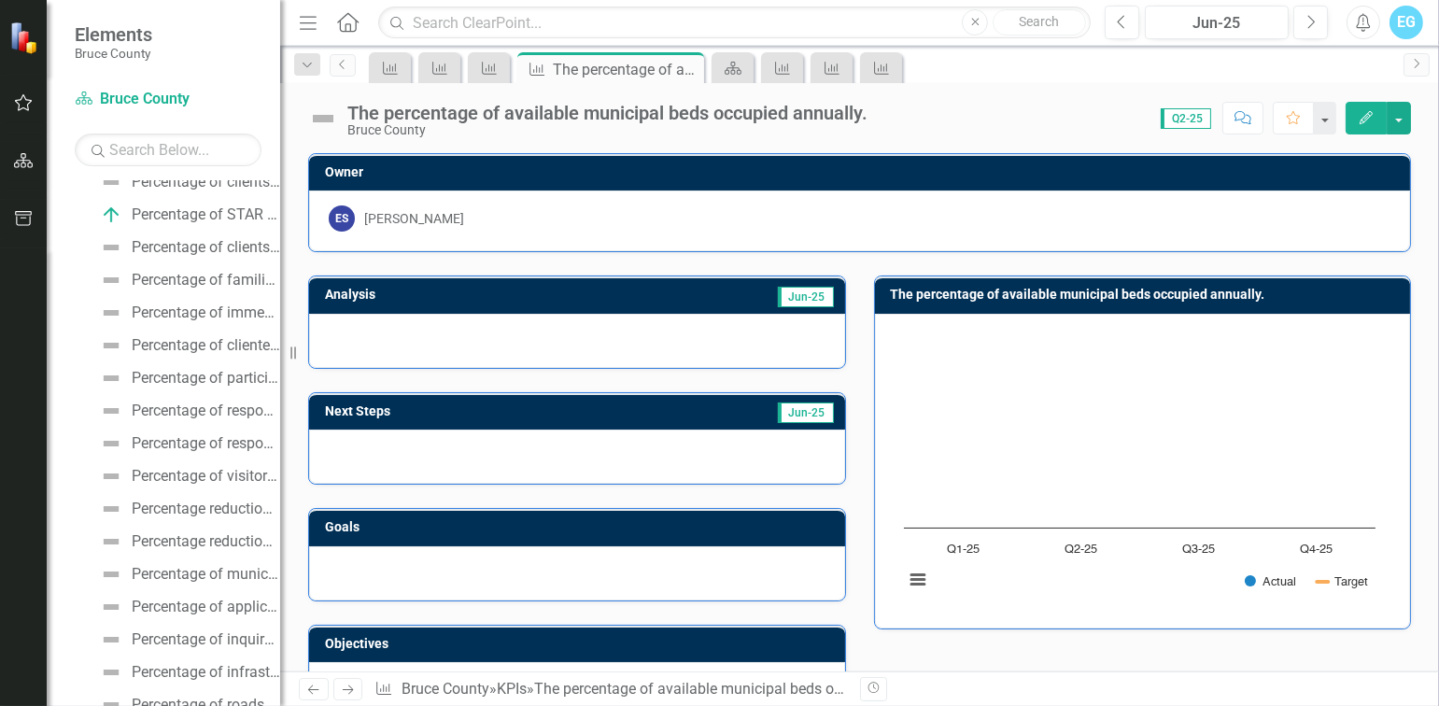
scroll to position [1066, 0]
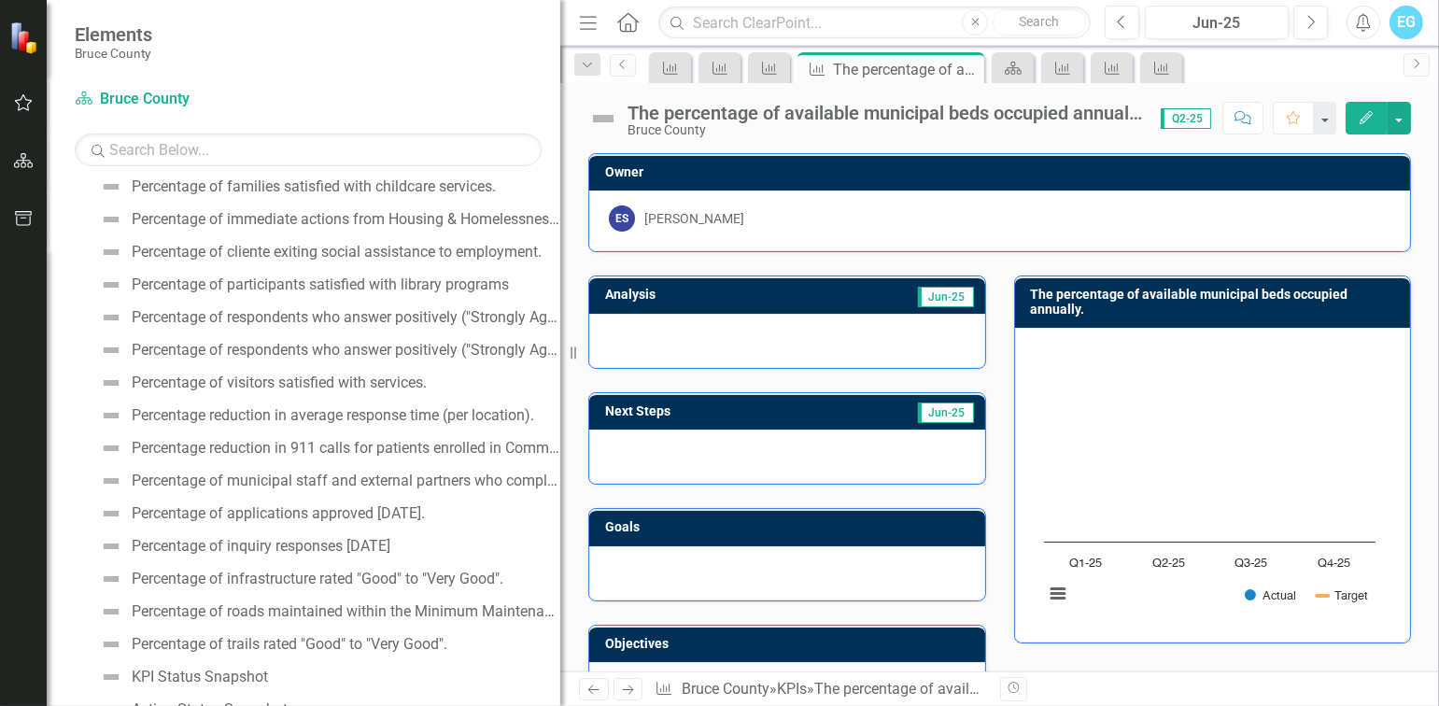
drag, startPoint x: 282, startPoint y: 413, endPoint x: 606, endPoint y: 425, distance: 324.3
click at [606, 425] on div "Elements Bruce County Scorecard Bruce County Search Dropdown Scorecards 1 Bruce…" at bounding box center [719, 353] width 1439 height 706
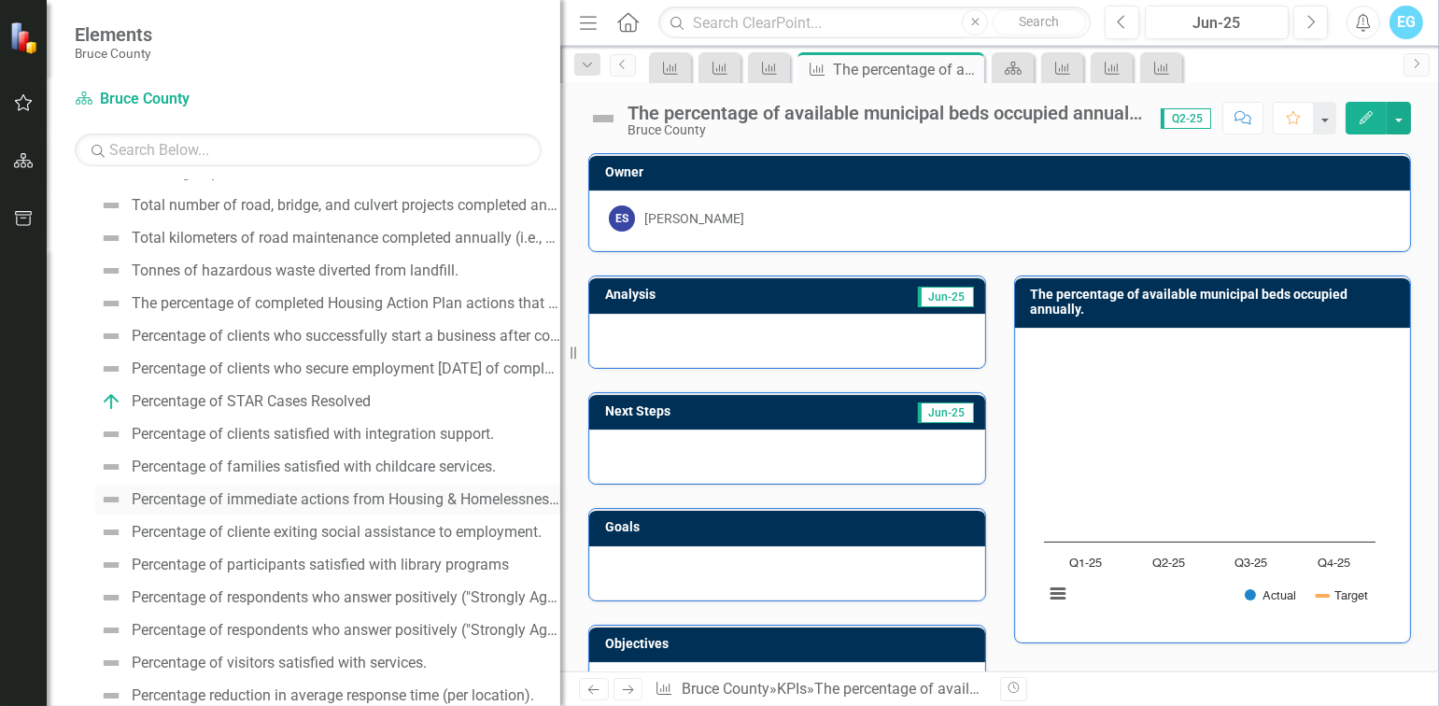
scroll to position [692, 0]
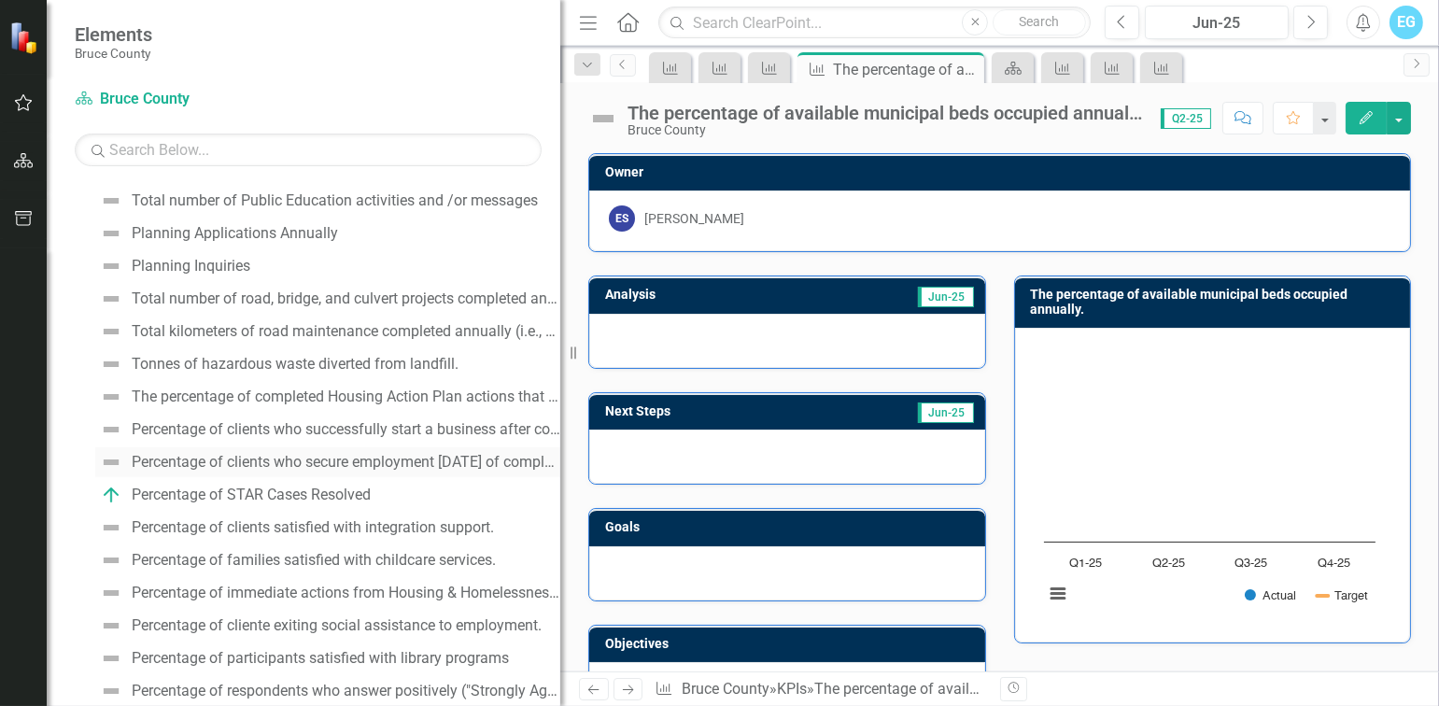
click at [353, 462] on div "Percentage of clients who secure employment [DATE] of completing their Employme…" at bounding box center [346, 462] width 429 height 17
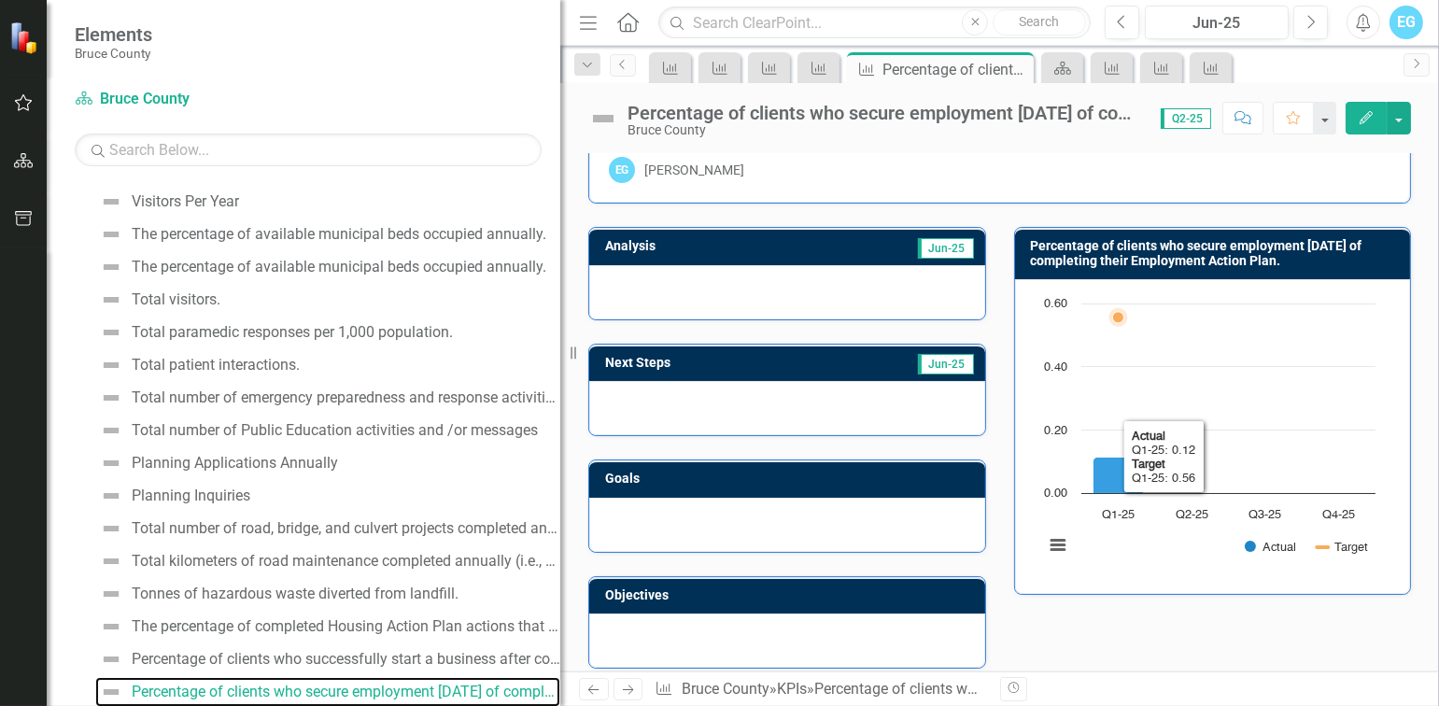
scroll to position [187, 0]
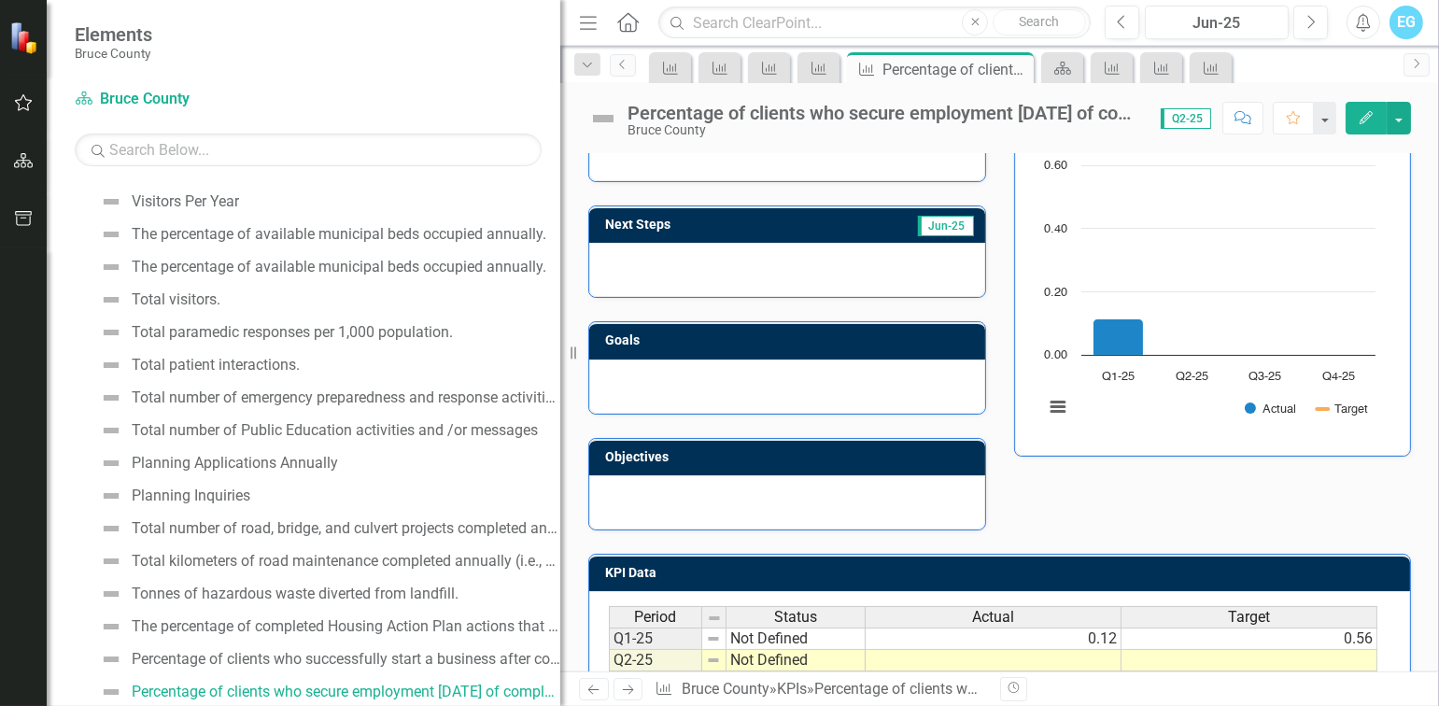
click at [1171, 498] on div "Analysis Jun-25 Next Steps Jun-25 Goals Objectives Percentage of clients who se…" at bounding box center [999, 297] width 851 height 465
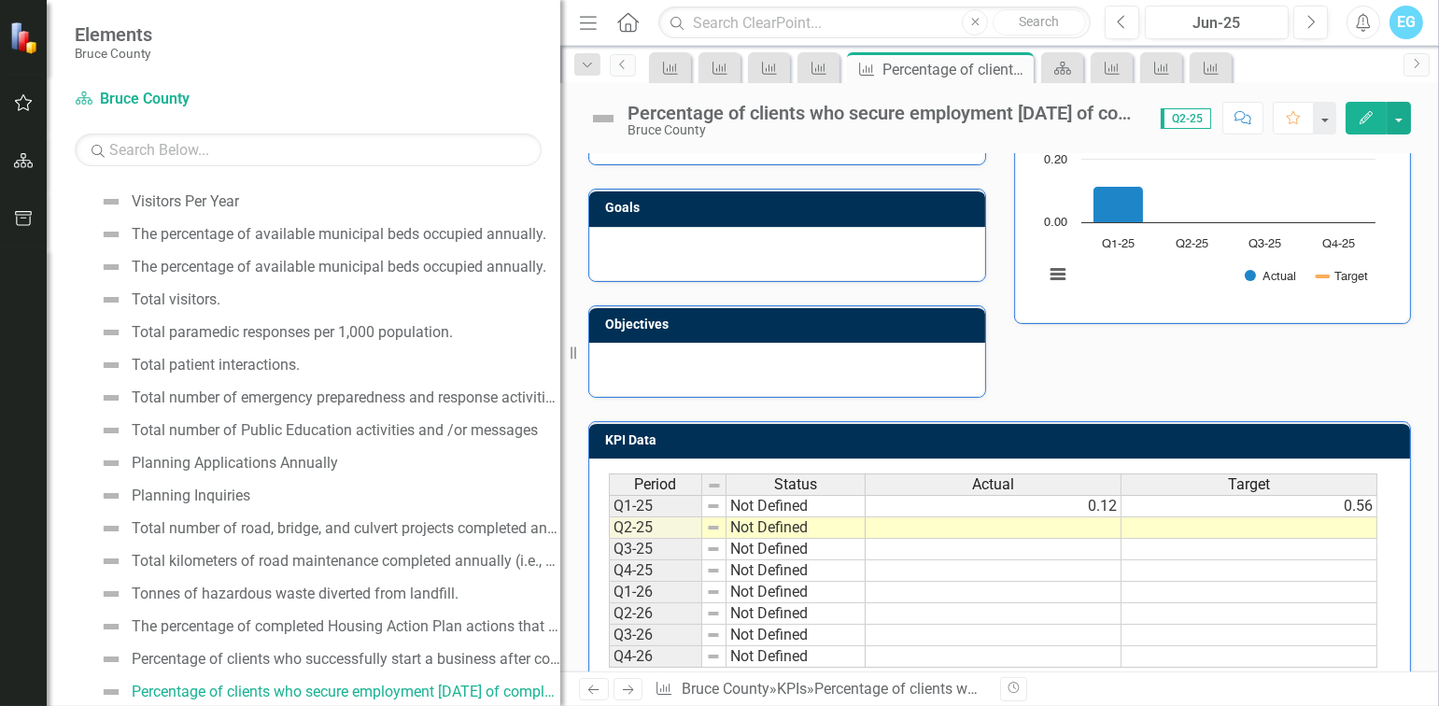
scroll to position [358, 0]
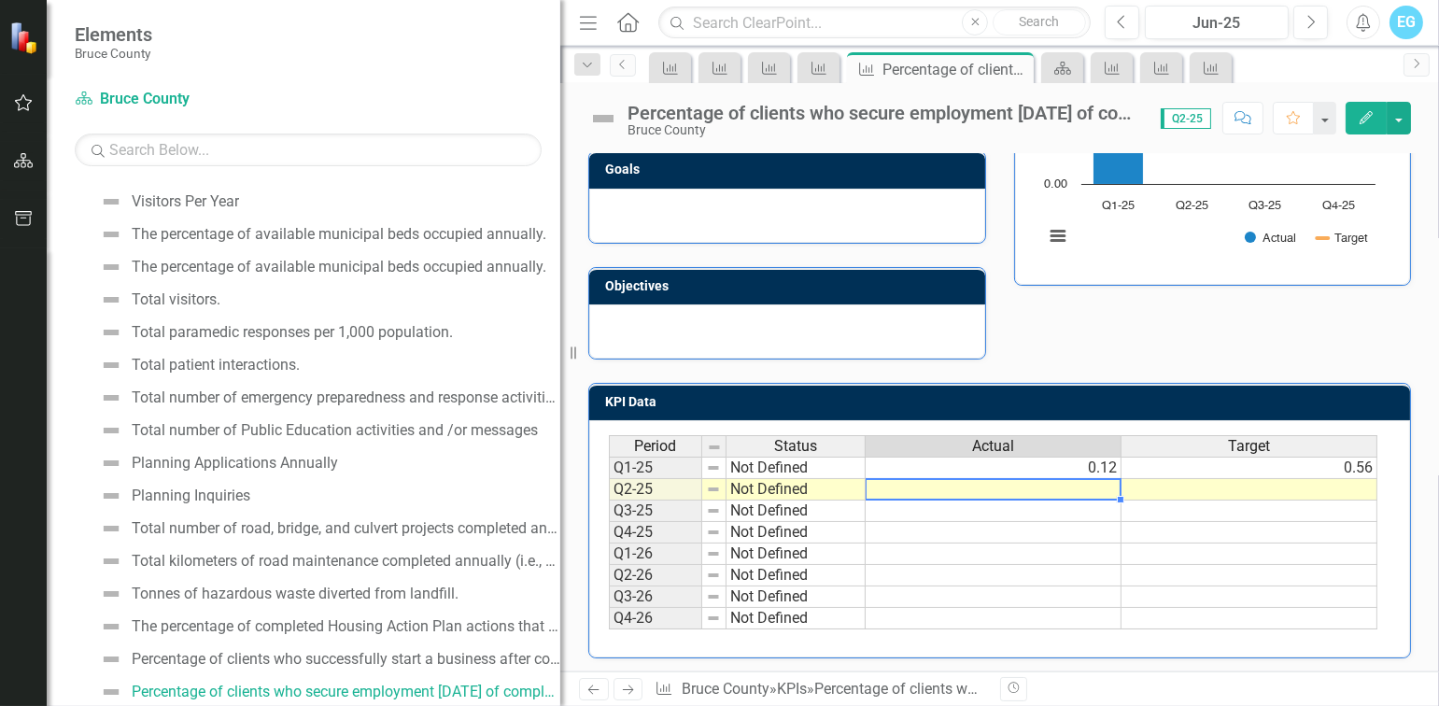
click at [1084, 481] on td at bounding box center [994, 489] width 256 height 21
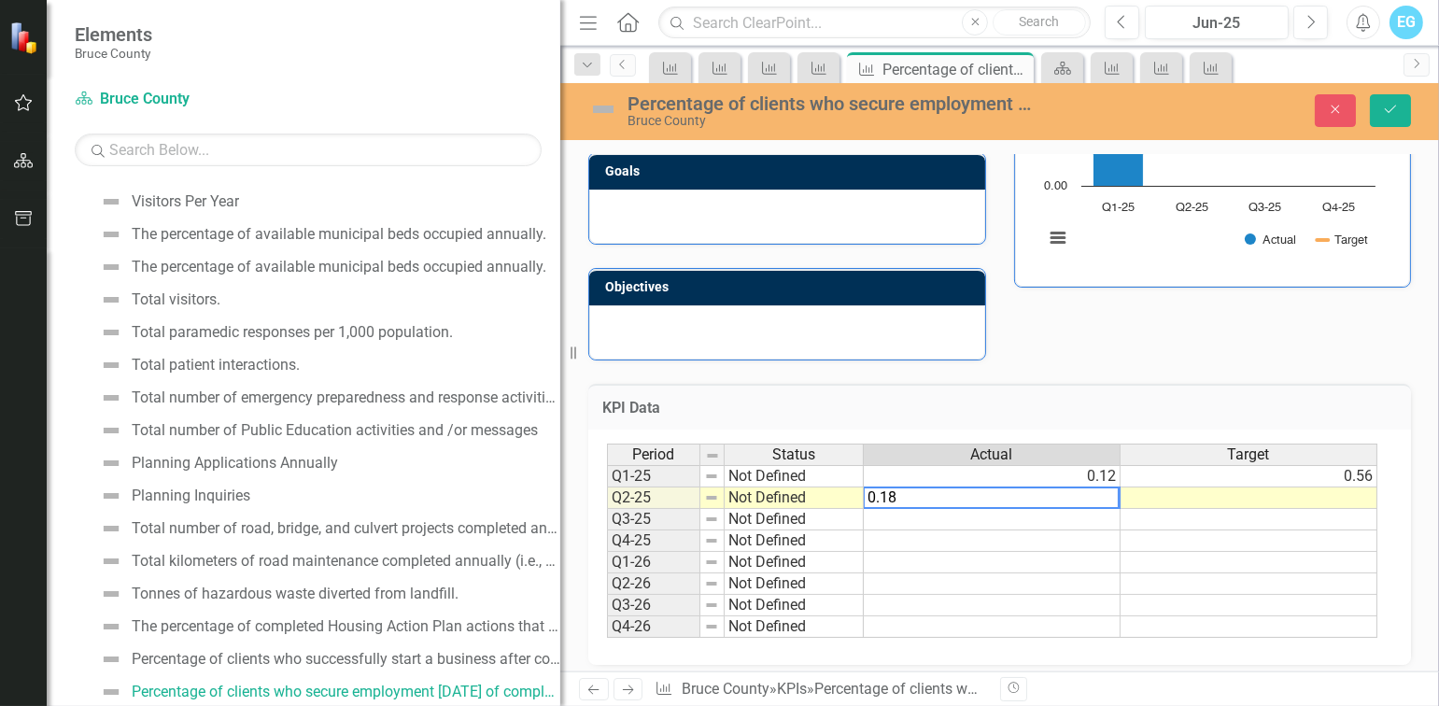
type textarea "0.18"
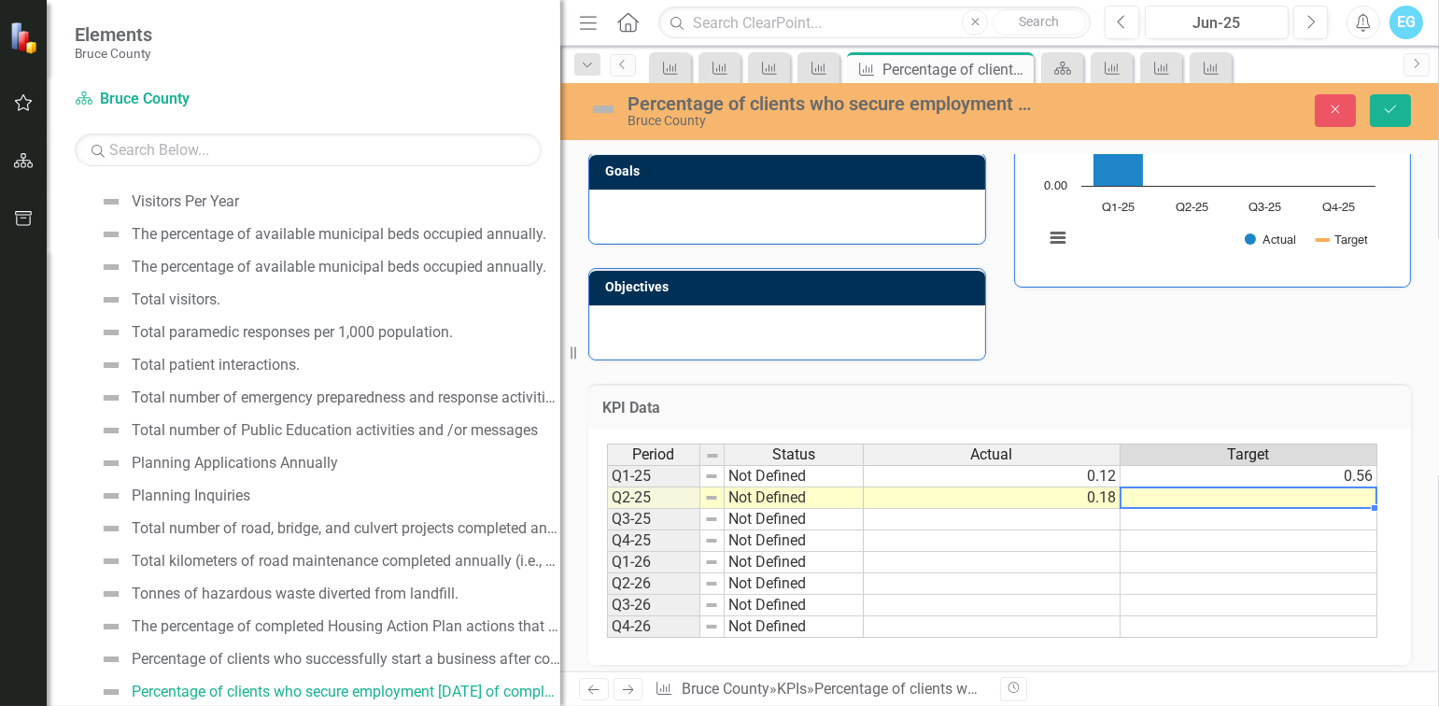
click at [1240, 493] on td at bounding box center [1249, 497] width 257 height 21
type textarea "0.56"
click at [1243, 402] on h3 "KPI Data" at bounding box center [999, 408] width 795 height 17
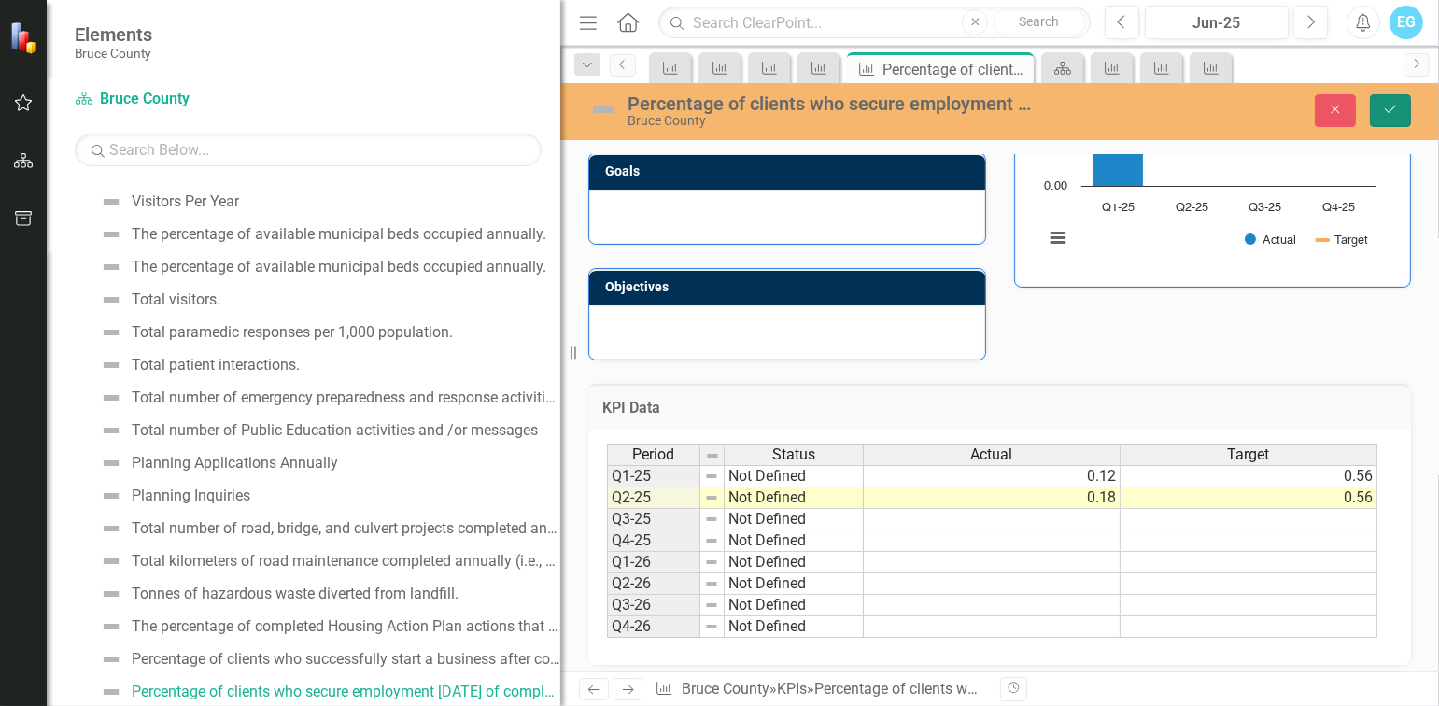
click at [1389, 118] on button "Save" at bounding box center [1390, 110] width 41 height 33
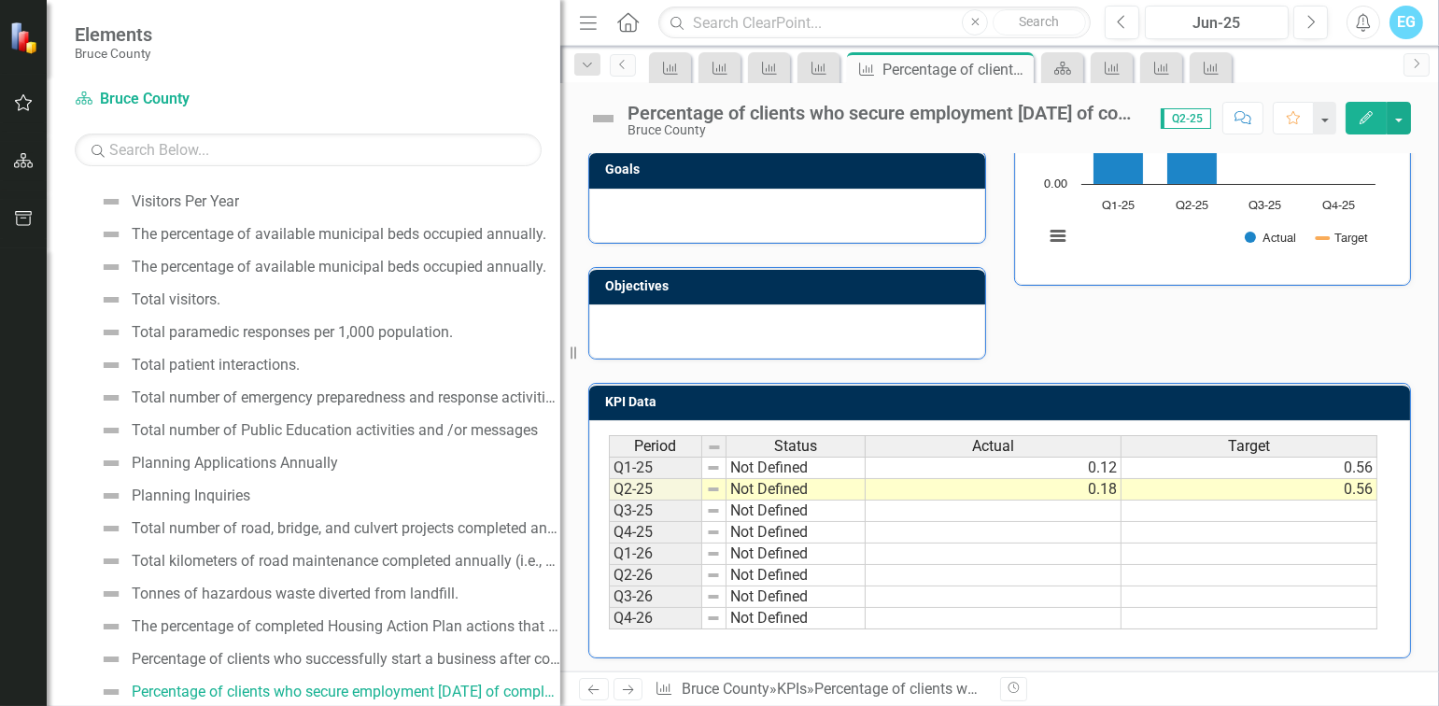
click at [754, 464] on td "Not Defined" at bounding box center [796, 468] width 139 height 22
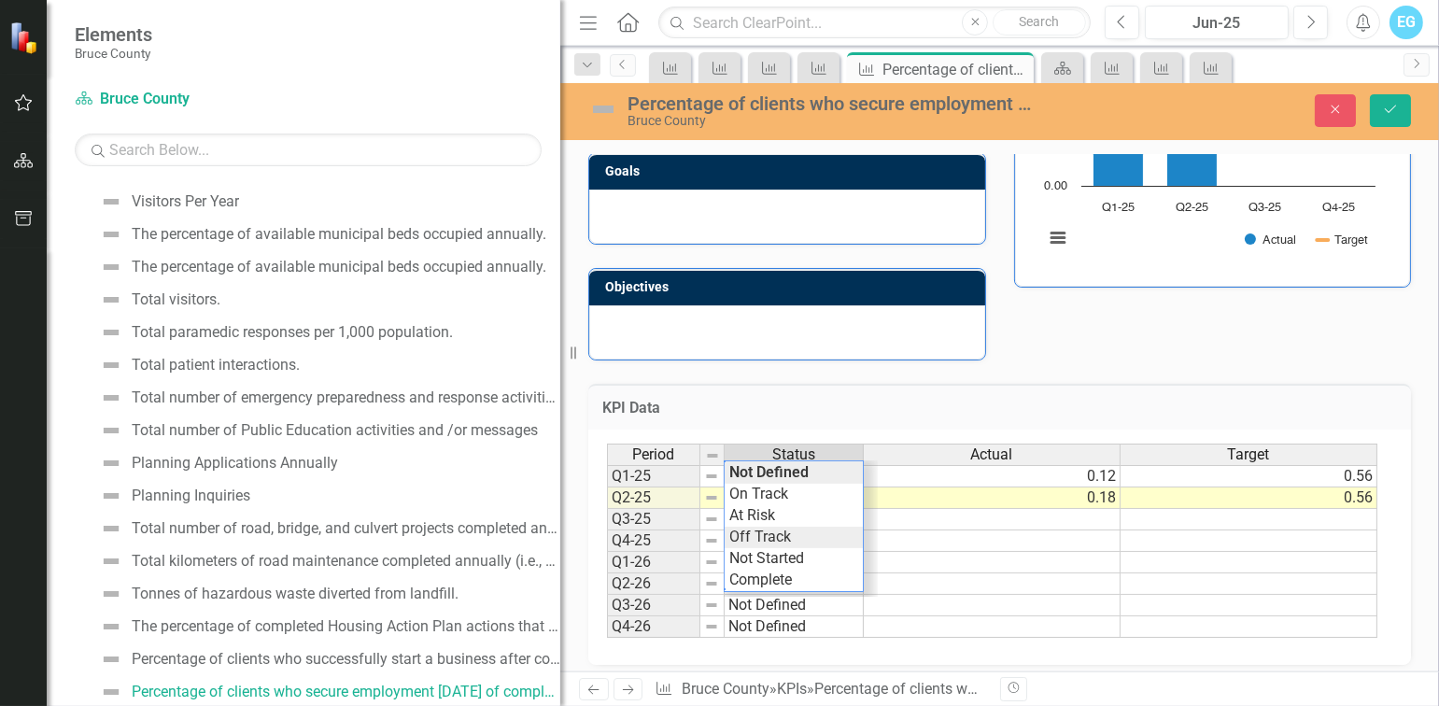
click at [767, 522] on div "Period Status Actual Target Q1-25 Not Defined 0.12 0.56 Q2-25 Not Defined 0.18 …" at bounding box center [992, 541] width 771 height 194
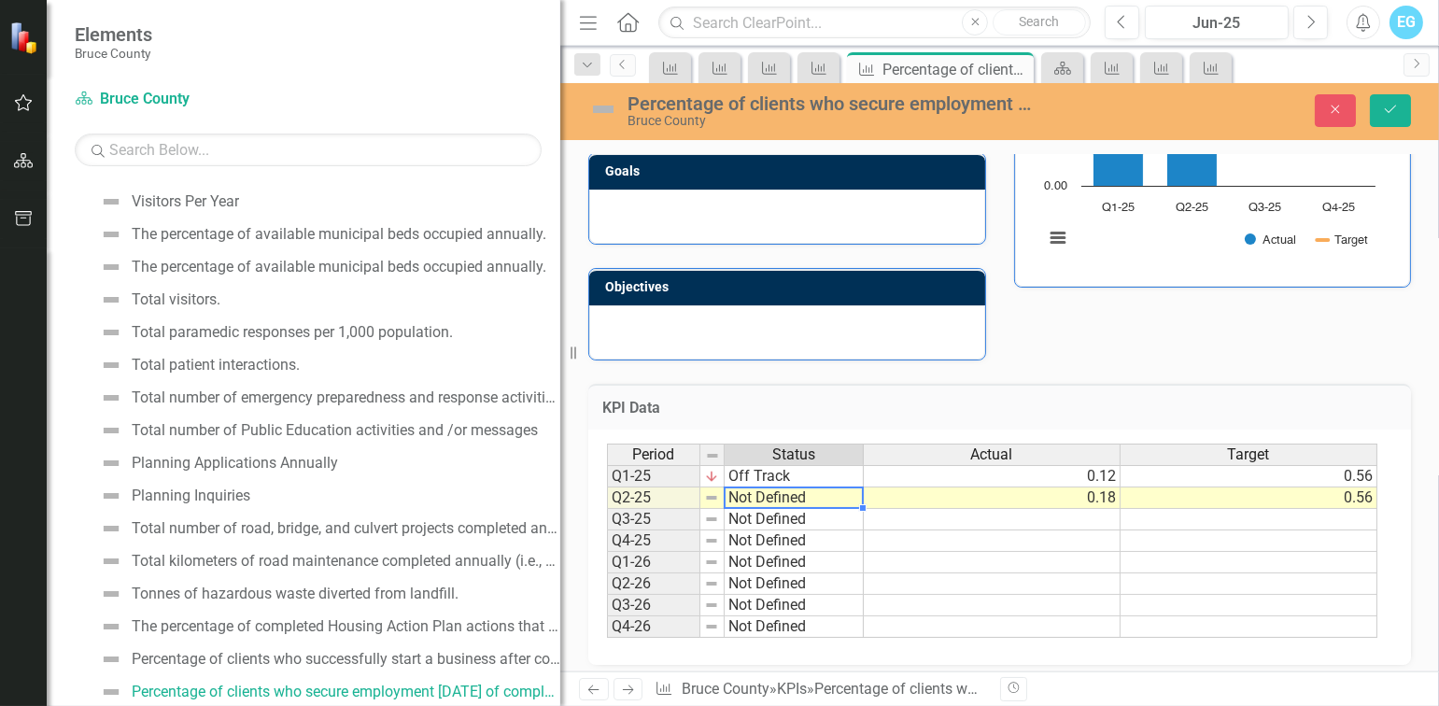
click at [776, 492] on td "Not Defined" at bounding box center [794, 497] width 139 height 21
click at [792, 547] on div "Period Status Actual Target Q1-25 Off Track 0.12 0.56 Q2-25 Not Defined 0.18 0.…" at bounding box center [992, 541] width 771 height 194
click at [786, 516] on td "Not Defined" at bounding box center [794, 519] width 139 height 21
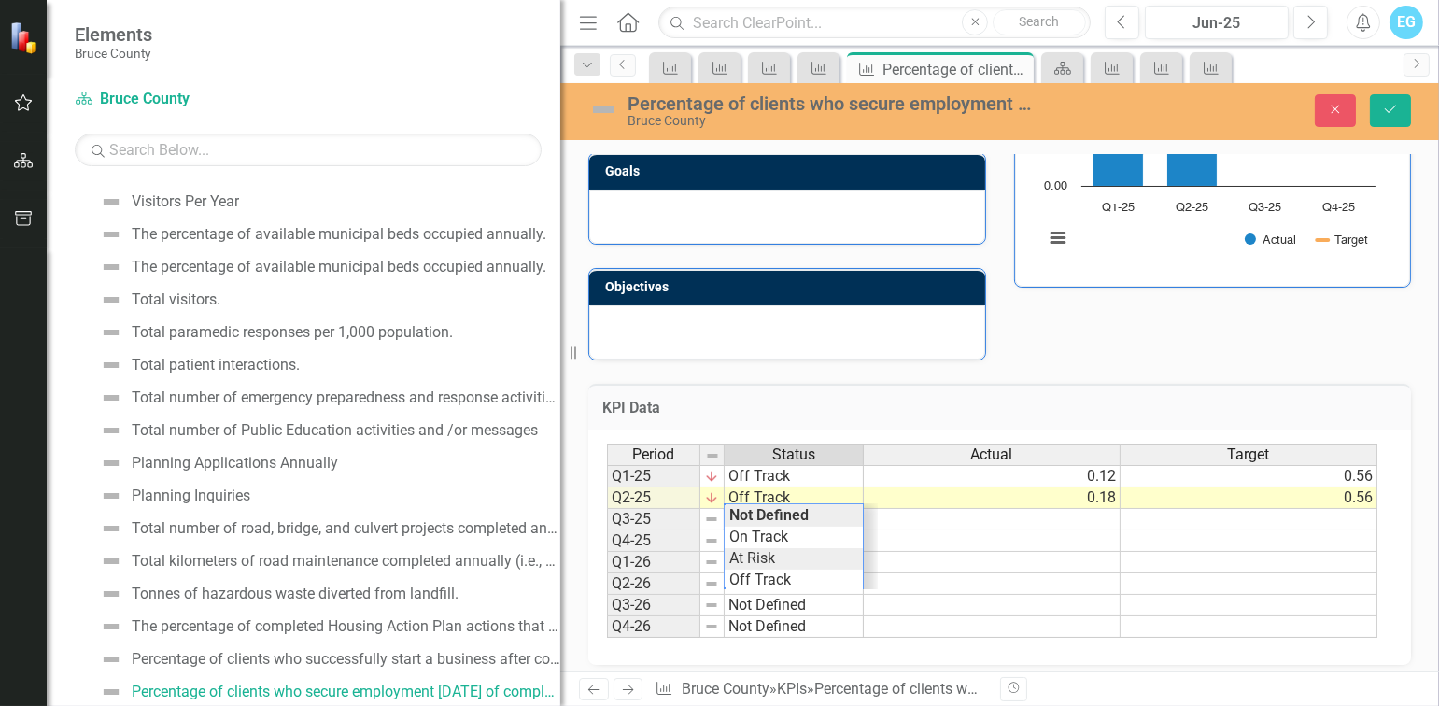
scroll to position [44, 0]
click at [797, 551] on div "Period Status Actual Target Q1-25 Off Track 0.12 0.56 Q2-25 Off Track 0.18 0.56…" at bounding box center [992, 541] width 771 height 194
click at [787, 541] on td "Not Defined" at bounding box center [794, 540] width 139 height 21
click at [791, 567] on div "Period Status Actual Target Q1-25 Off Track 0.12 0.56 Q2-25 Off Track 0.18 0.56…" at bounding box center [992, 541] width 771 height 194
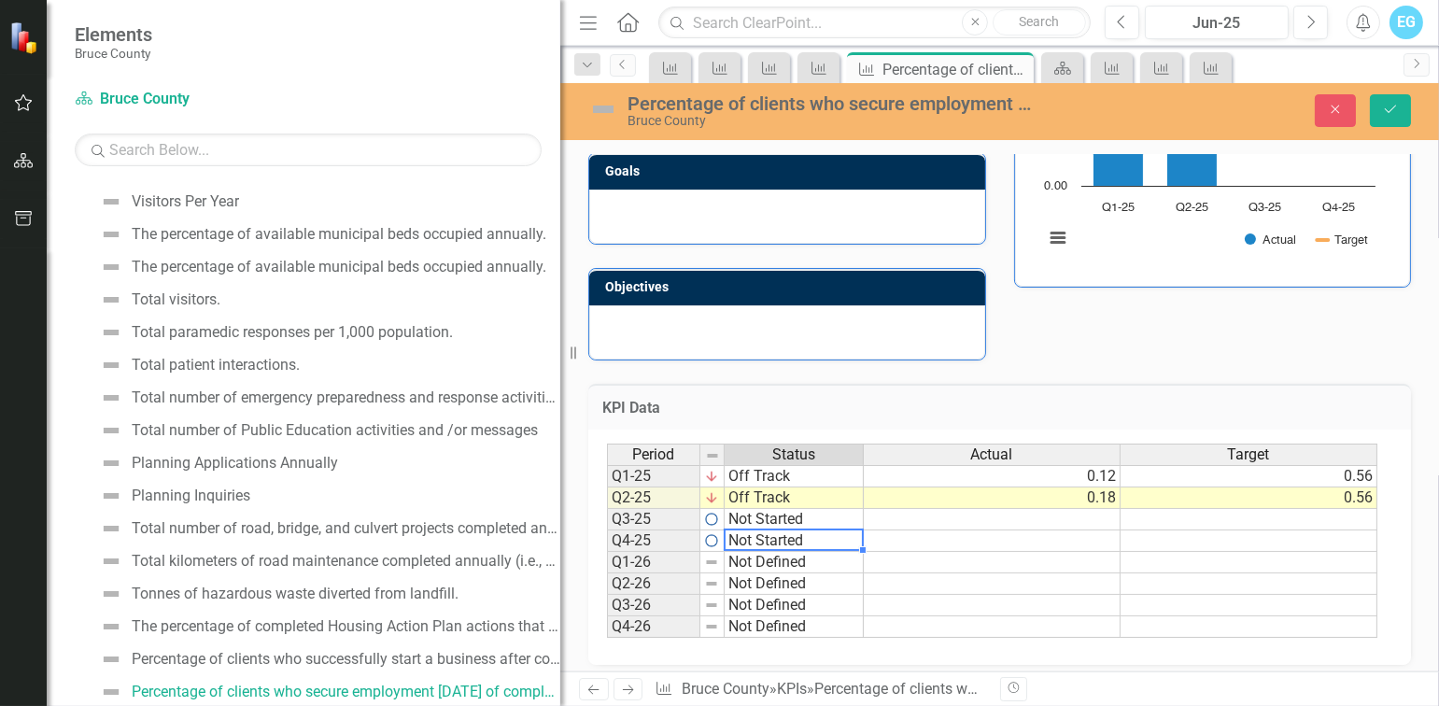
click at [785, 556] on td "Not Defined" at bounding box center [794, 562] width 139 height 21
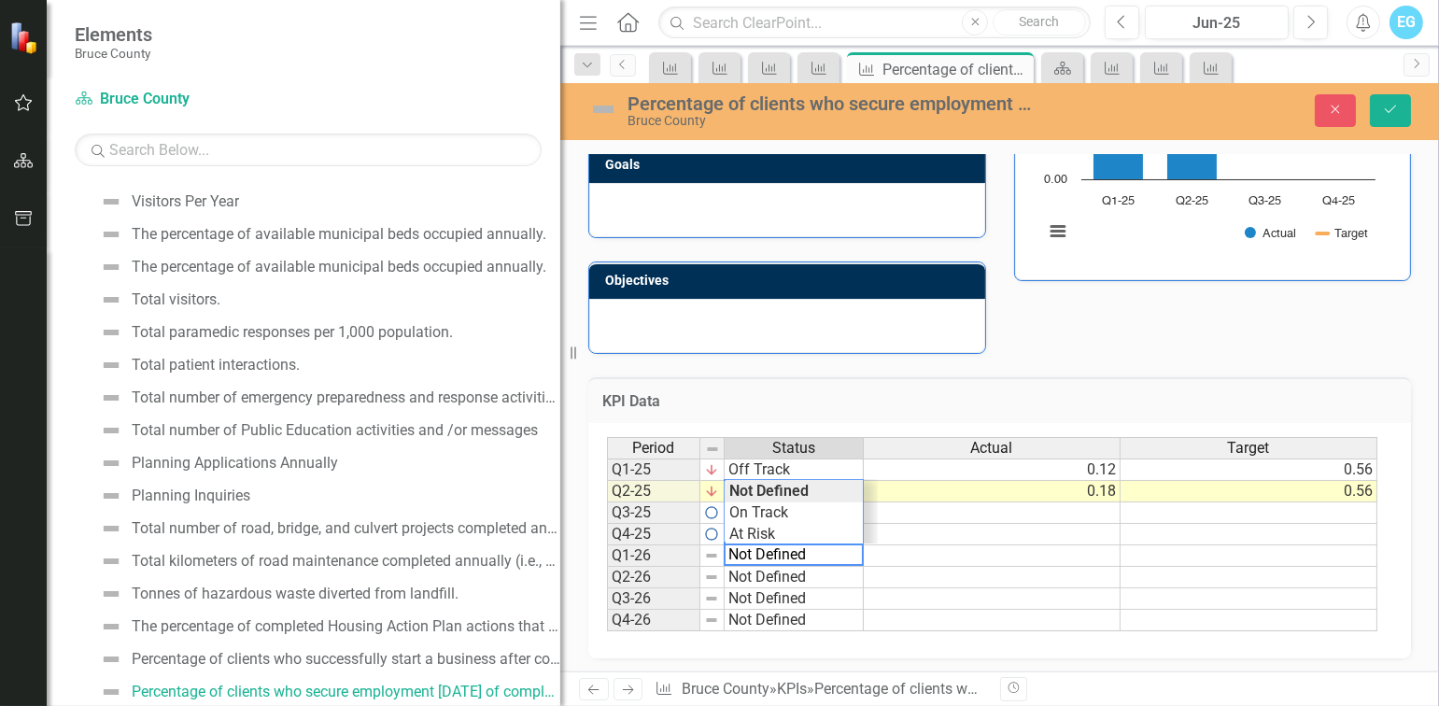
scroll to position [65, 0]
click at [798, 515] on div "Period Status Actual Target Q1-25 Off Track 0.12 0.56 Q2-25 Off Track 0.18 0.56…" at bounding box center [992, 534] width 771 height 194
click at [804, 573] on td "Not Defined" at bounding box center [794, 577] width 139 height 21
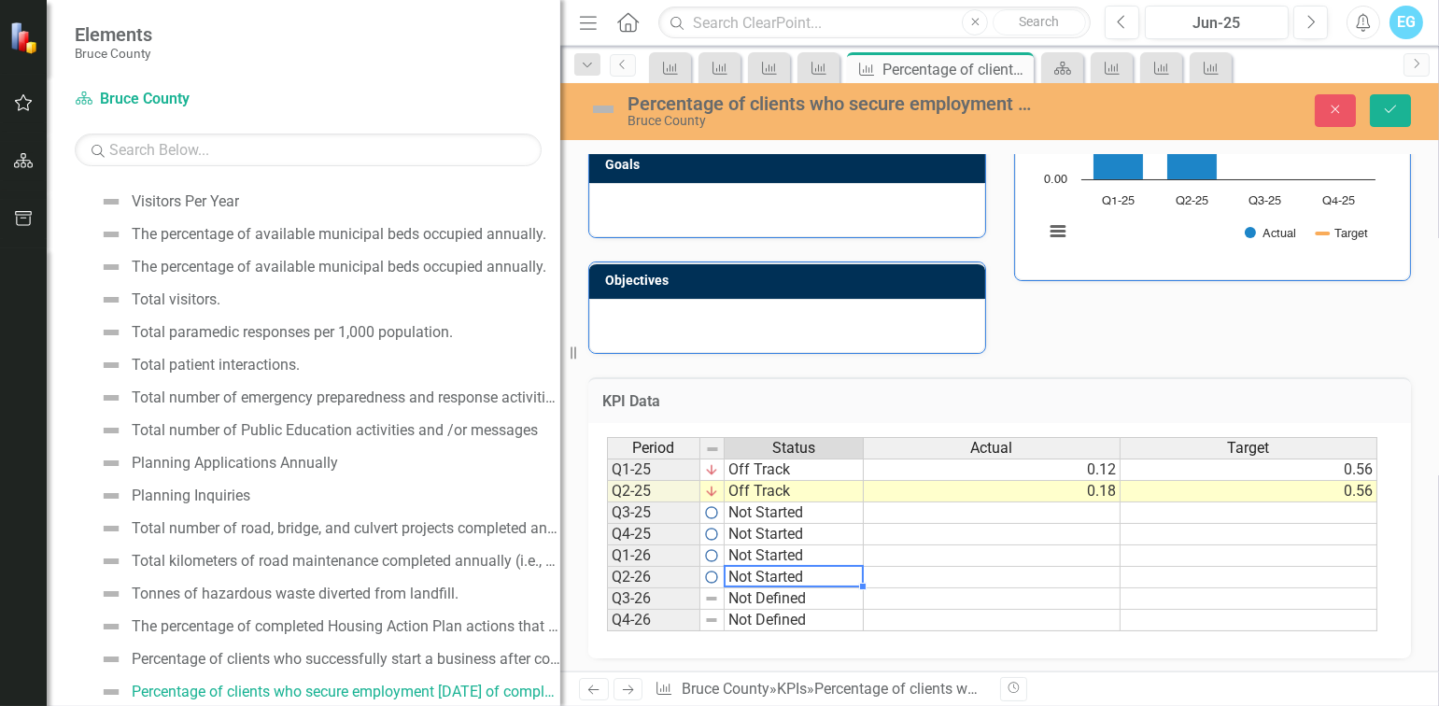
click at [801, 525] on div "Period Status Actual Target Q1-25 Off Track 0.12 0.56 Q2-25 Off Track 0.18 0.56…" at bounding box center [992, 534] width 771 height 194
click at [793, 589] on td "Not Defined" at bounding box center [794, 598] width 139 height 21
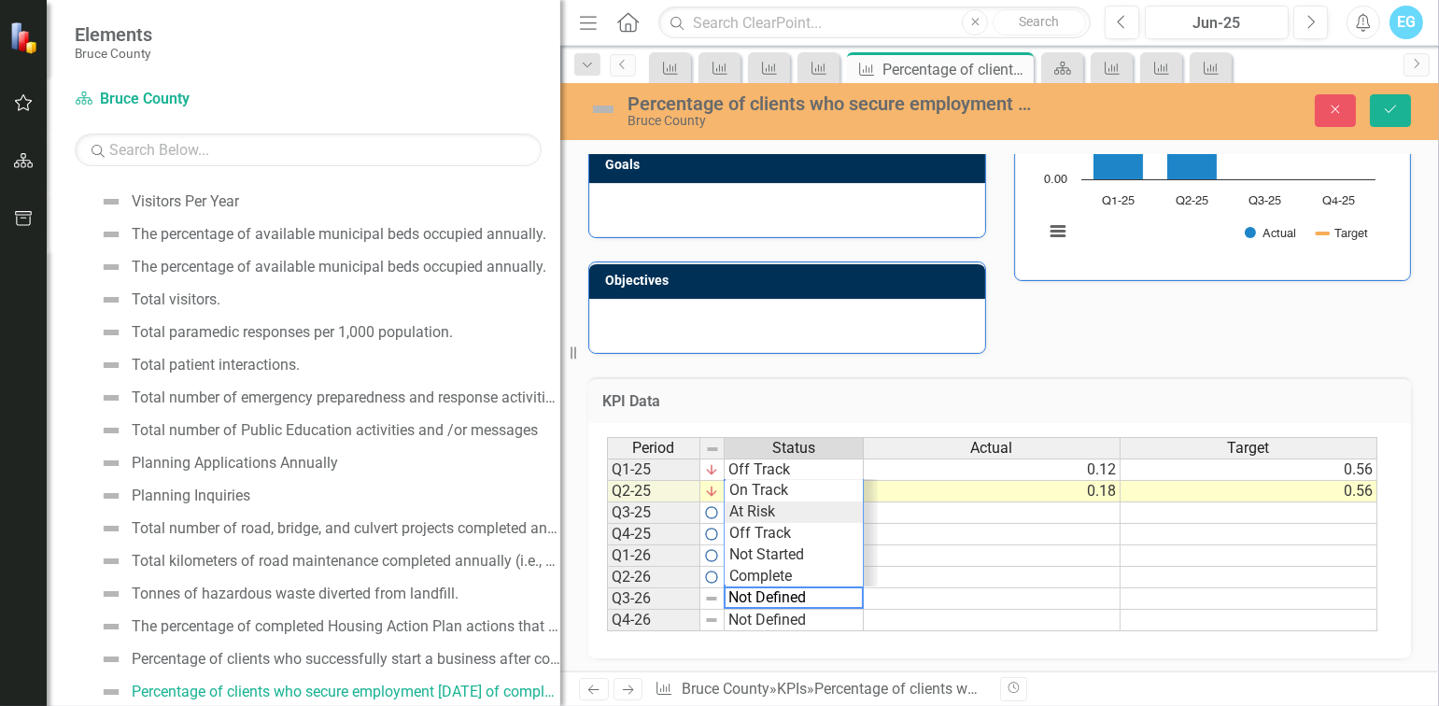
scroll to position [0, 0]
click at [798, 563] on div "Period Status Actual Target Q1-25 Off Track 0.12 0.56 Q2-25 Off Track 0.18 0.56…" at bounding box center [992, 534] width 771 height 194
click at [803, 613] on td "Not Defined" at bounding box center [794, 620] width 139 height 21
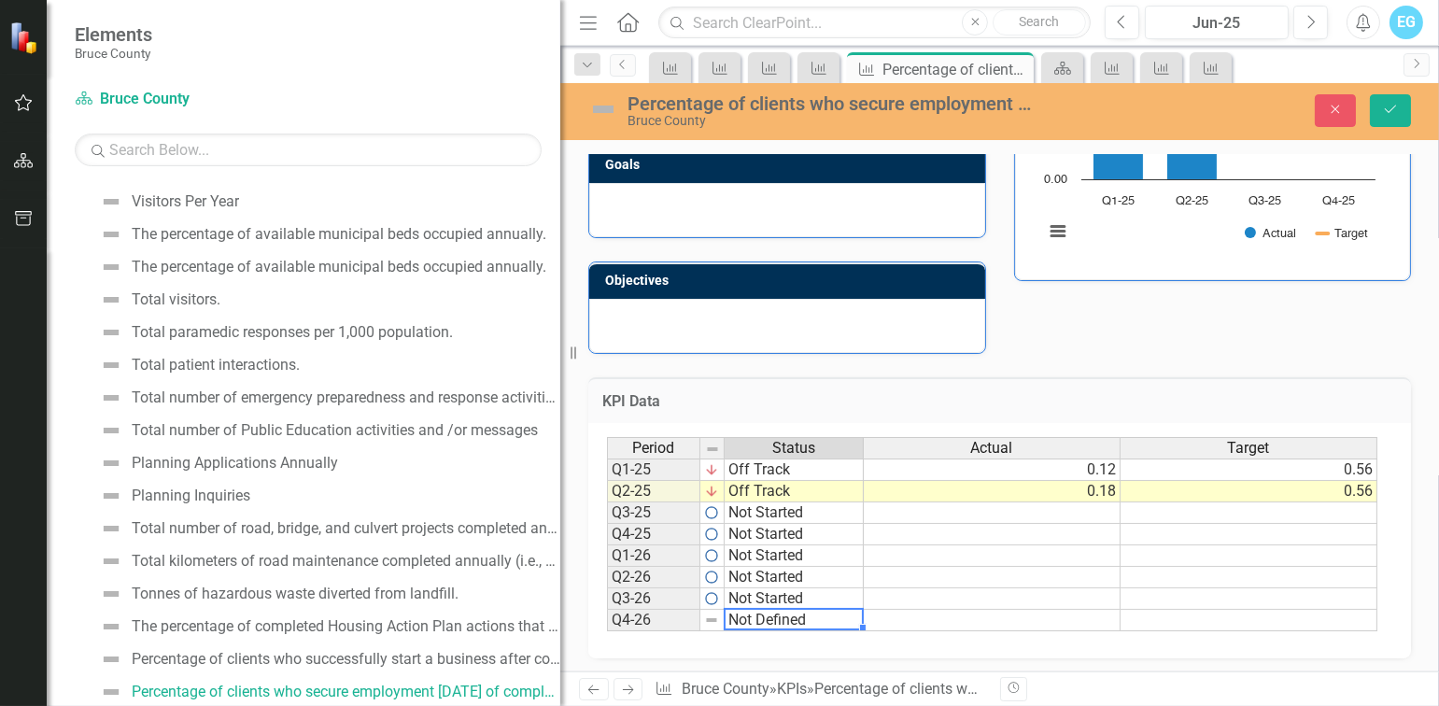
click at [803, 613] on td "Not Defined" at bounding box center [794, 620] width 139 height 21
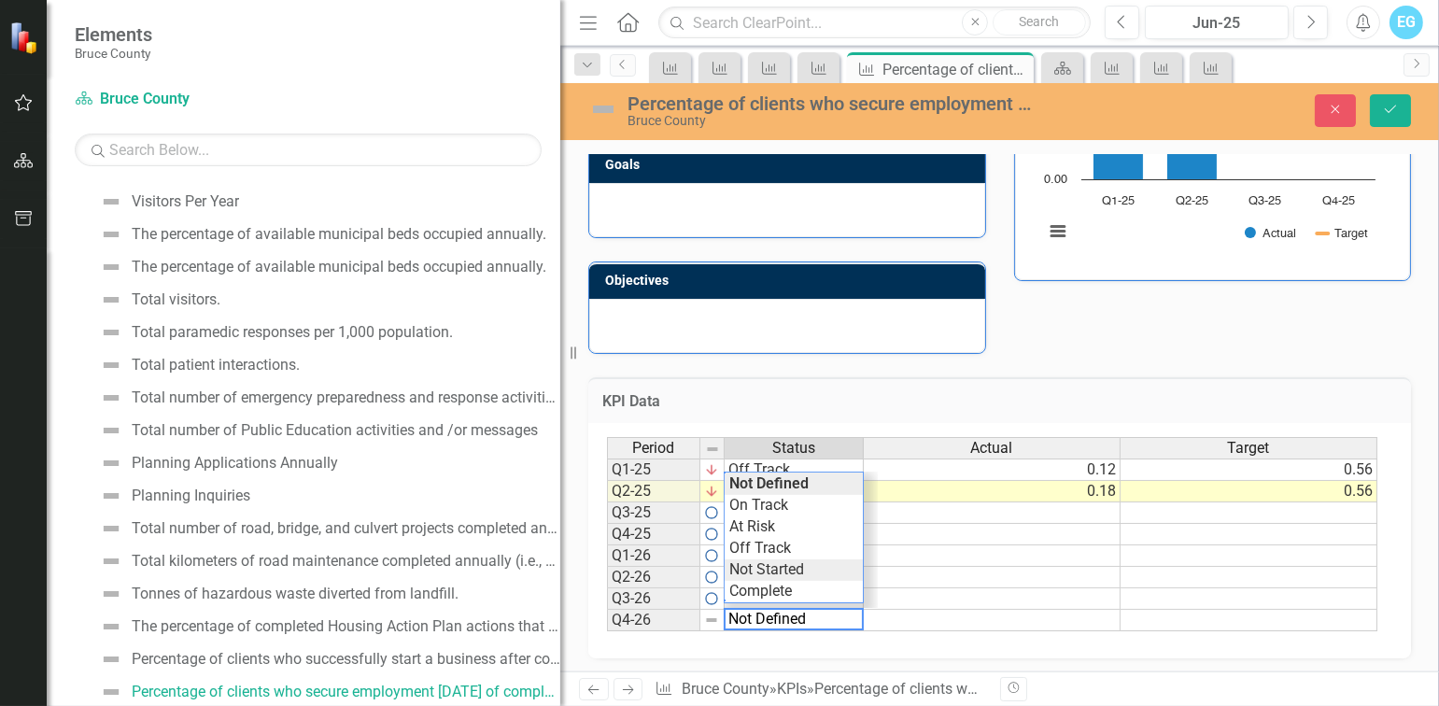
type textarea "Not Started"
click at [806, 567] on div "Period Status Actual Target Q1-25 Off Track 0.12 0.56 Q2-25 Off Track 0.18 0.56…" at bounding box center [992, 534] width 771 height 194
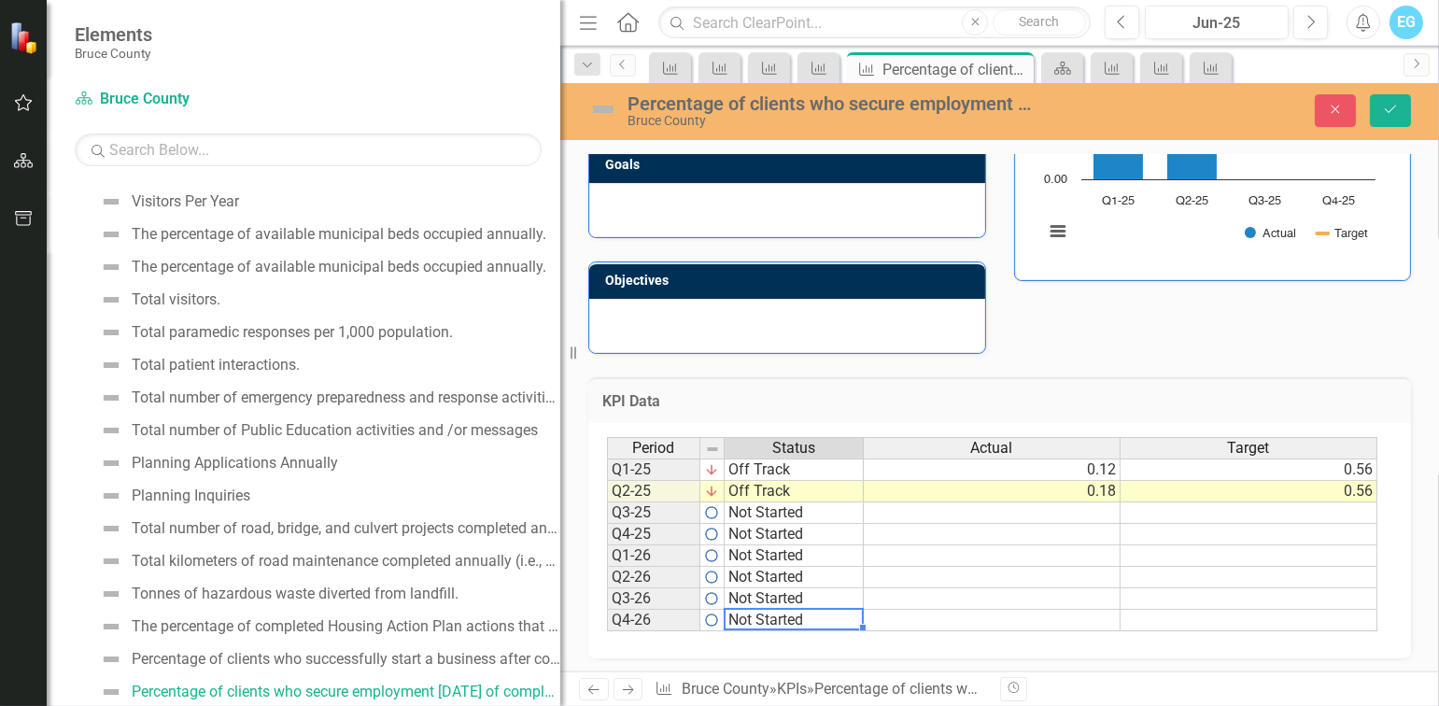
click at [1283, 515] on td at bounding box center [1249, 512] width 257 height 21
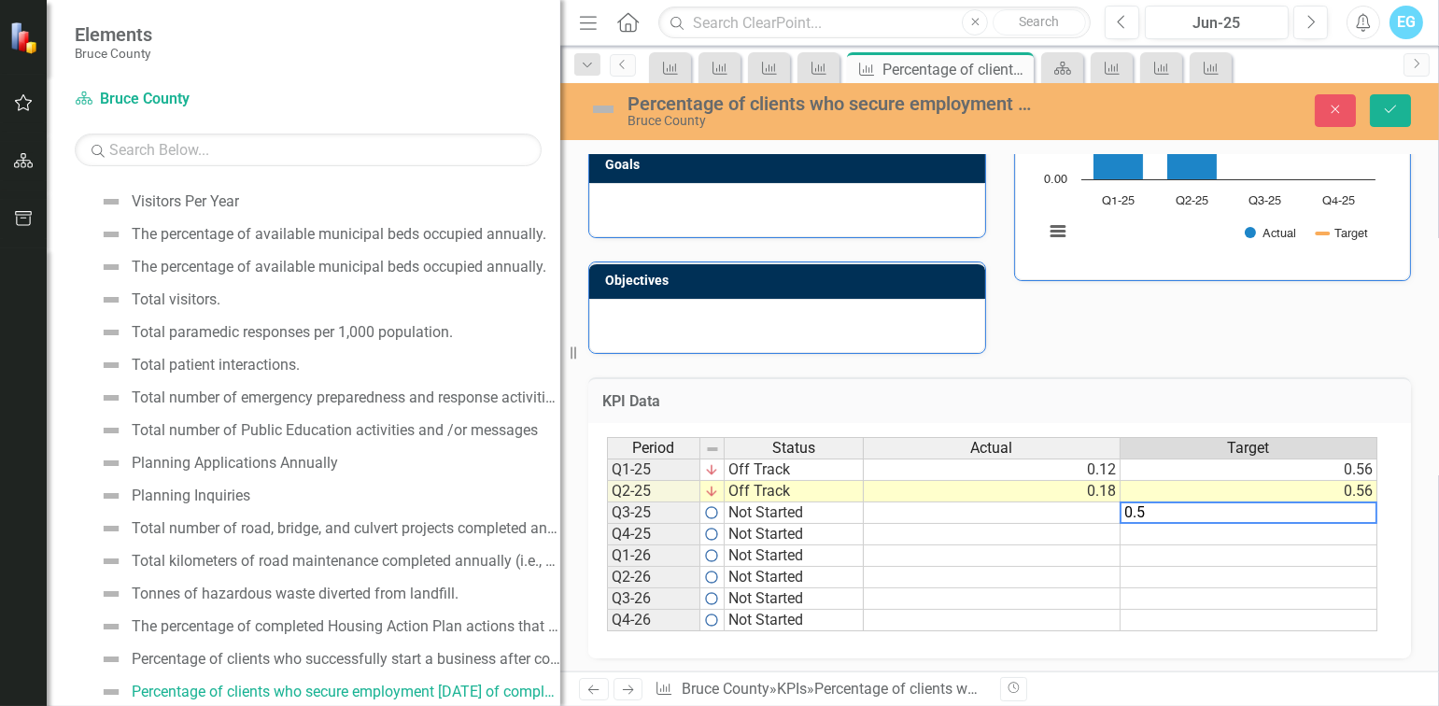
type textarea "0.56"
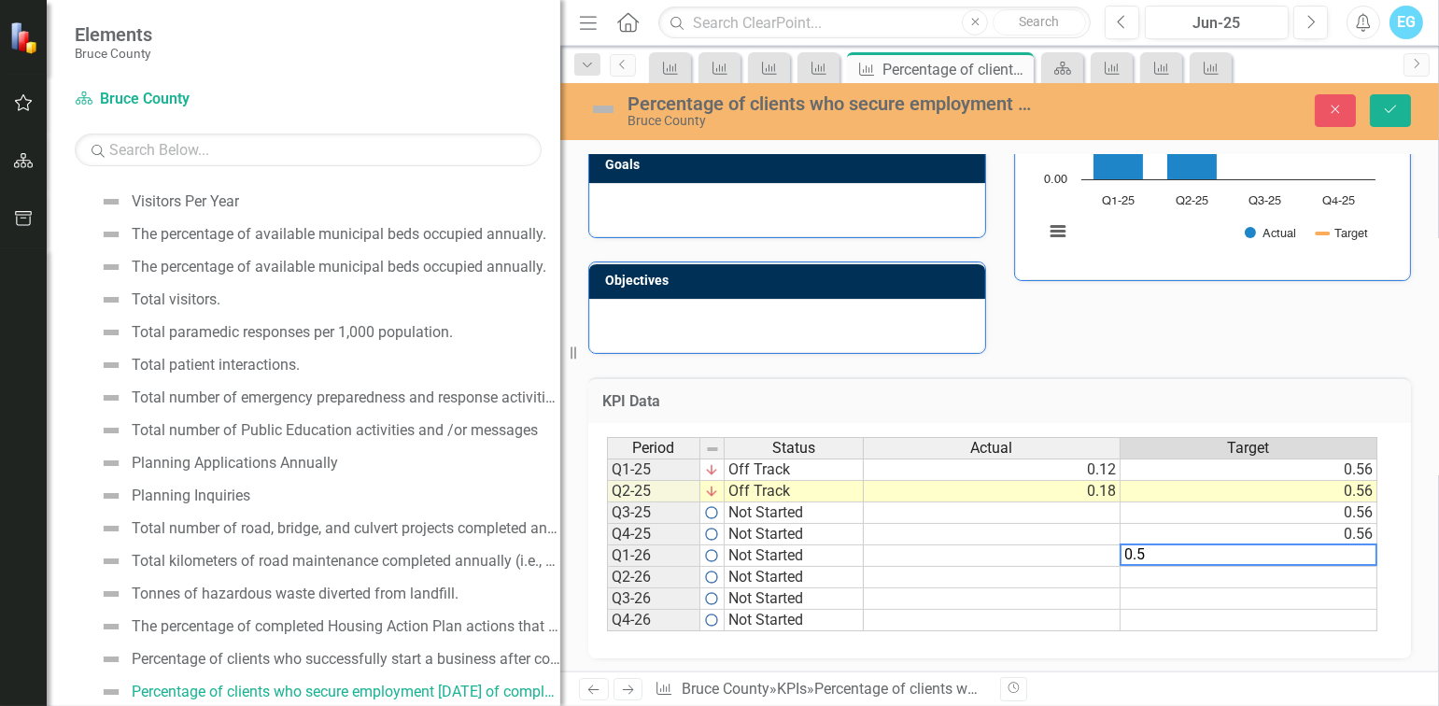
type textarea "0.56"
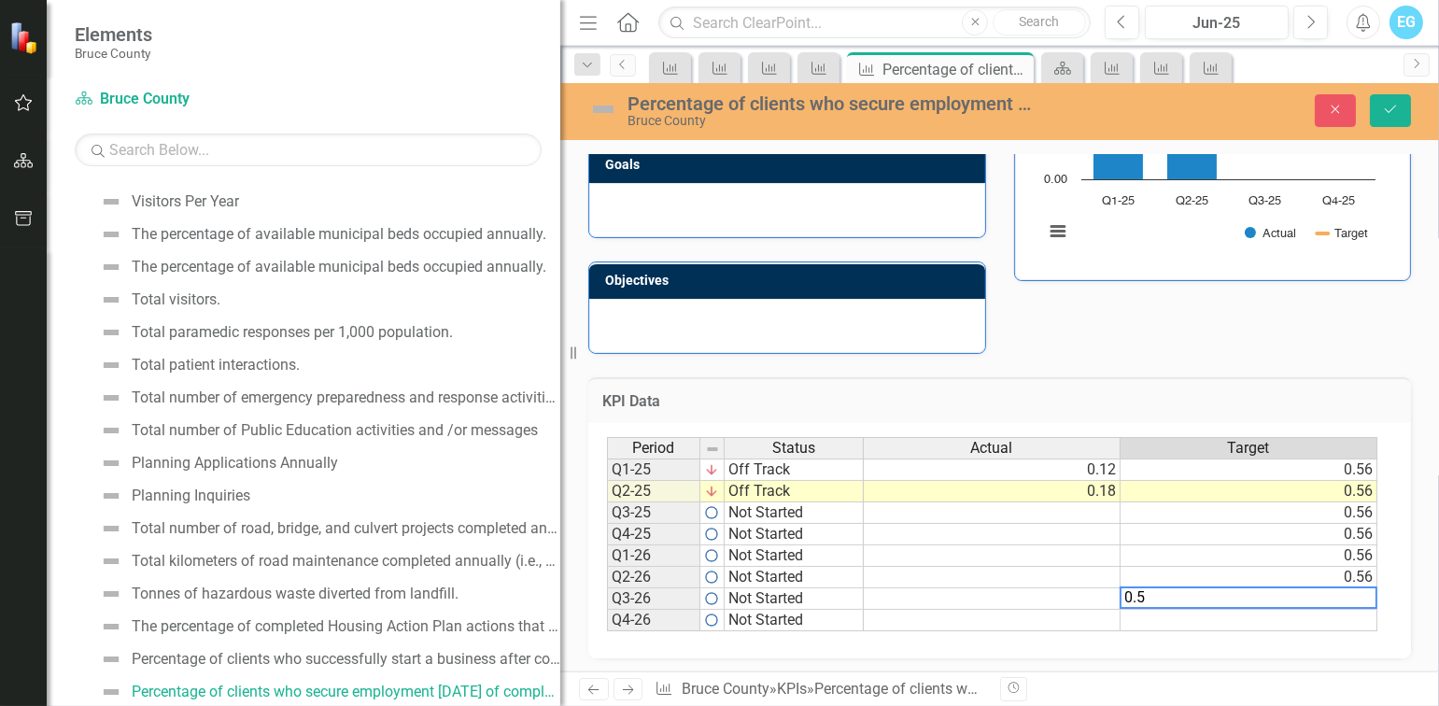
type textarea "0.56"
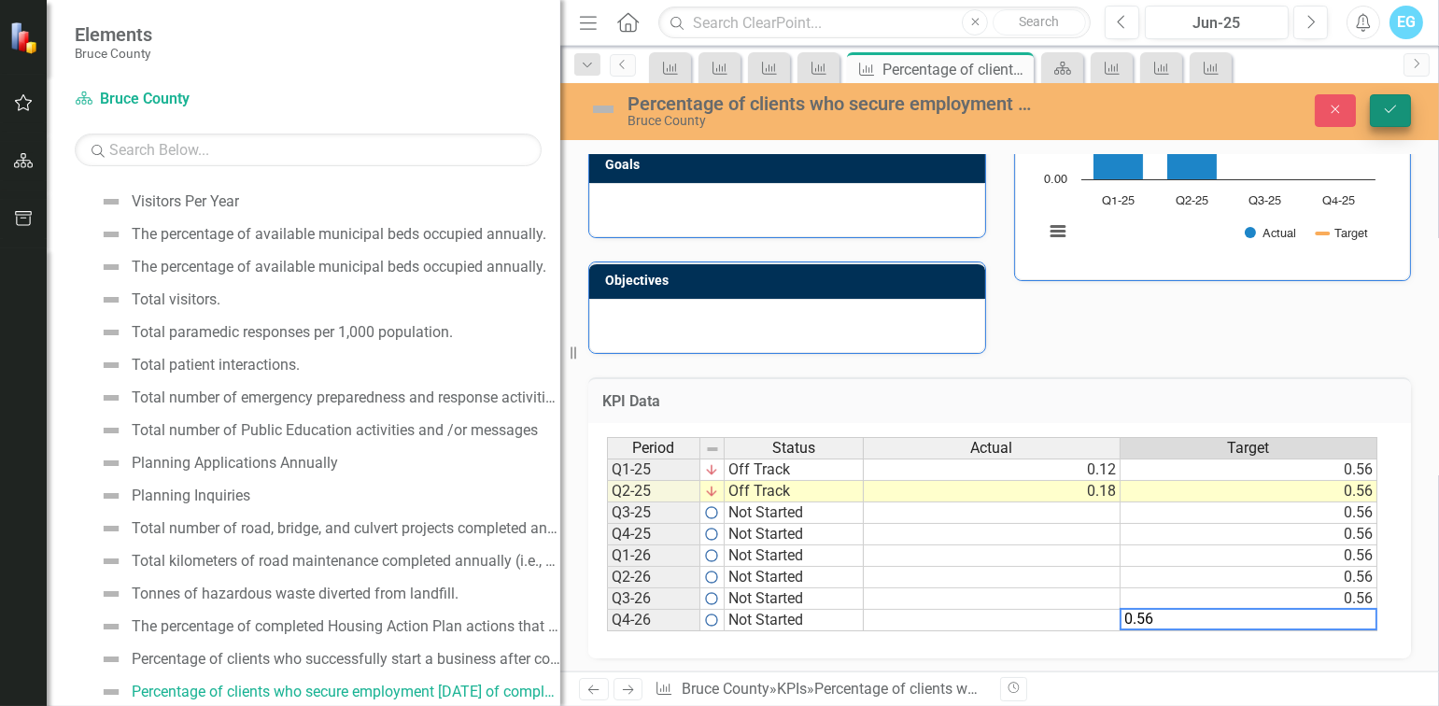
type textarea "0.56"
click at [1394, 119] on button "Save" at bounding box center [1390, 110] width 41 height 33
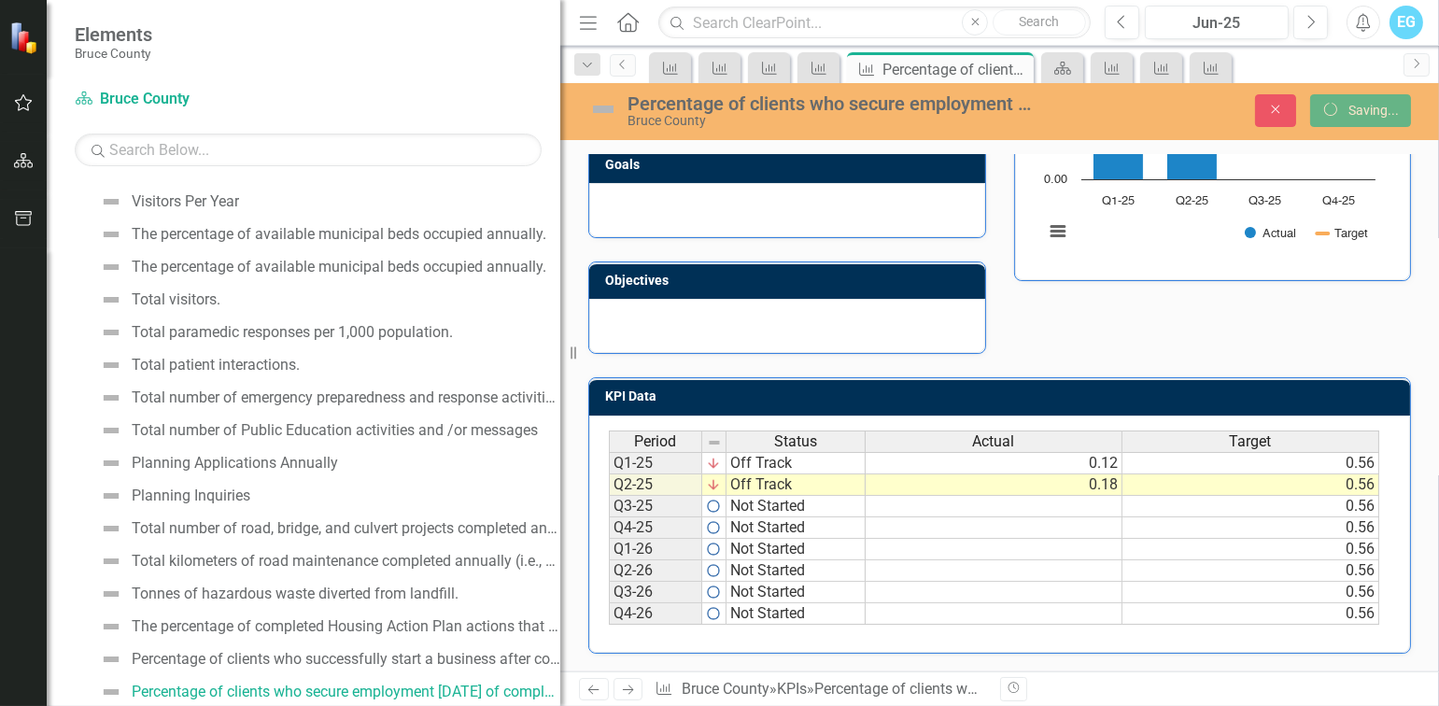
scroll to position [359, 0]
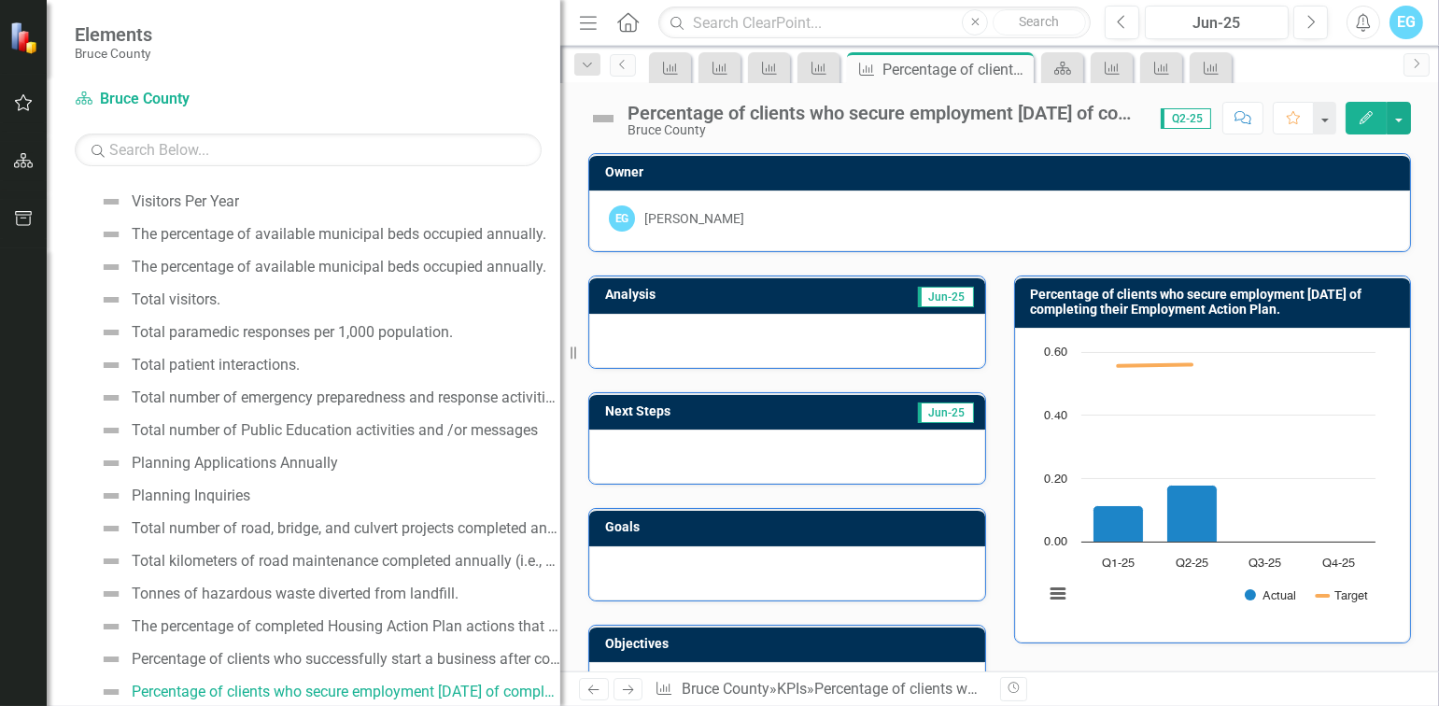
click at [1294, 334] on div "Chart Combination chart with 2 data series. Percentage of clients who secure em…" at bounding box center [1213, 485] width 396 height 315
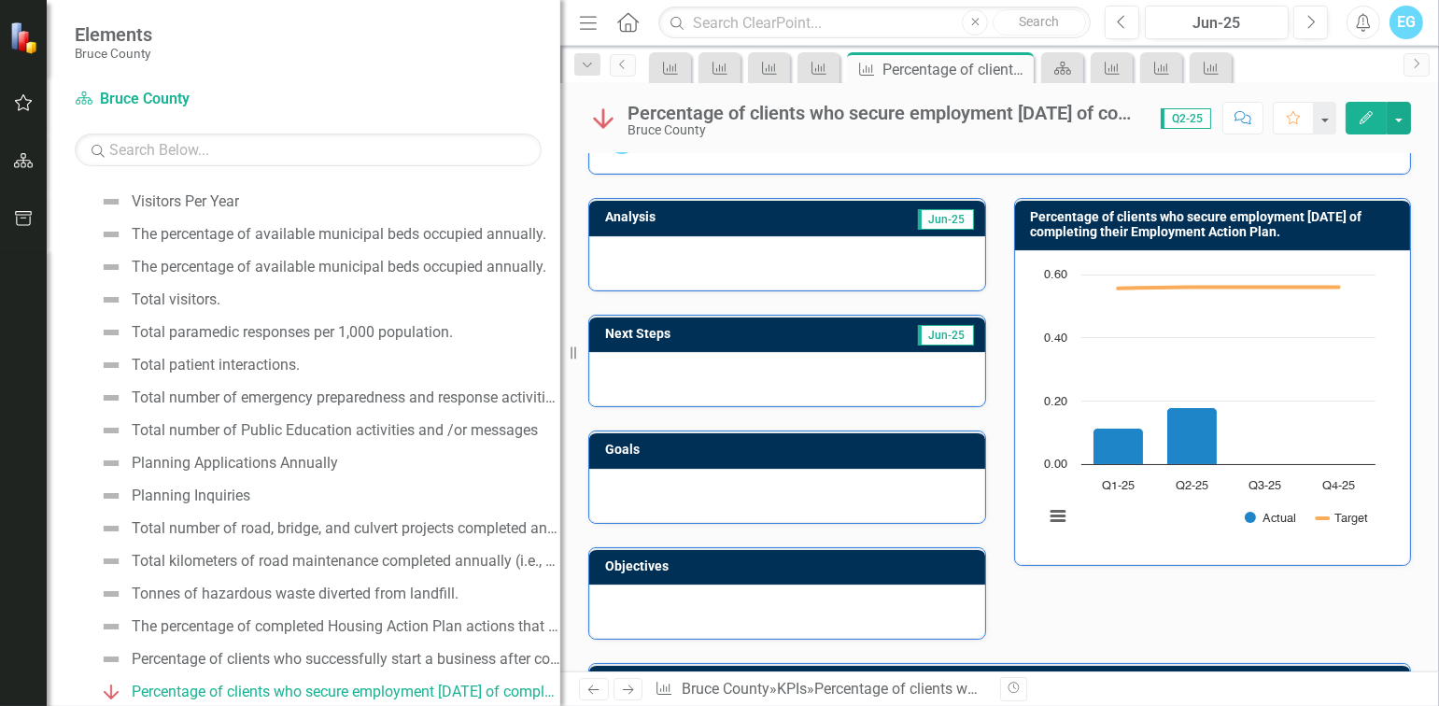
scroll to position [0, 0]
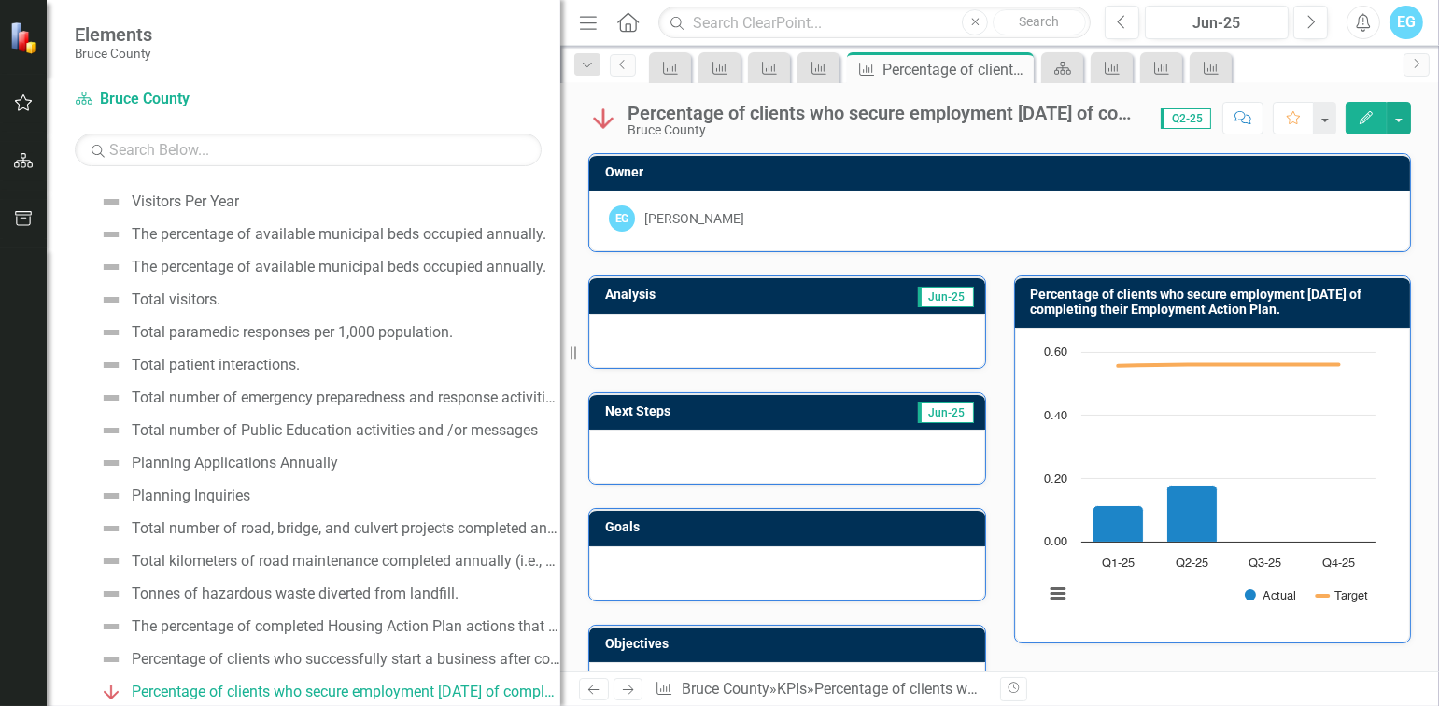
click at [1414, 496] on div "Owner EG [PERSON_NAME] Analysis Jun-25 Next Steps Jun-25 Goals Objectives Perce…" at bounding box center [999, 582] width 879 height 905
